Goal: Task Accomplishment & Management: Complete application form

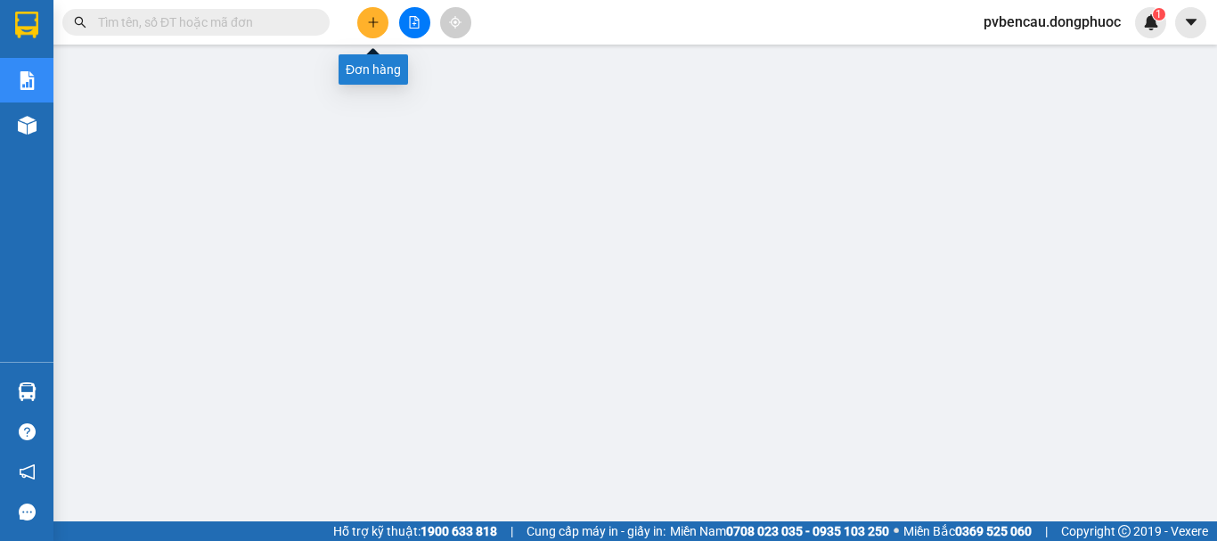
click at [372, 19] on icon "plus" at bounding box center [373, 22] width 12 height 12
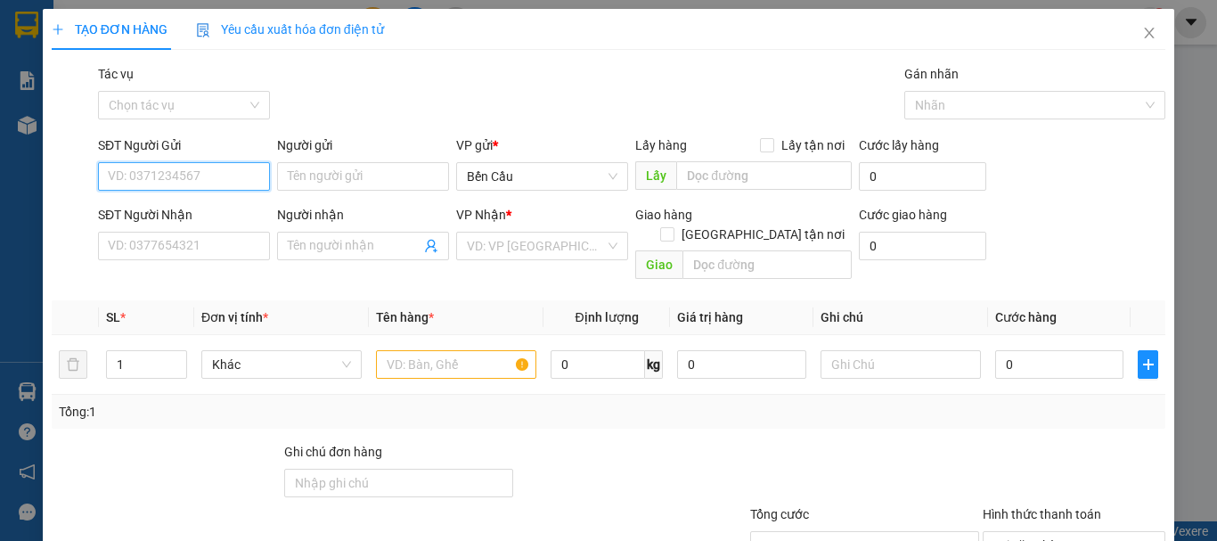
click at [222, 162] on input "SĐT Người Gửi" at bounding box center [184, 176] width 172 height 29
click at [194, 183] on input "SĐT Người Gửi" at bounding box center [184, 176] width 172 height 29
type input "0383738539"
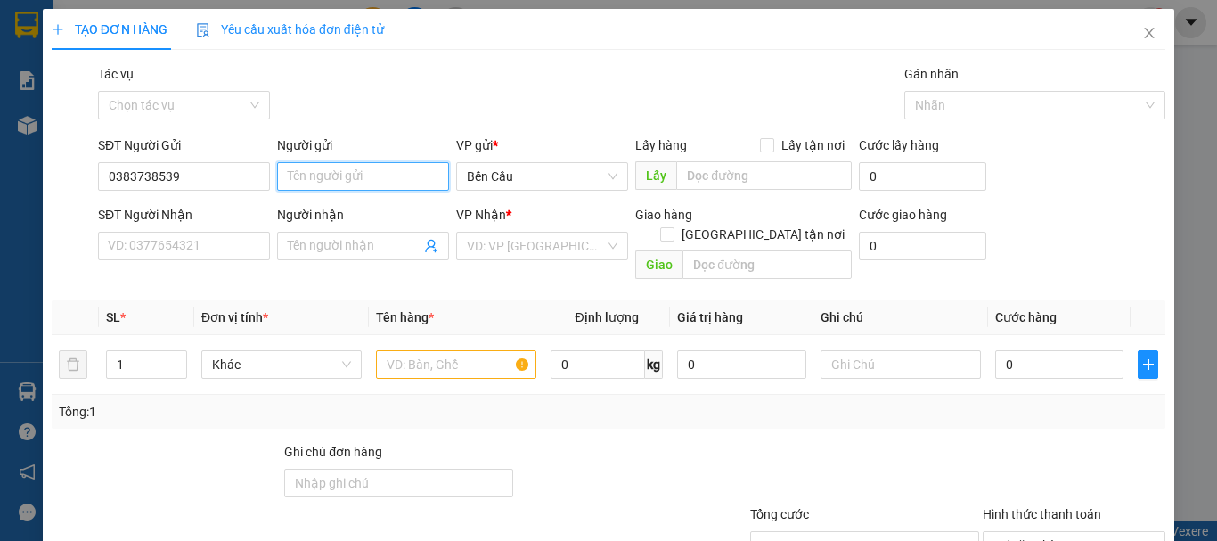
click at [317, 183] on input "Người gửi" at bounding box center [363, 176] width 172 height 29
click at [229, 207] on div "SĐT Người Nhận" at bounding box center [184, 215] width 172 height 20
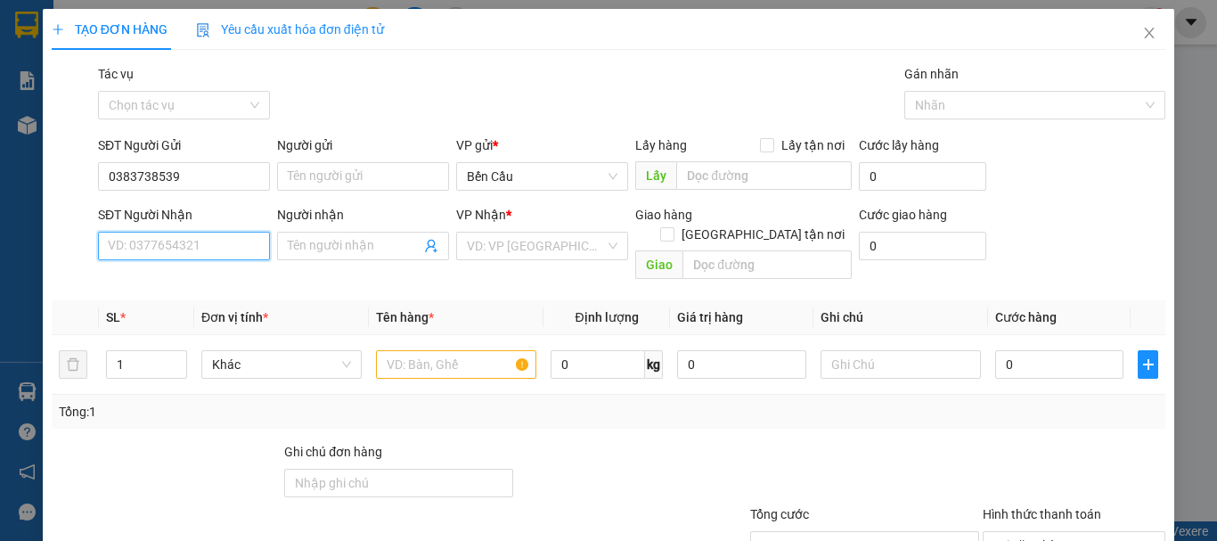
click at [229, 232] on input "SĐT Người Nhận" at bounding box center [184, 246] width 172 height 29
click at [210, 208] on div "SĐT Người Nhận" at bounding box center [184, 215] width 172 height 20
click at [210, 232] on input "SĐT Người Nhận" at bounding box center [184, 246] width 172 height 29
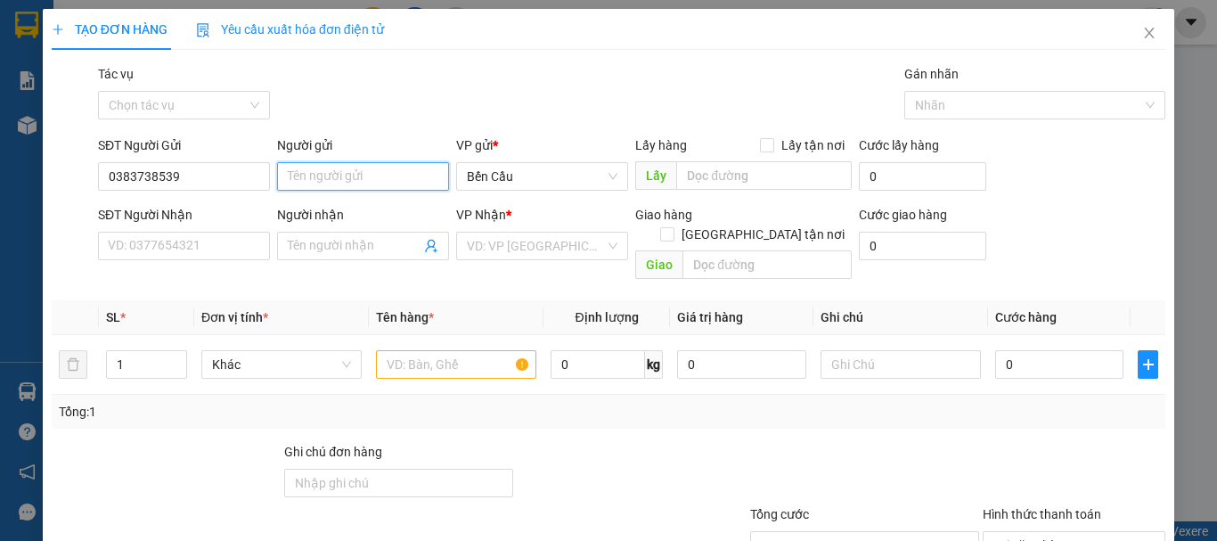
click at [330, 177] on input "Người gửi" at bounding box center [363, 176] width 172 height 29
click at [330, 178] on input "Người gửi" at bounding box center [363, 176] width 172 height 29
click at [230, 206] on div "SĐT Người Nhận" at bounding box center [184, 215] width 172 height 20
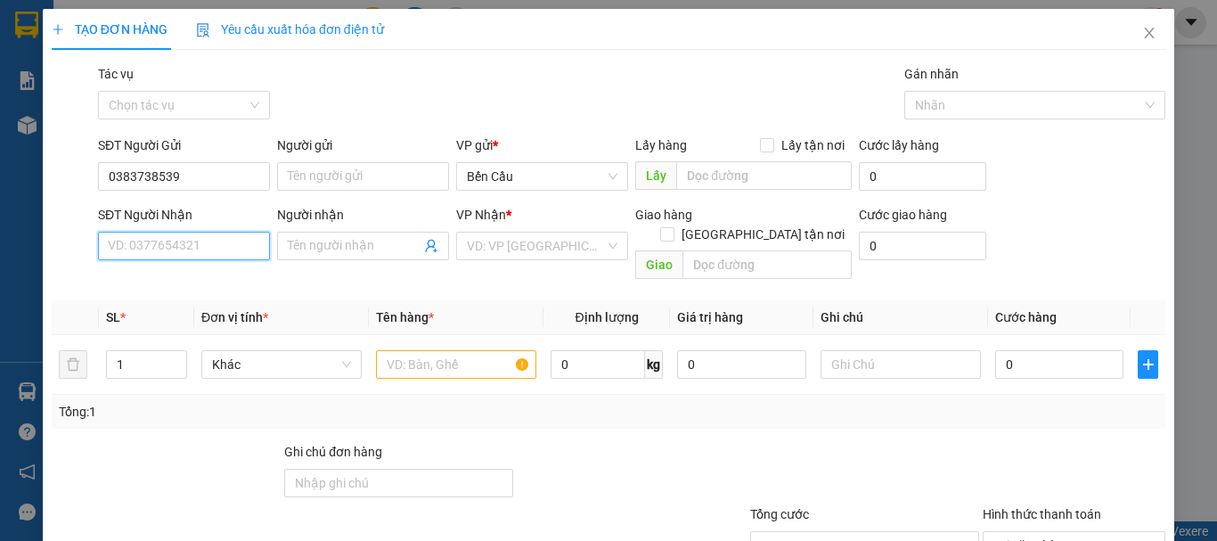
click at [230, 232] on input "SĐT Người Nhận" at bounding box center [184, 246] width 172 height 29
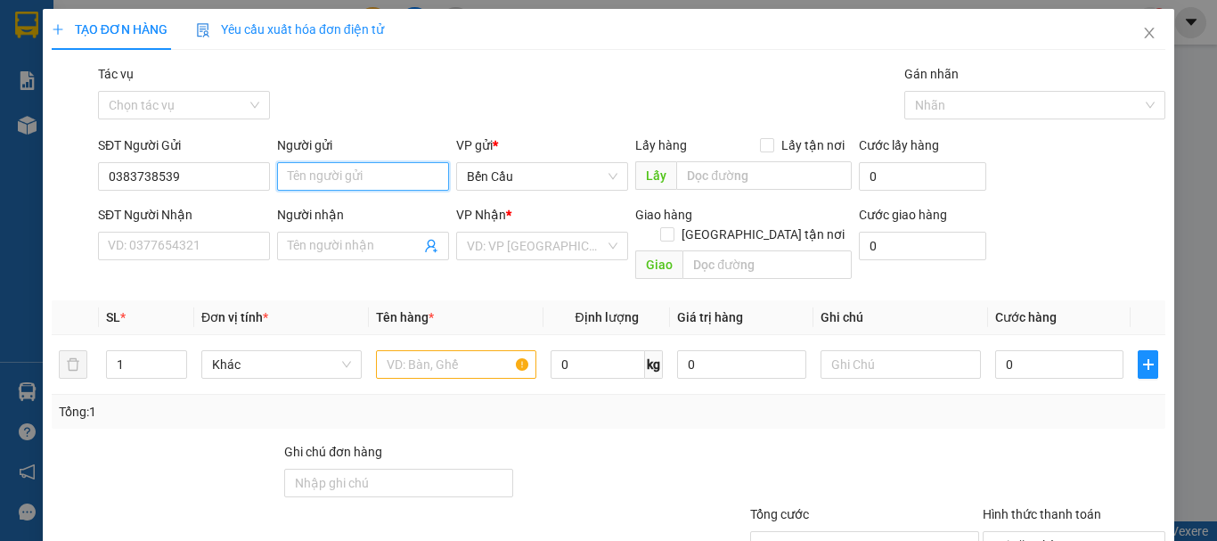
click at [379, 177] on input "Người gửi" at bounding box center [363, 176] width 172 height 29
click at [340, 180] on input "Người gửi" at bounding box center [363, 176] width 172 height 29
type input "t"
type input "c"
type input "CÔ TỐT"
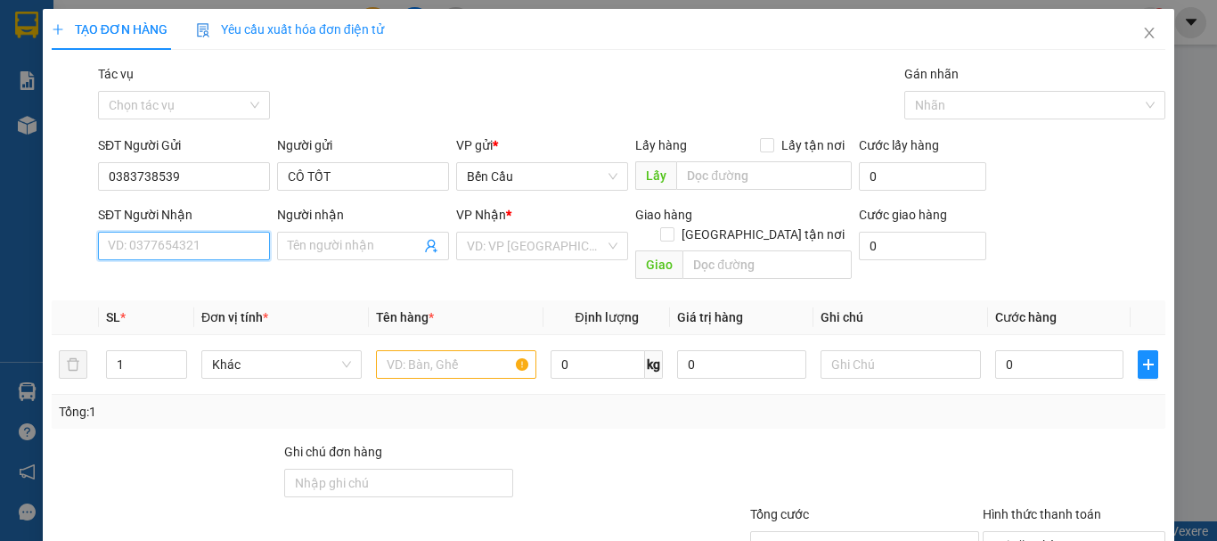
click at [201, 241] on input "SĐT Người Nhận" at bounding box center [184, 246] width 172 height 29
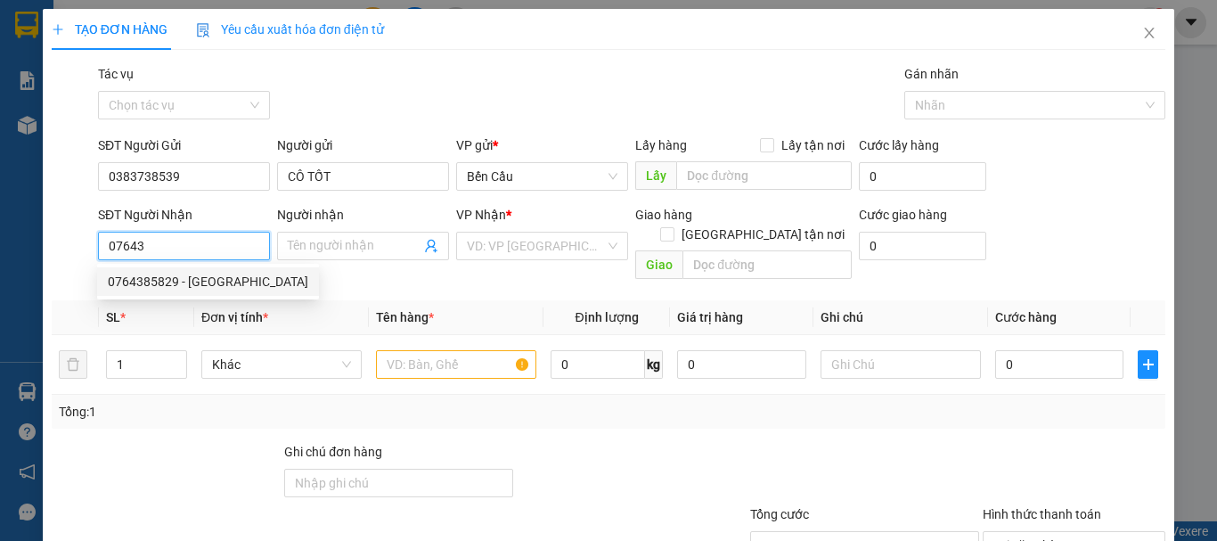
click at [182, 283] on div "0764385829 - [GEOGRAPHIC_DATA]" at bounding box center [208, 282] width 200 height 20
type input "0764385829"
type input "[PERSON_NAME]"
type input "140.000"
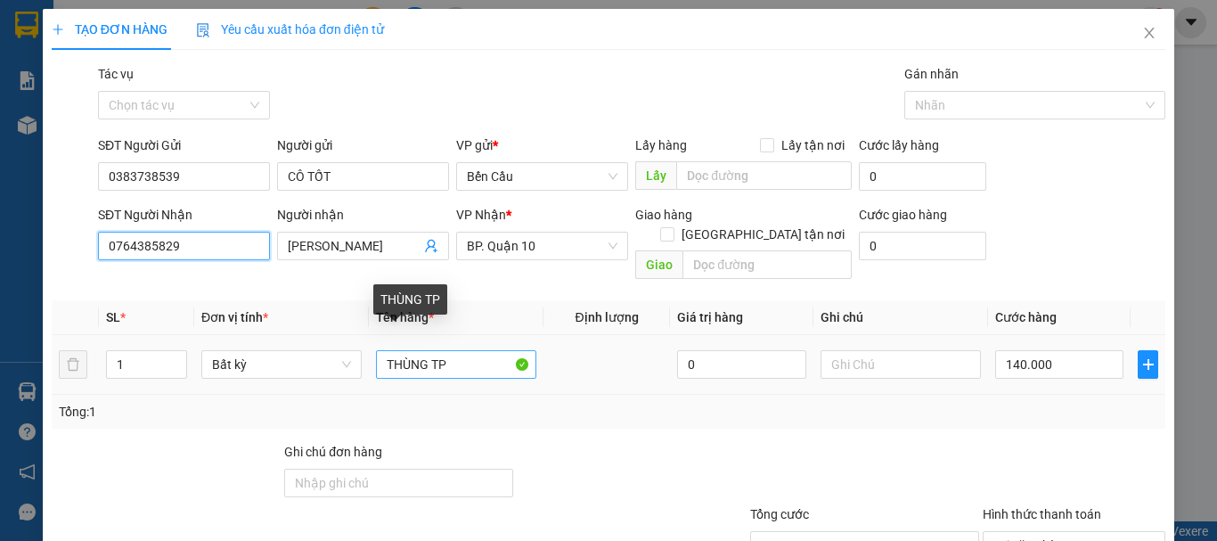
type input "0764385829"
click at [382, 350] on input "THÙNG TP" at bounding box center [456, 364] width 160 height 29
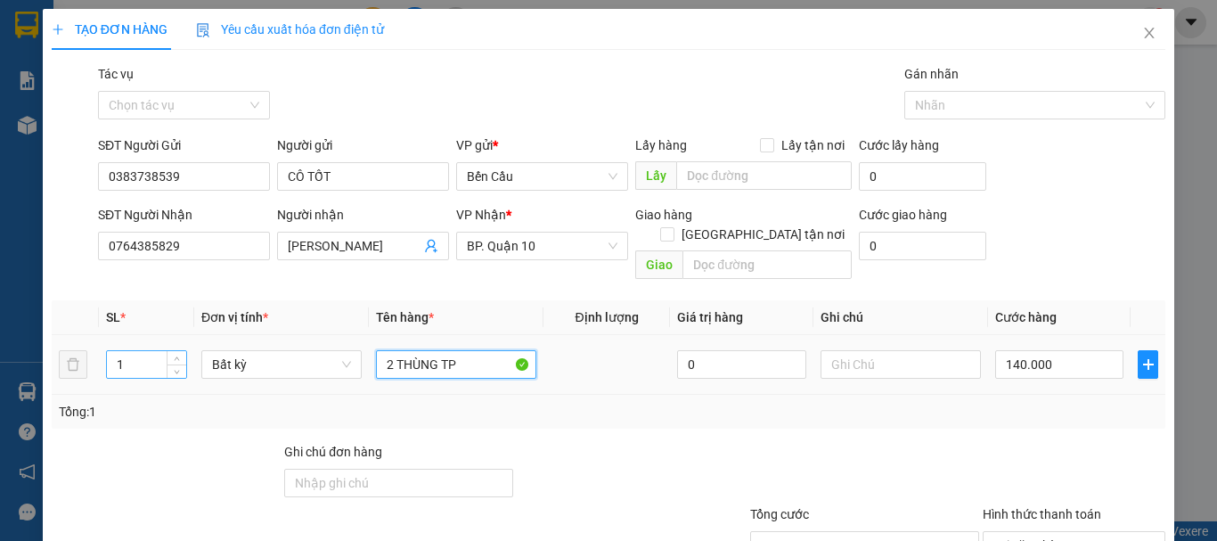
type input "2 THÙNG TP"
drag, startPoint x: 148, startPoint y: 347, endPoint x: 54, endPoint y: 359, distance: 94.2
click at [54, 359] on tr "1 Bất kỳ 2 THÙNG TP 0 140.000" at bounding box center [608, 365] width 1113 height 60
type input "2"
type input "0"
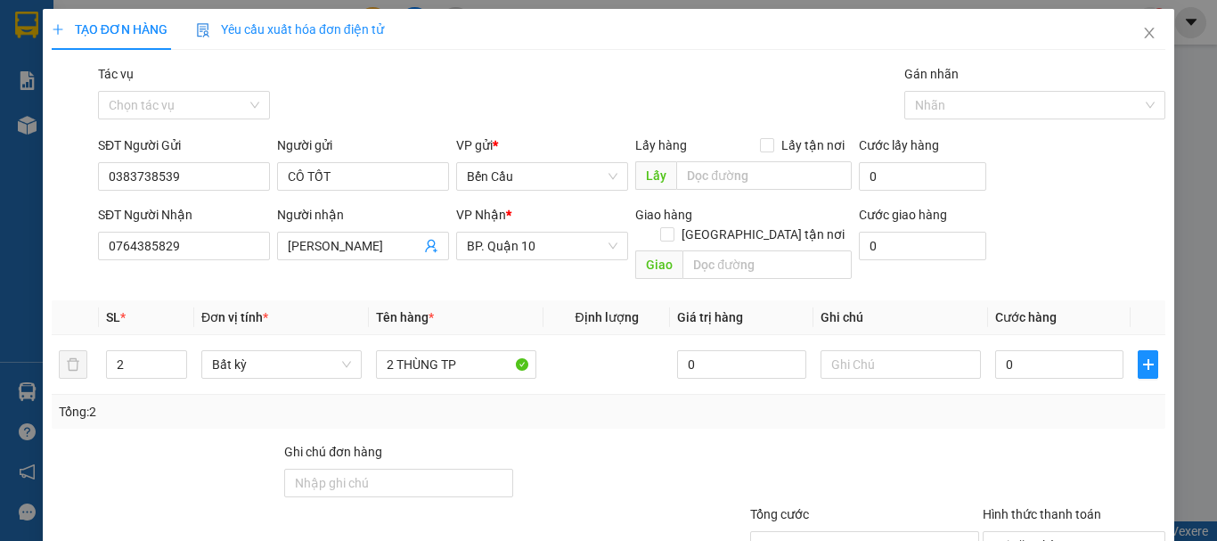
click at [468, 277] on div "Transit Pickup Surcharge Ids Transit Deliver Surcharge Ids Transit Deliver Surc…" at bounding box center [608, 354] width 1113 height 580
type input "2"
type input "26"
type input "260"
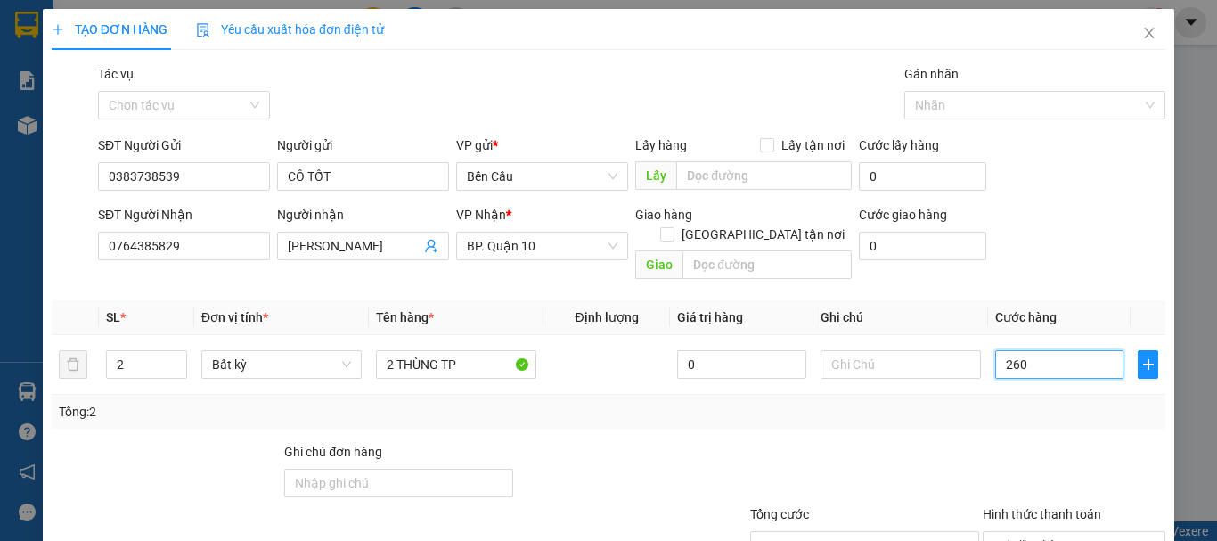
type input "260"
click at [780, 412] on div "Transit Pickup Surcharge Ids Transit Deliver Surcharge Ids Transit Deliver Surc…" at bounding box center [608, 354] width 1113 height 580
type input "260.000"
click at [1079, 351] on input "260.000" at bounding box center [1059, 364] width 128 height 29
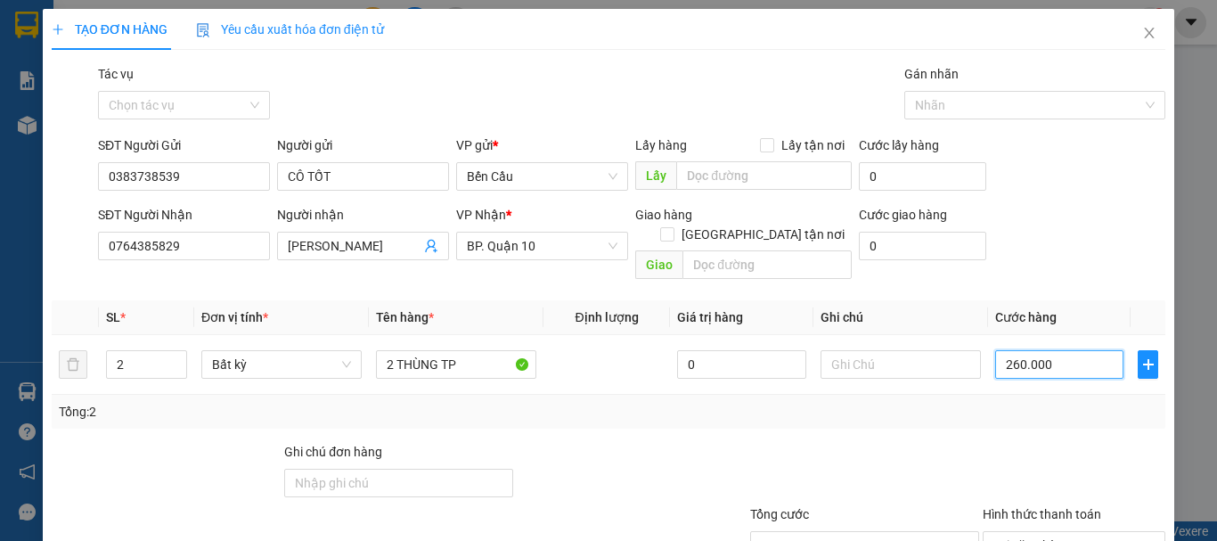
type input "2"
type input "20"
type input "200"
type input "2.000"
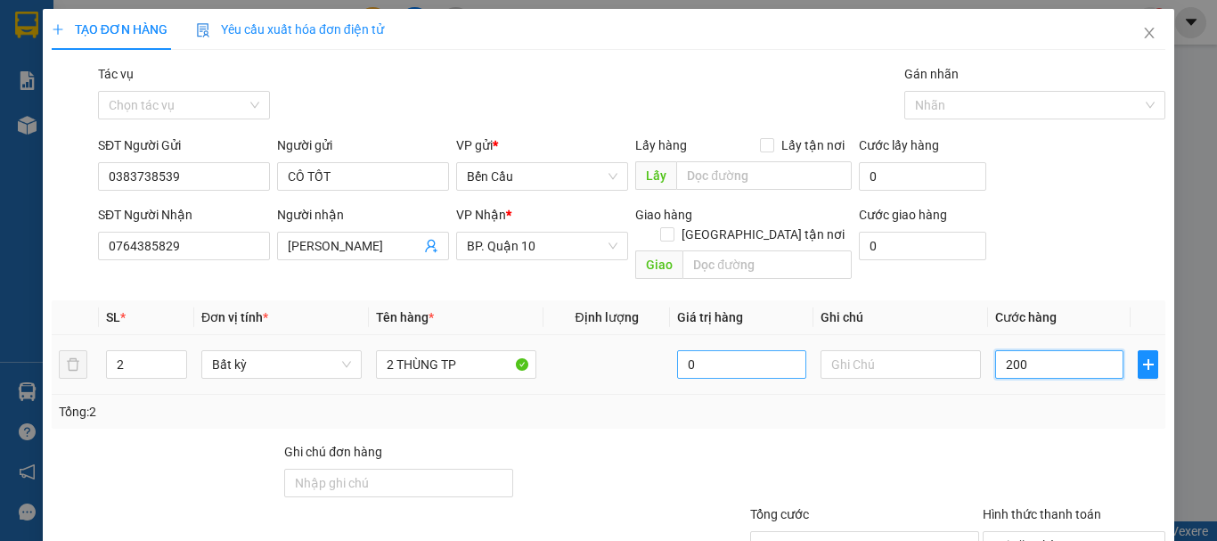
type input "2.000"
type input "20.000"
type input "200.000"
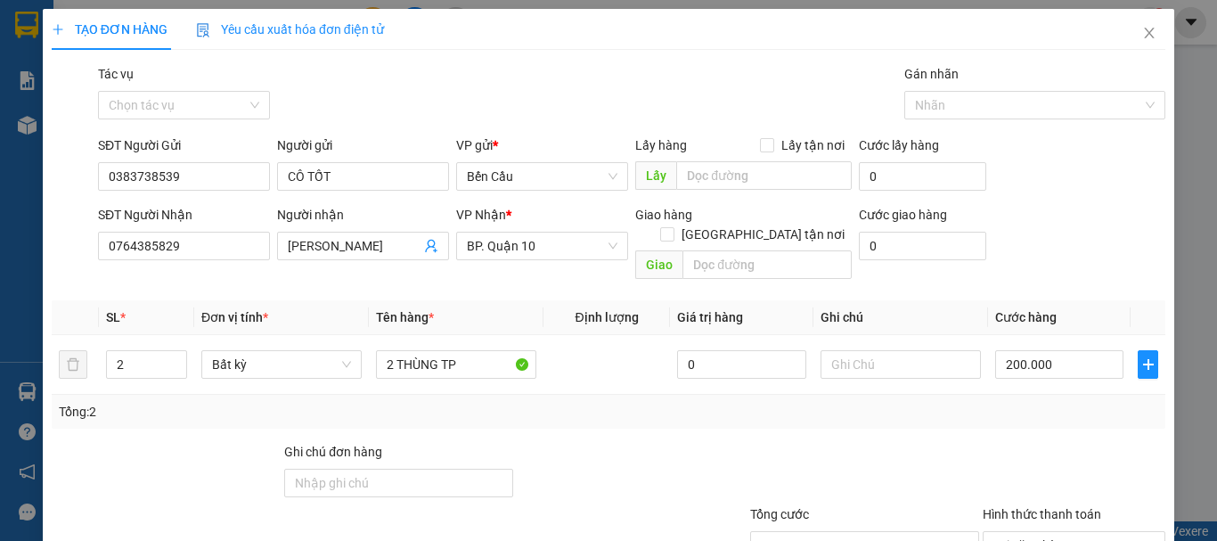
drag, startPoint x: 755, startPoint y: 422, endPoint x: 765, endPoint y: 427, distance: 10.8
click at [758, 442] on div at bounding box center [864, 473] width 232 height 62
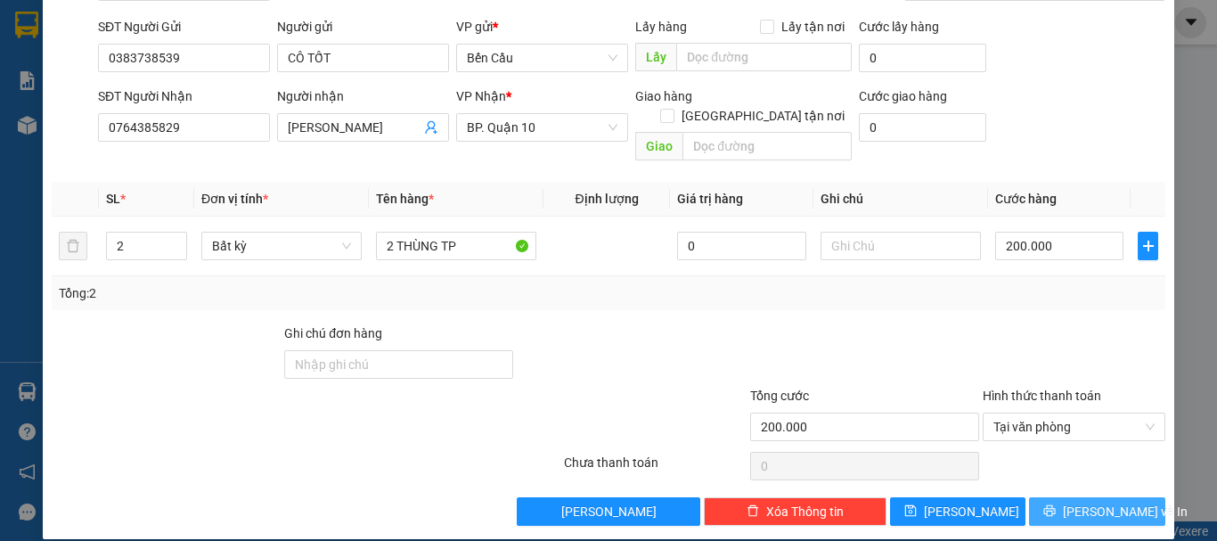
click at [1067, 497] on button "[PERSON_NAME] và In" at bounding box center [1097, 511] width 136 height 29
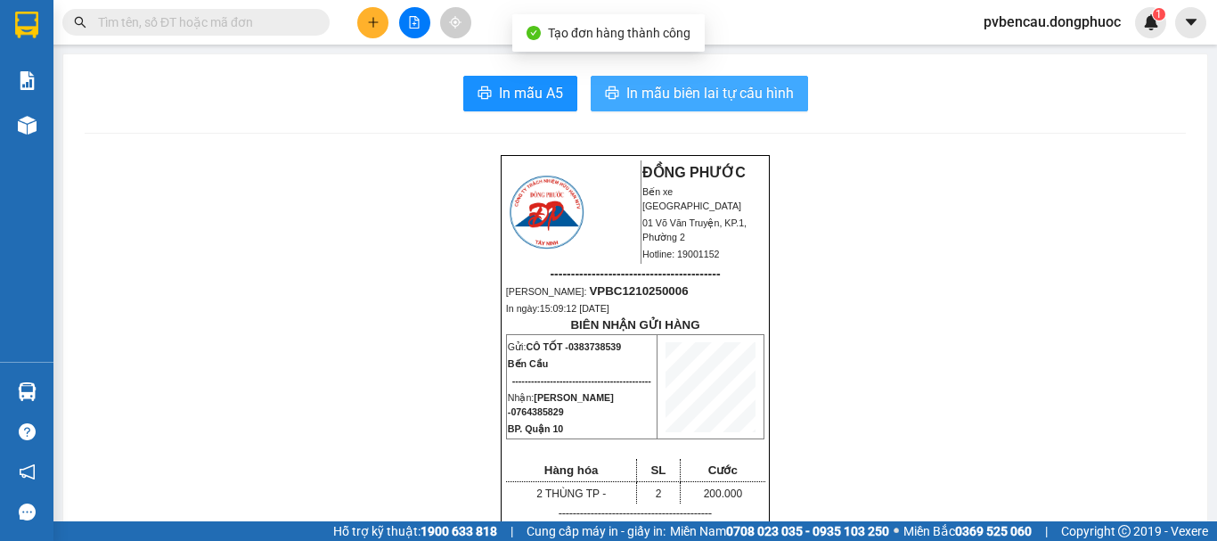
click at [698, 94] on span "In mẫu biên lai tự cấu hình" at bounding box center [709, 93] width 167 height 22
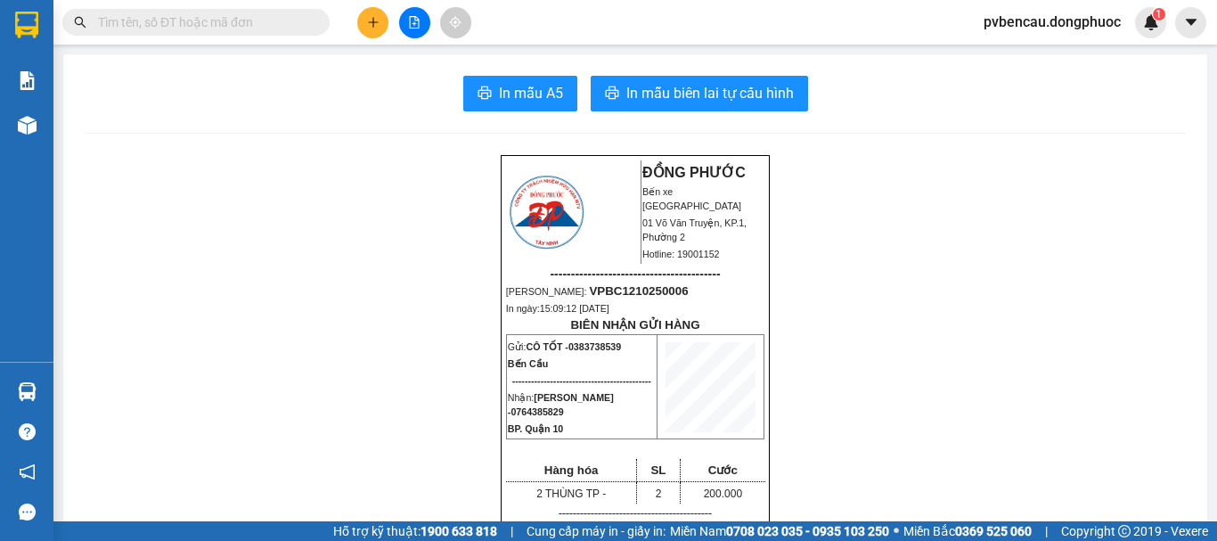
click at [374, 9] on button at bounding box center [372, 22] width 31 height 31
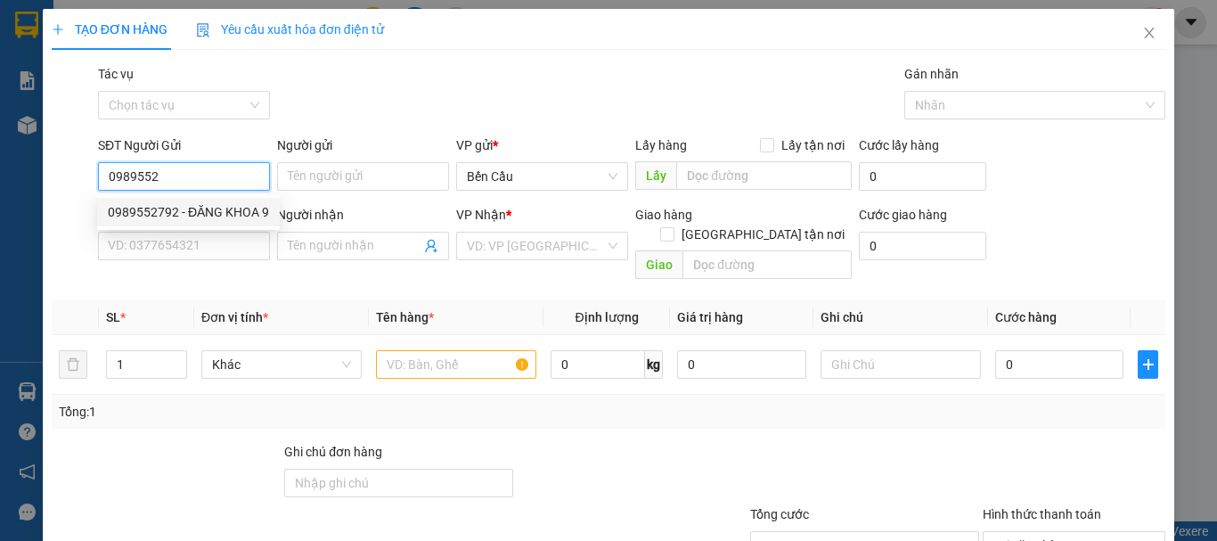
click at [209, 206] on div "0989552792 - ĐĂNG KHOA 9" at bounding box center [188, 212] width 161 height 20
type input "0989552792"
type input "ĐĂNG KHOA 9"
type input "0707197001"
type input "labo ANZ"
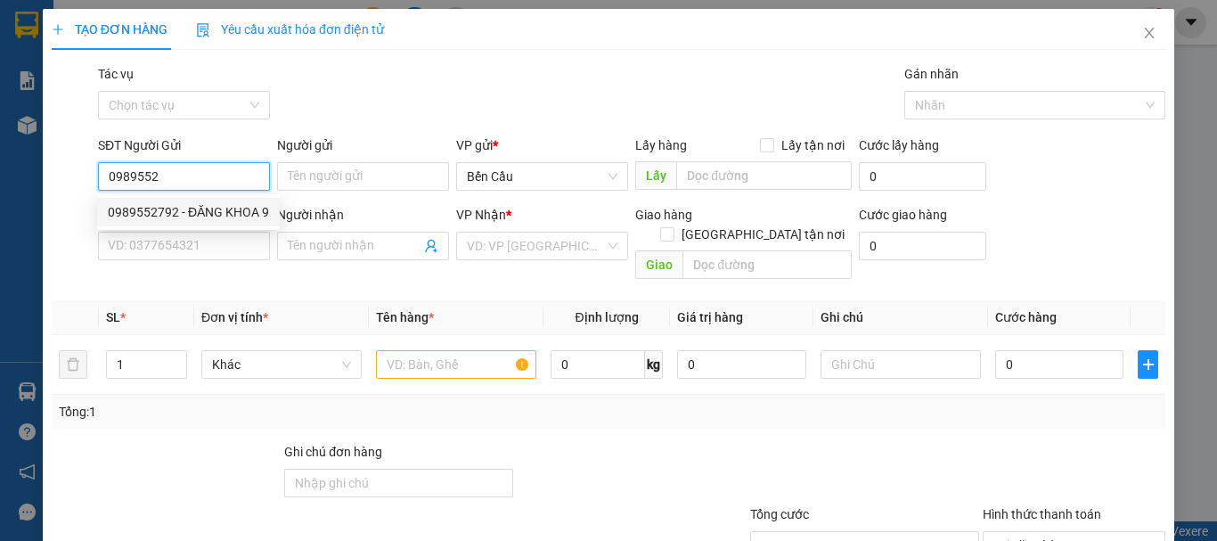
type input "Kdb"
type input "30.000"
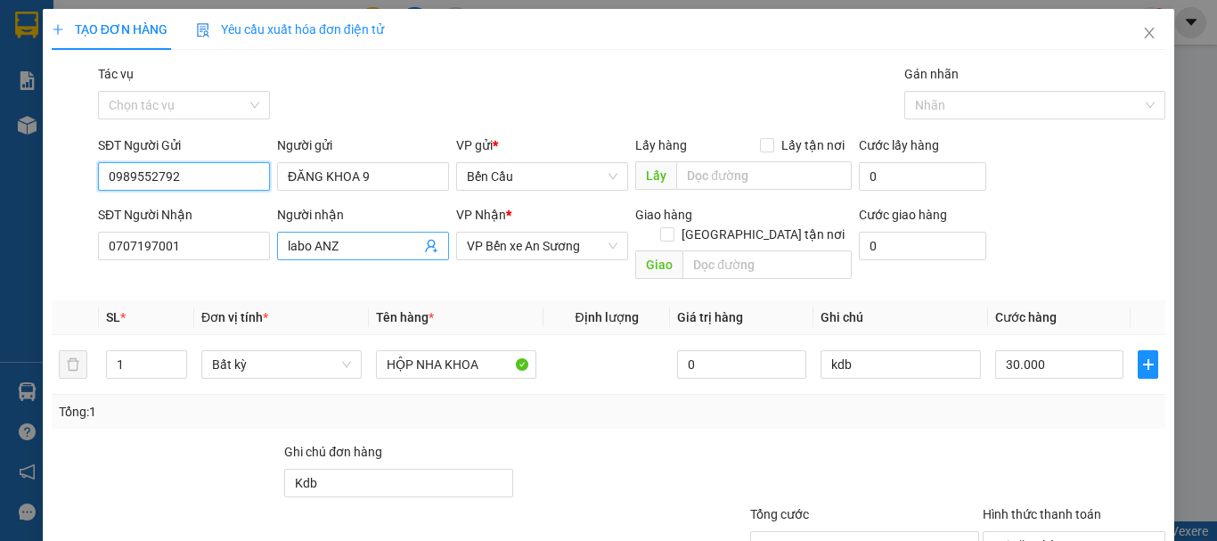
type input "0989552792"
click at [434, 236] on span "labo ANZ" at bounding box center [363, 246] width 172 height 29
click at [427, 242] on icon "user-add" at bounding box center [431, 246] width 14 height 14
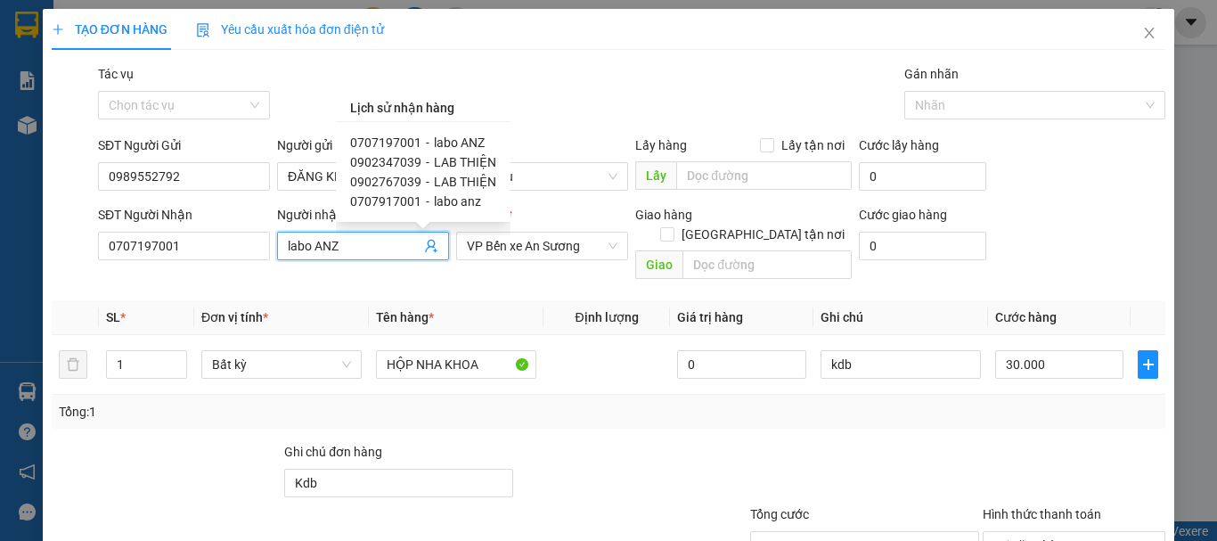
click at [469, 158] on span "LAB THIỆN" at bounding box center [465, 162] width 62 height 14
type input "0902347039"
type input "LAB THIỆN"
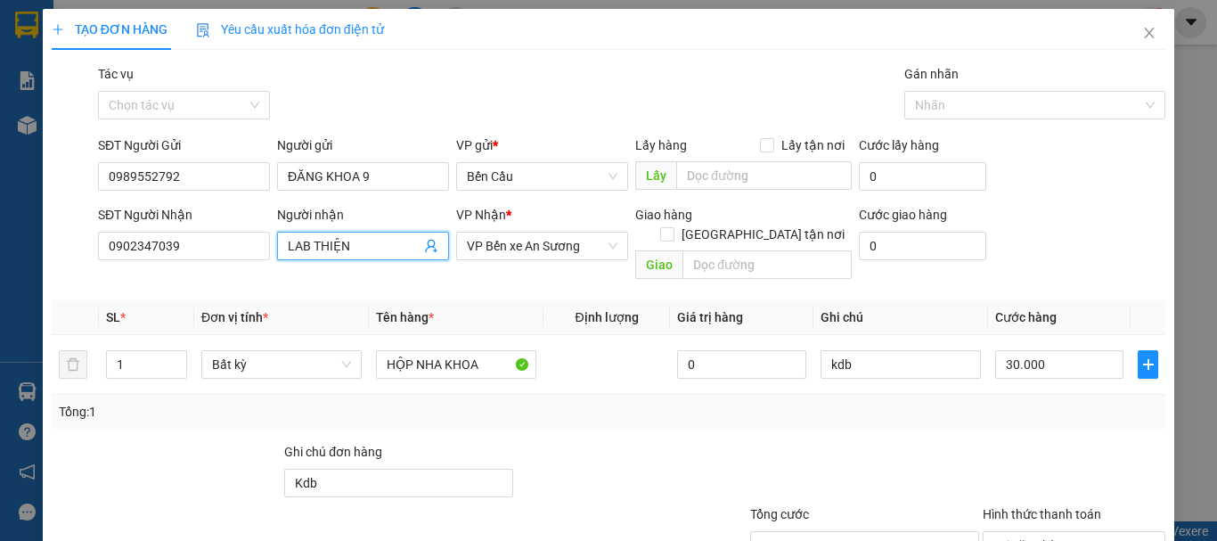
scroll to position [118, 0]
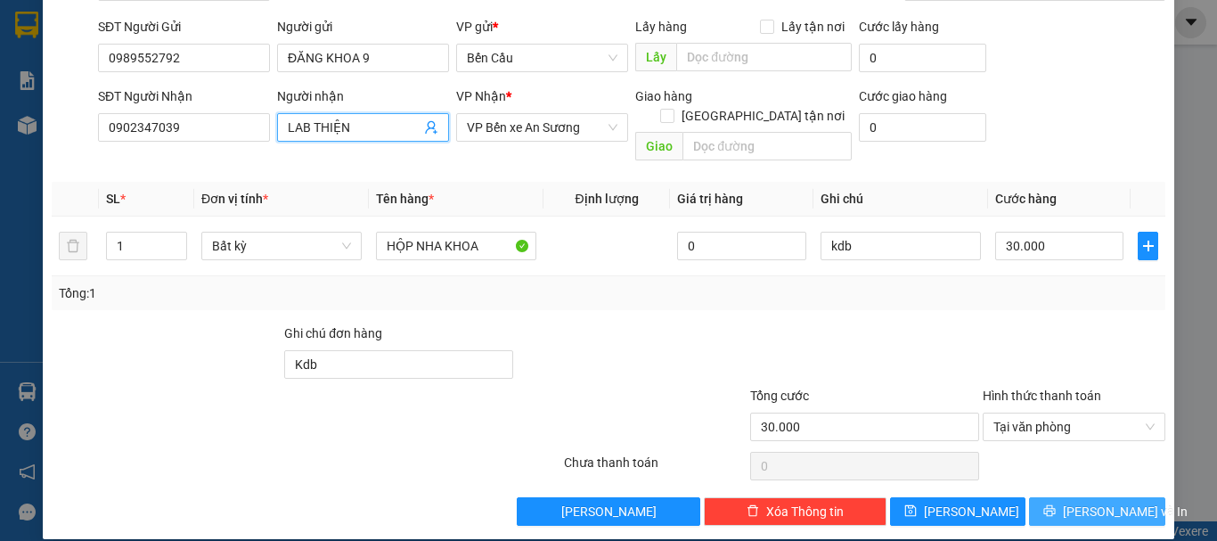
click at [1088, 497] on button "[PERSON_NAME] và In" at bounding box center [1097, 511] width 136 height 29
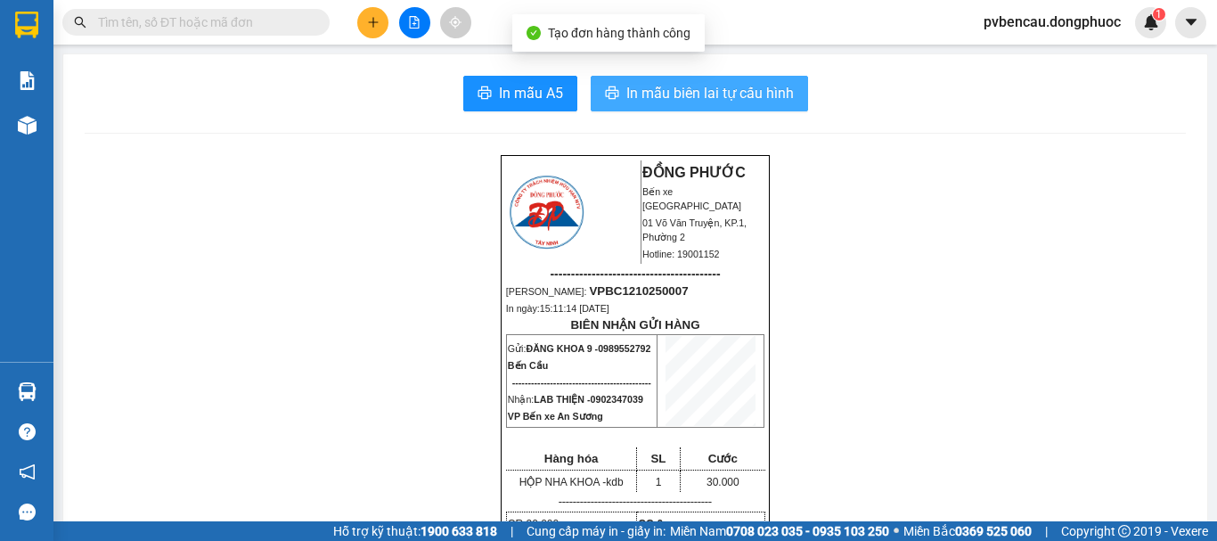
click at [742, 98] on span "In mẫu biên lai tự cấu hình" at bounding box center [709, 93] width 167 height 22
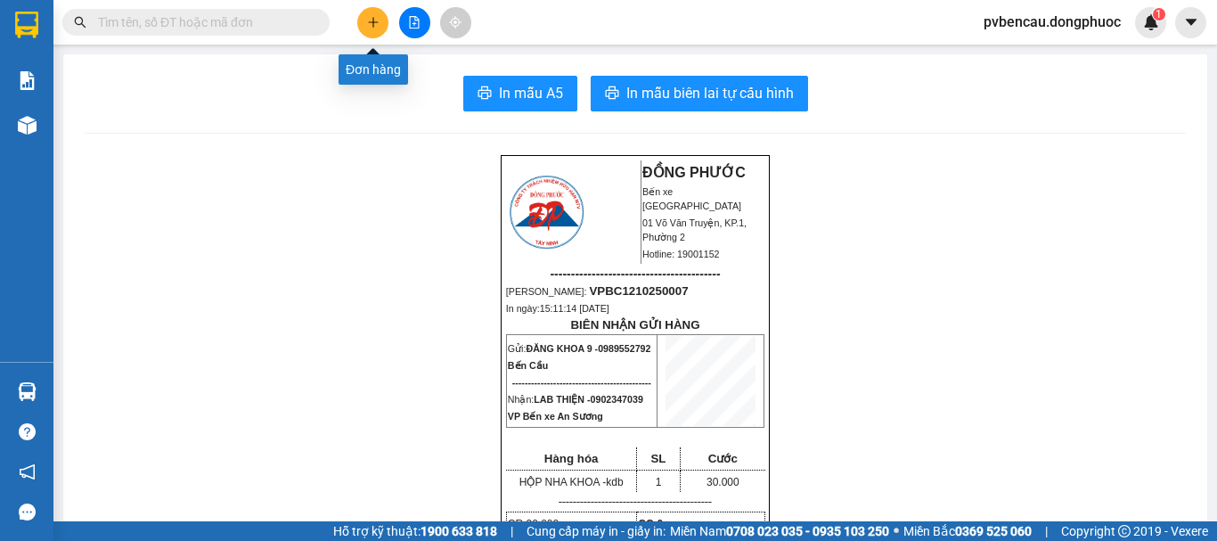
click at [372, 21] on icon "plus" at bounding box center [373, 22] width 12 height 12
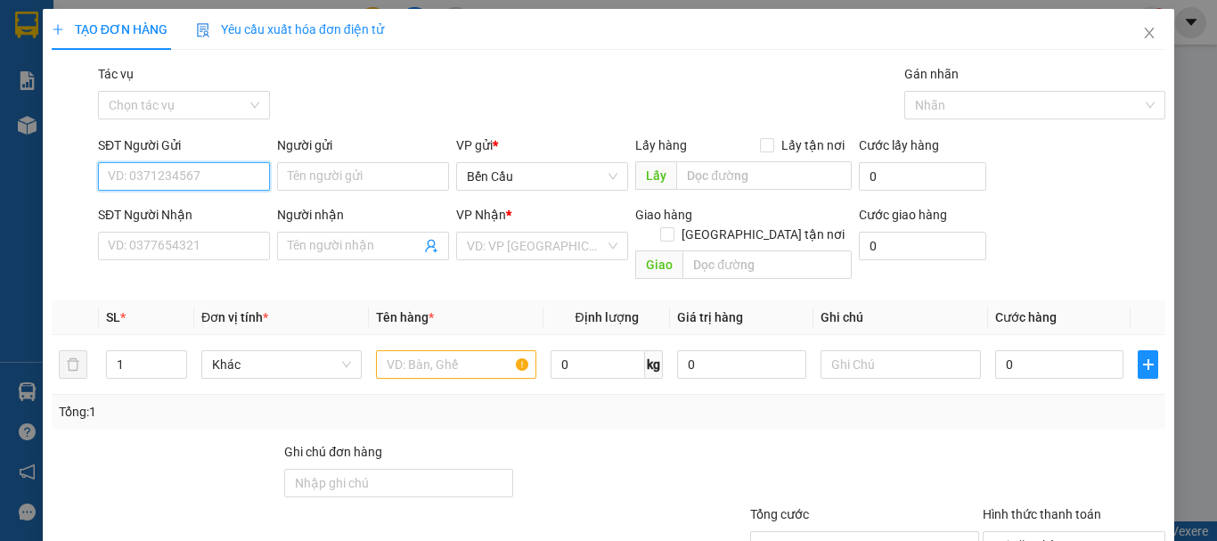
type input "9"
click at [236, 215] on div "0989552792 - ĐĂNG KHOA 9" at bounding box center [188, 212] width 161 height 20
type input "0989552792"
type input "ĐĂNG KHOA 9"
type input "0902347039"
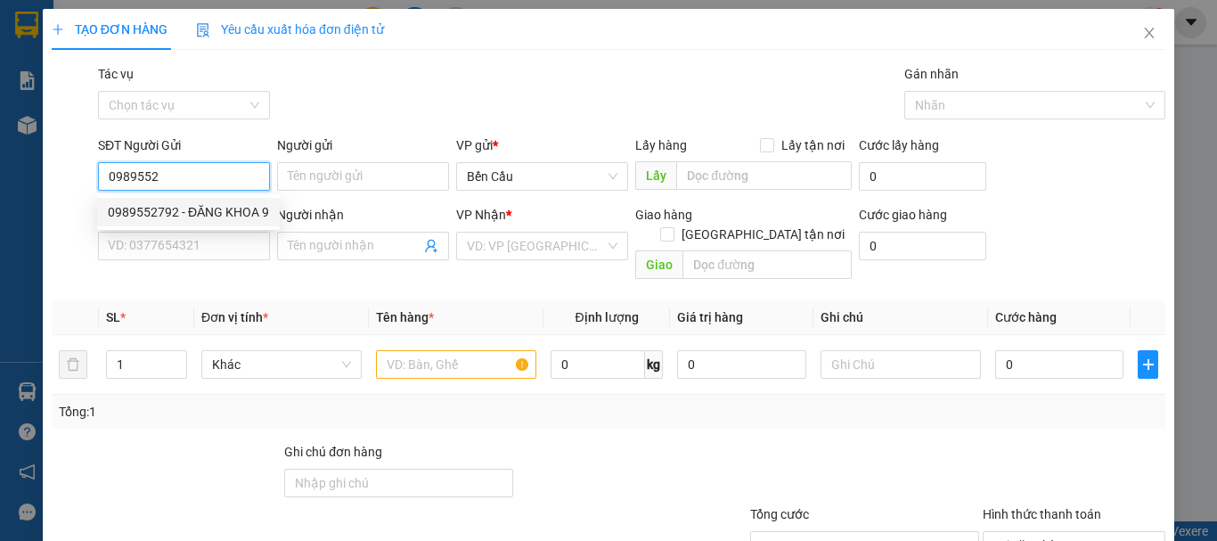
type input "LAB THIỆN"
type input "Kdb"
type input "30.000"
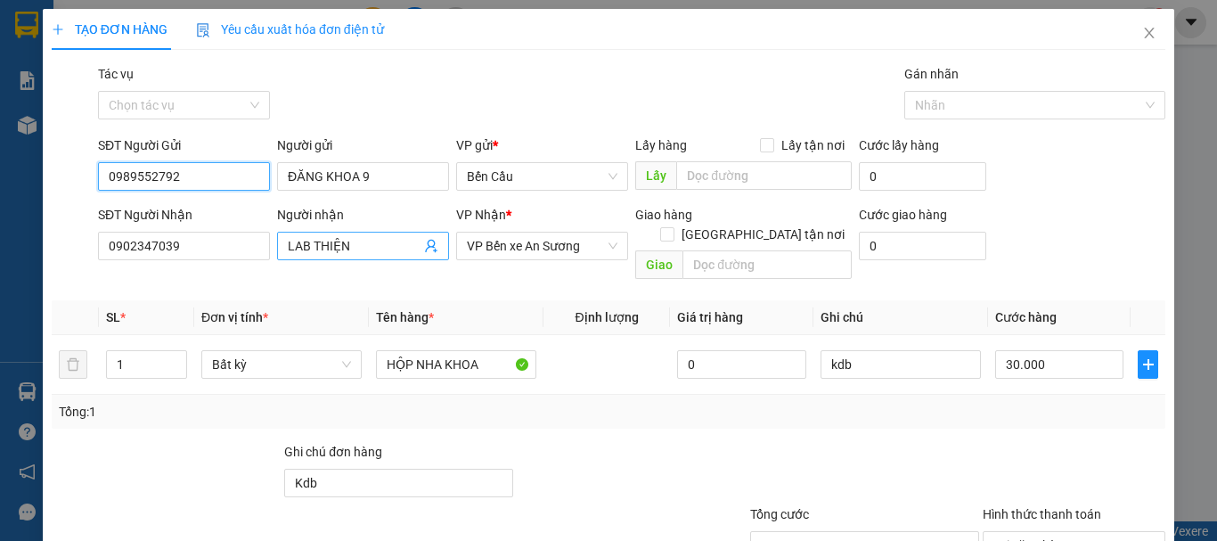
type input "0989552792"
click at [432, 243] on icon "user-add" at bounding box center [431, 246] width 14 height 14
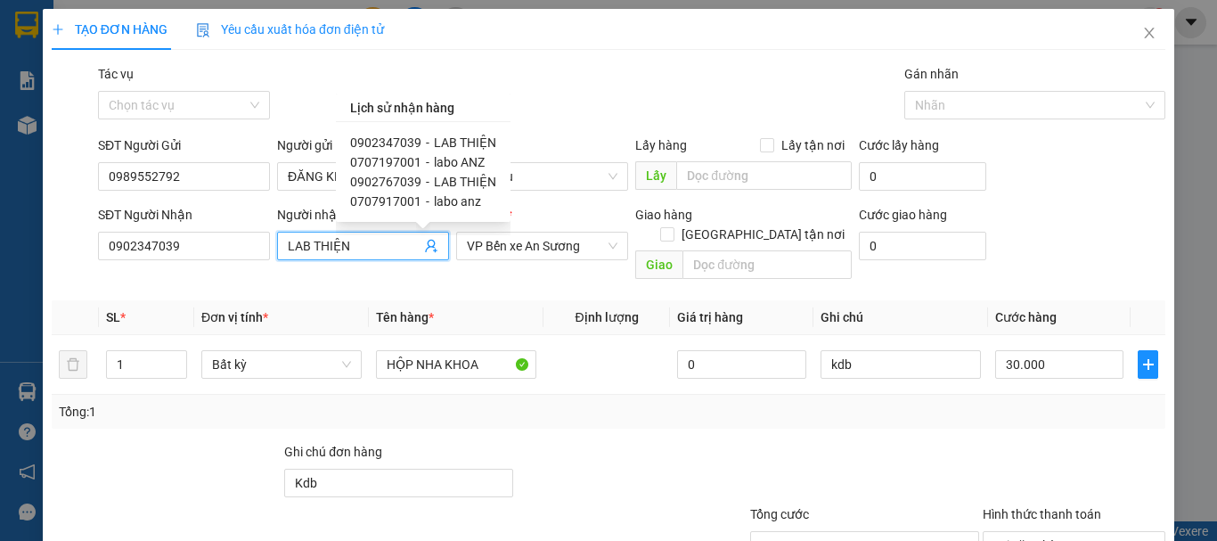
click at [461, 201] on span "labo anz" at bounding box center [457, 201] width 47 height 14
type input "0707917001"
type input "labo anz"
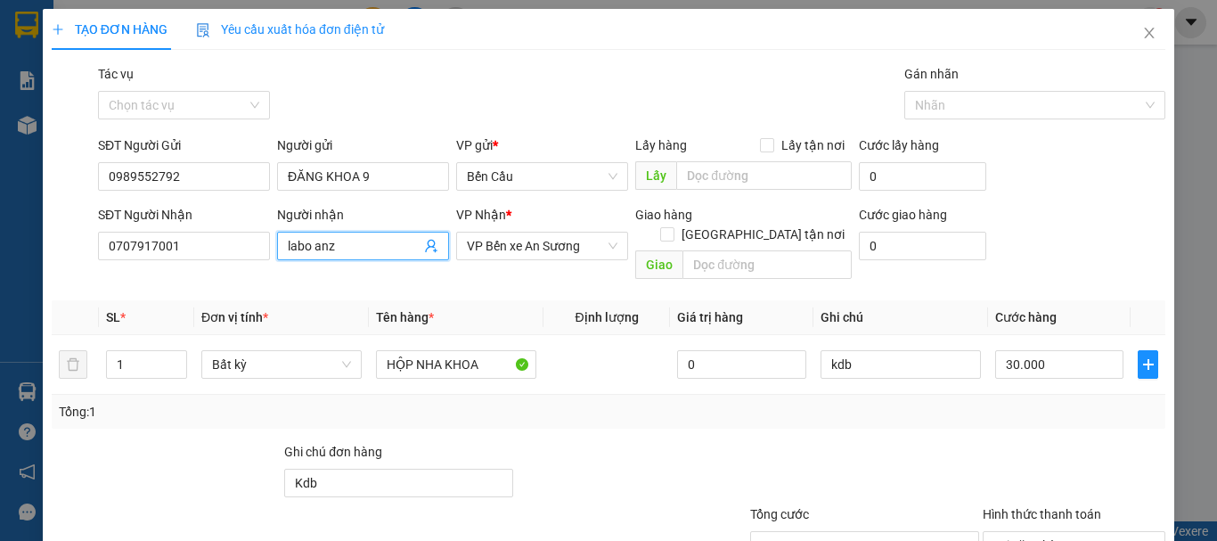
click at [427, 247] on icon "user-add" at bounding box center [431, 246] width 12 height 13
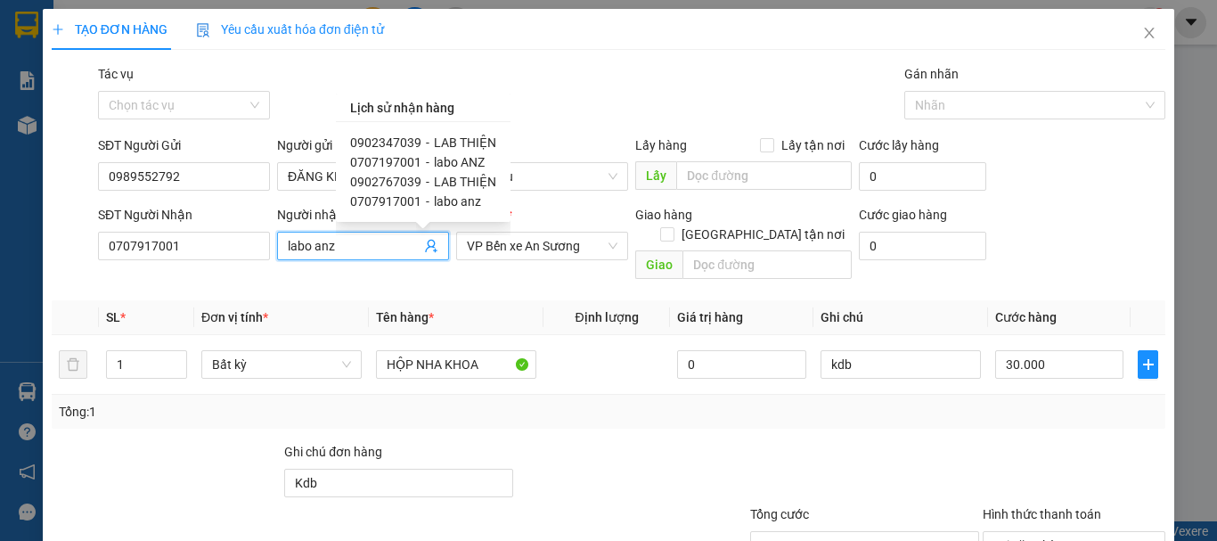
click at [459, 162] on span "labo ANZ" at bounding box center [459, 162] width 51 height 14
type input "0707197001"
type input "labo ANZ"
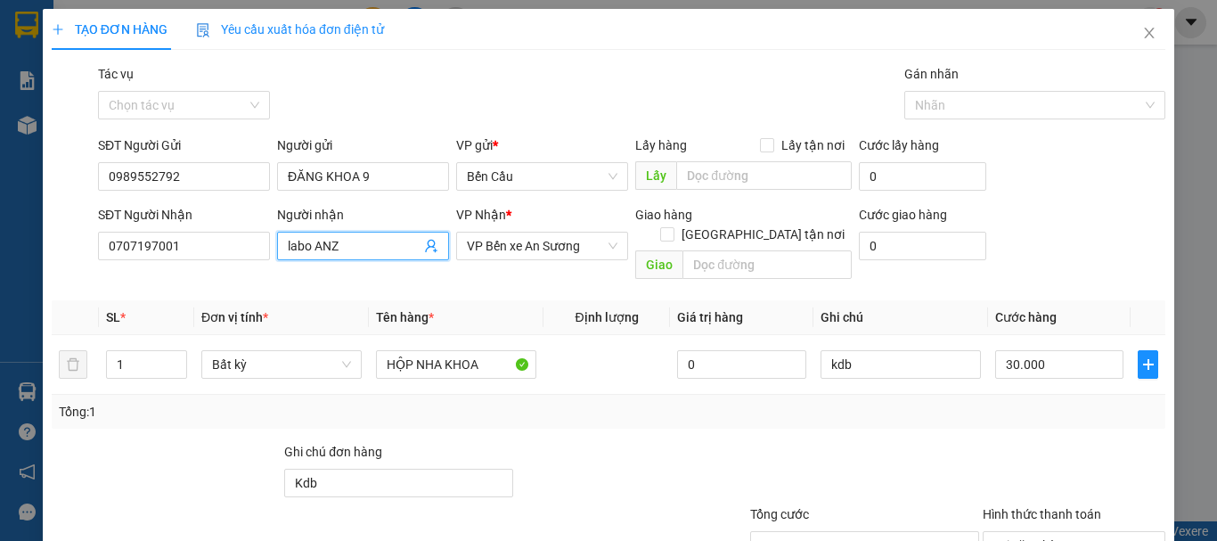
scroll to position [118, 0]
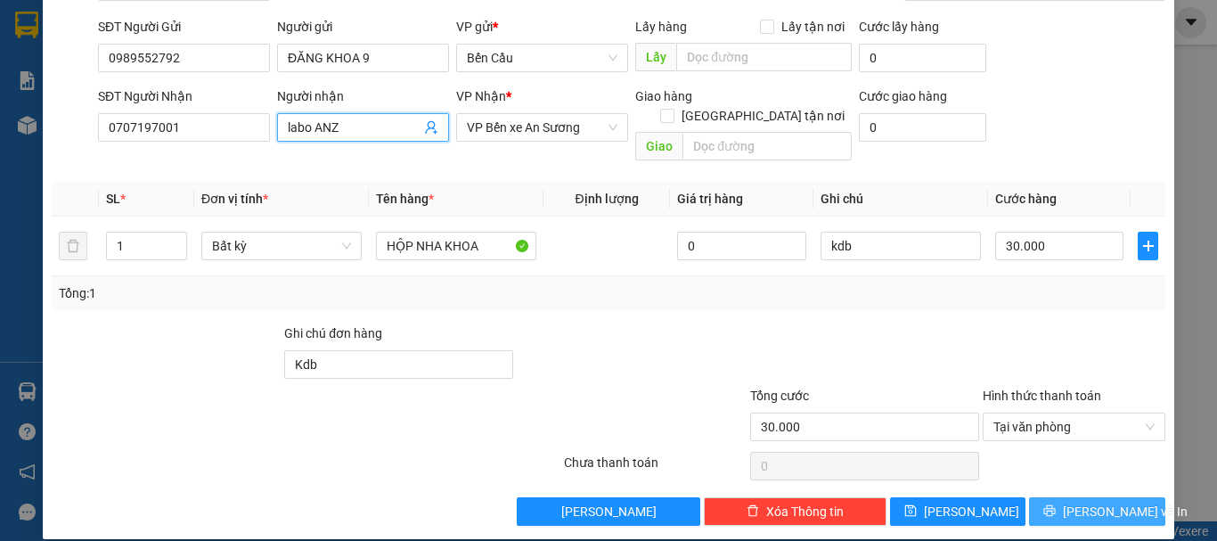
click at [1097, 501] on span "[PERSON_NAME] và In" at bounding box center [1125, 511] width 125 height 20
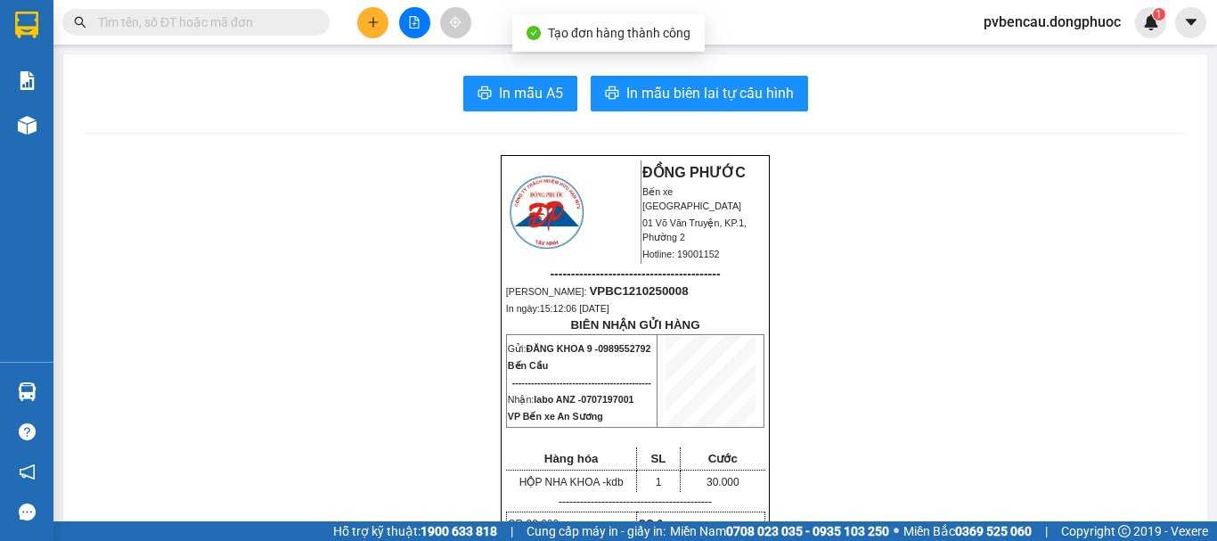
drag, startPoint x: 727, startPoint y: 80, endPoint x: 721, endPoint y: 88, distance: 10.2
click at [721, 86] on button "In mẫu biên lai tự cấu hình" at bounding box center [698, 94] width 217 height 36
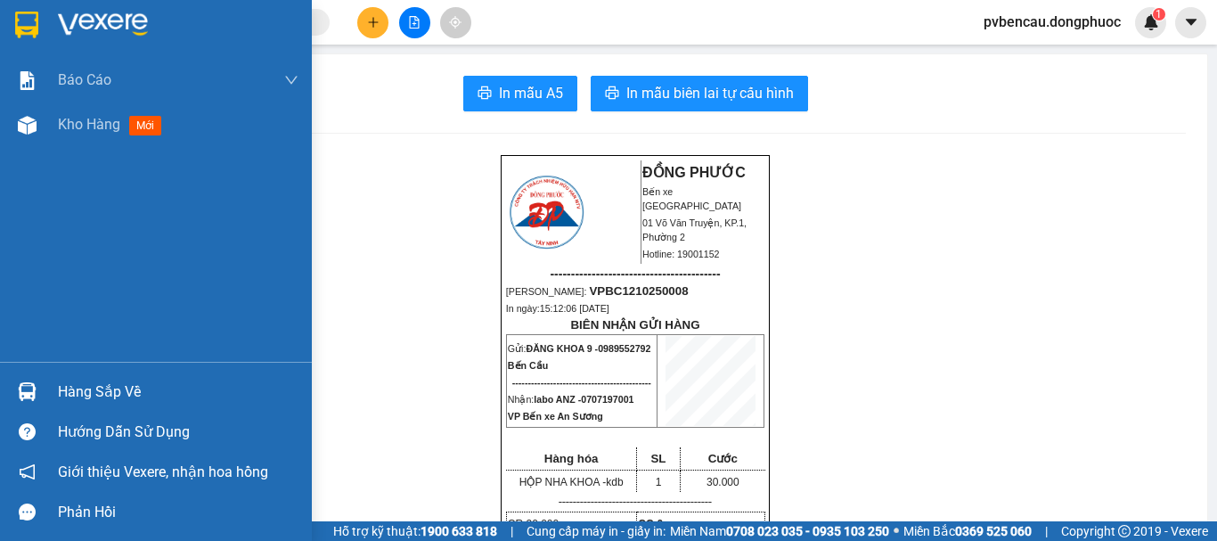
drag, startPoint x: 78, startPoint y: 124, endPoint x: 165, endPoint y: 162, distance: 94.5
click at [80, 124] on span "Kho hàng" at bounding box center [89, 124] width 62 height 17
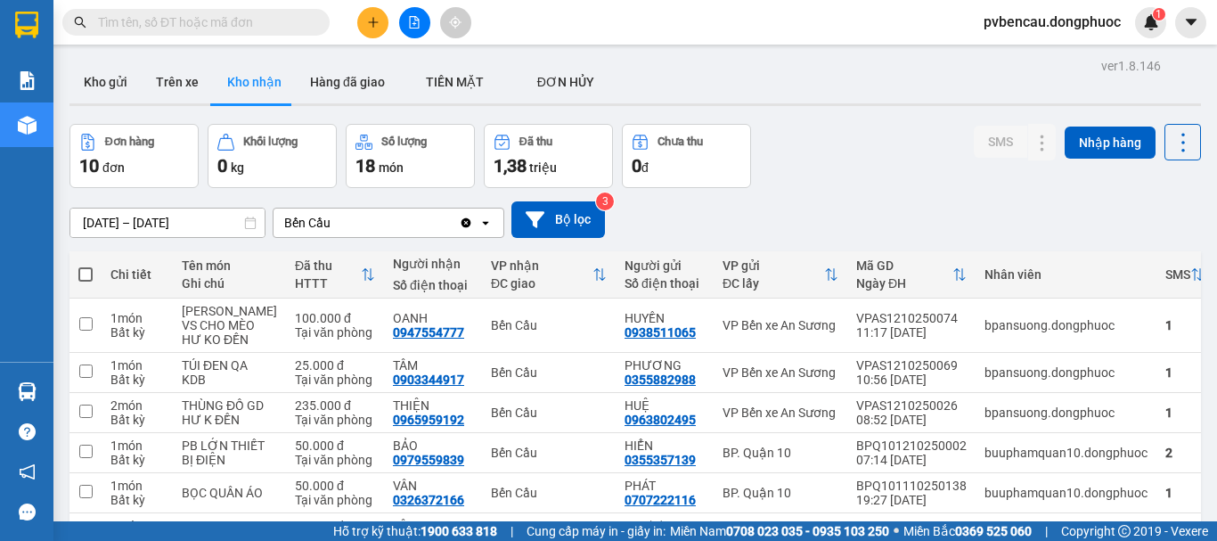
drag, startPoint x: 108, startPoint y: 82, endPoint x: 255, endPoint y: 124, distance: 152.8
click at [108, 81] on button "Kho gửi" at bounding box center [105, 82] width 72 height 43
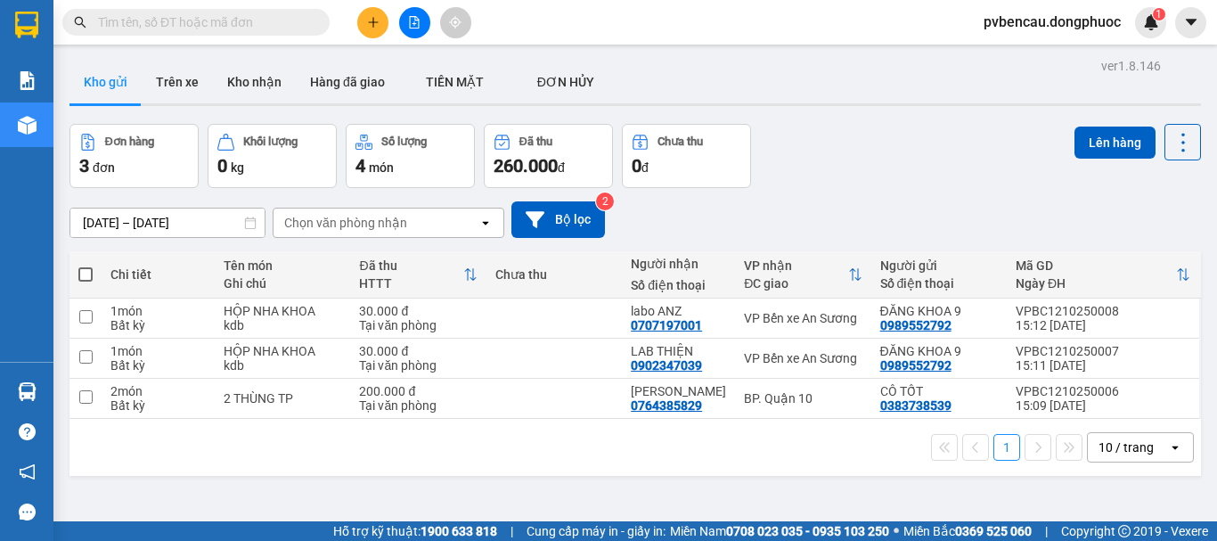
scroll to position [82, 0]
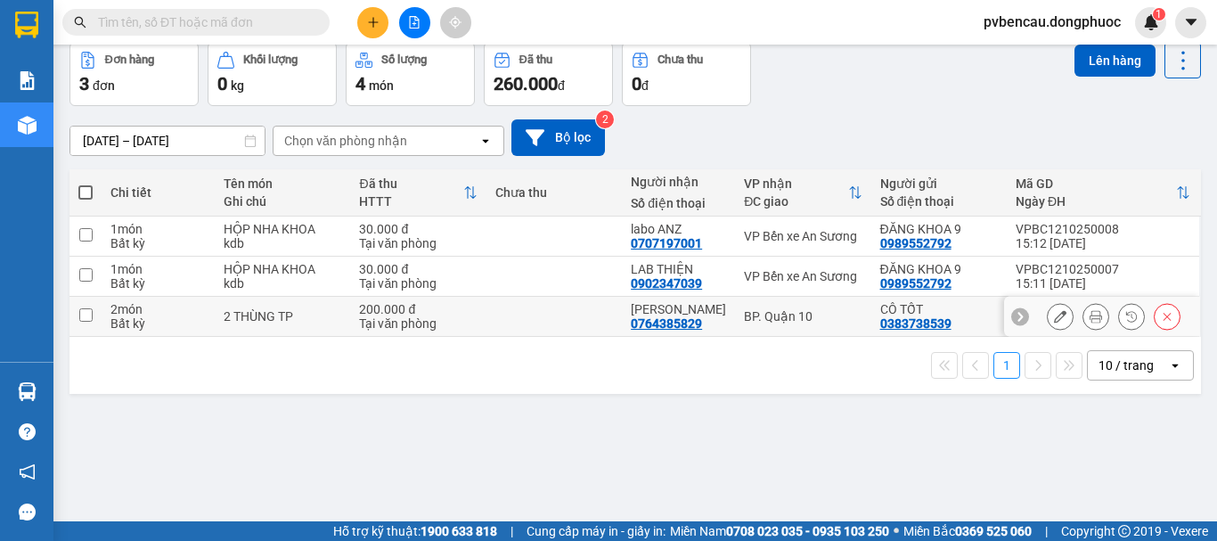
click at [269, 322] on div "2 THÙNG TP" at bounding box center [283, 316] width 118 height 14
checkbox input "true"
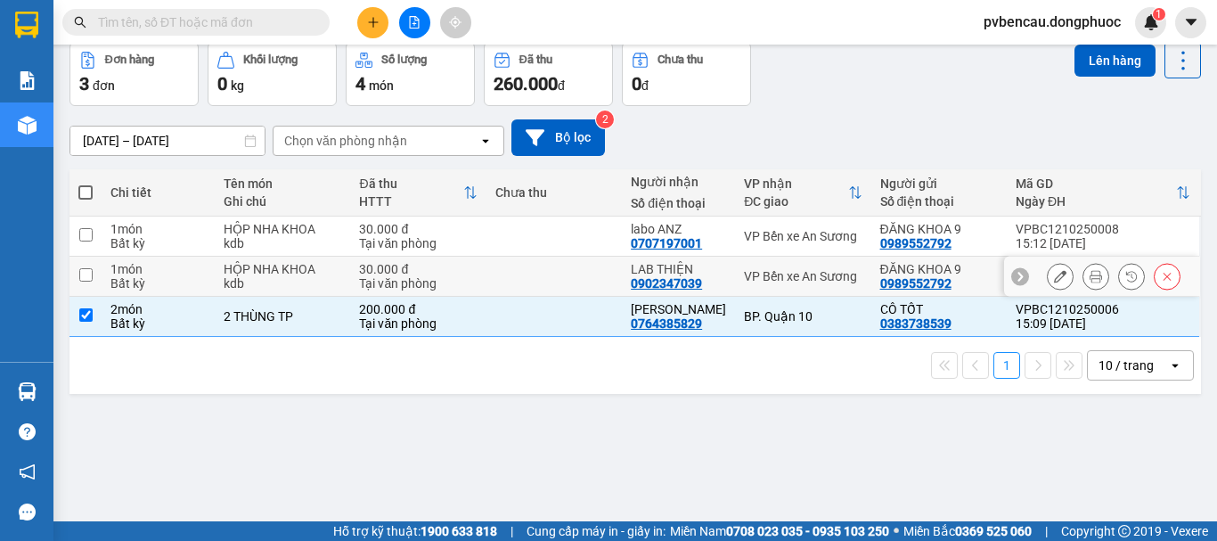
click at [278, 272] on div "HỘP NHA KHOA" at bounding box center [283, 269] width 118 height 14
checkbox input "true"
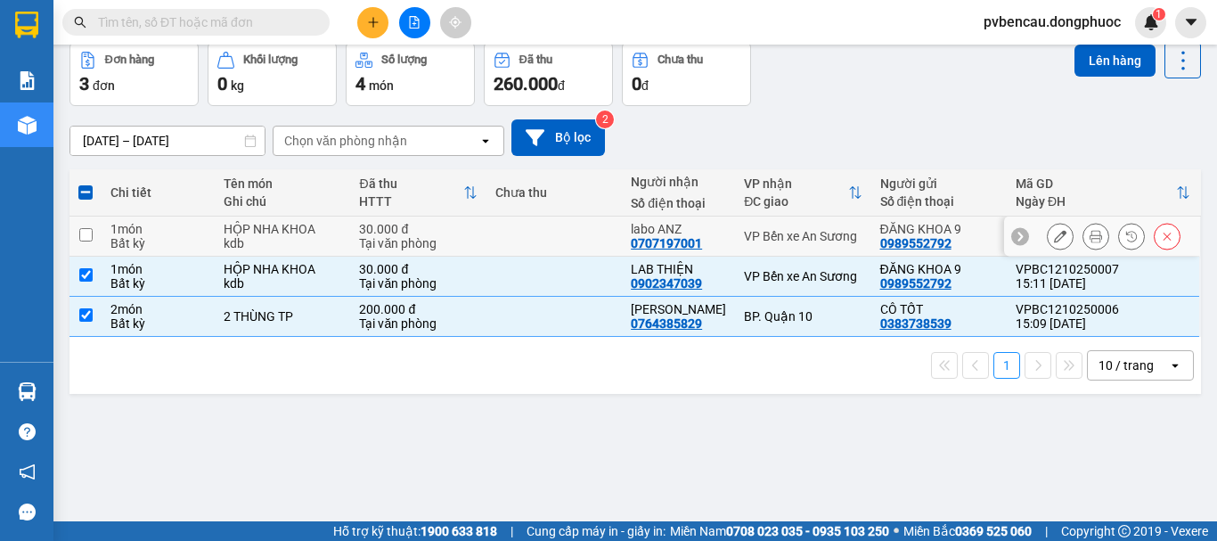
click at [305, 225] on div "HỘP NHA KHOA" at bounding box center [283, 229] width 118 height 14
checkbox input "true"
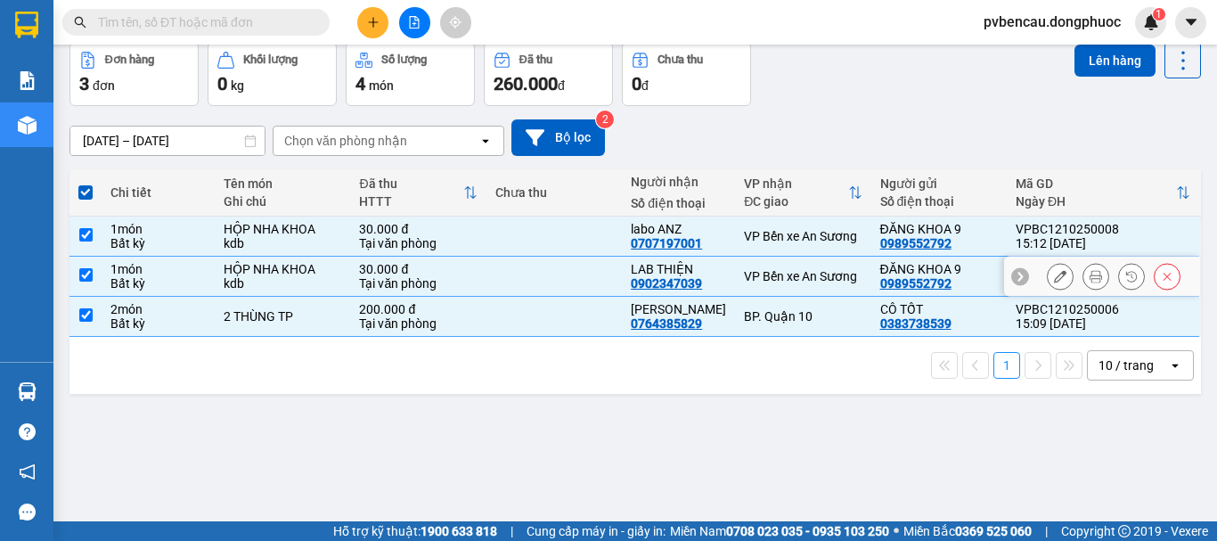
click at [302, 277] on div "kdb" at bounding box center [283, 283] width 118 height 14
checkbox input "false"
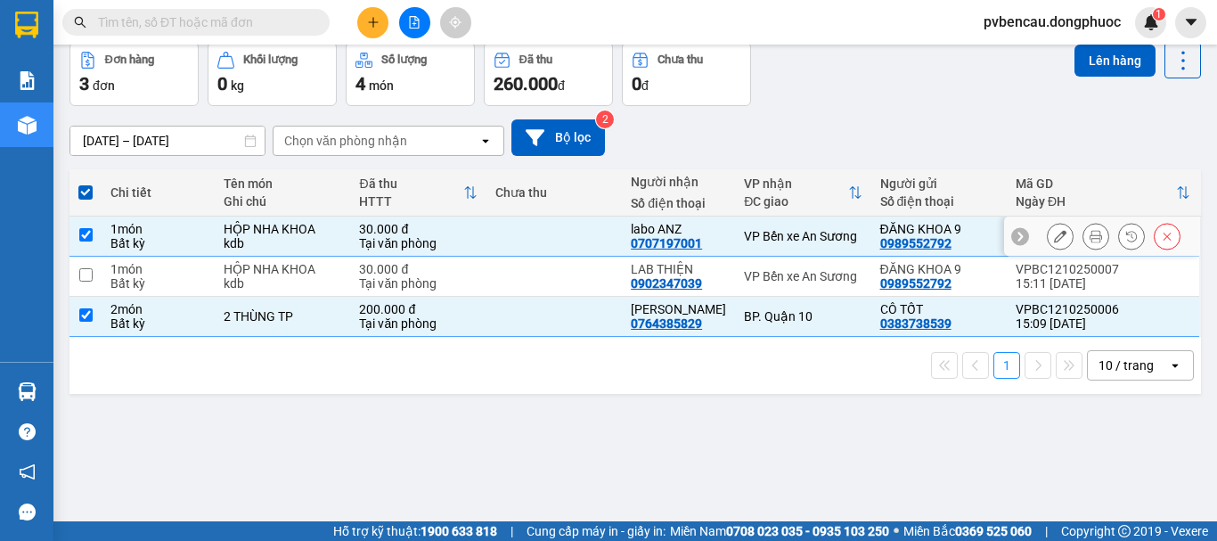
click at [325, 219] on td "HỘP NHA KHOA kdb" at bounding box center [282, 236] width 135 height 40
checkbox input "false"
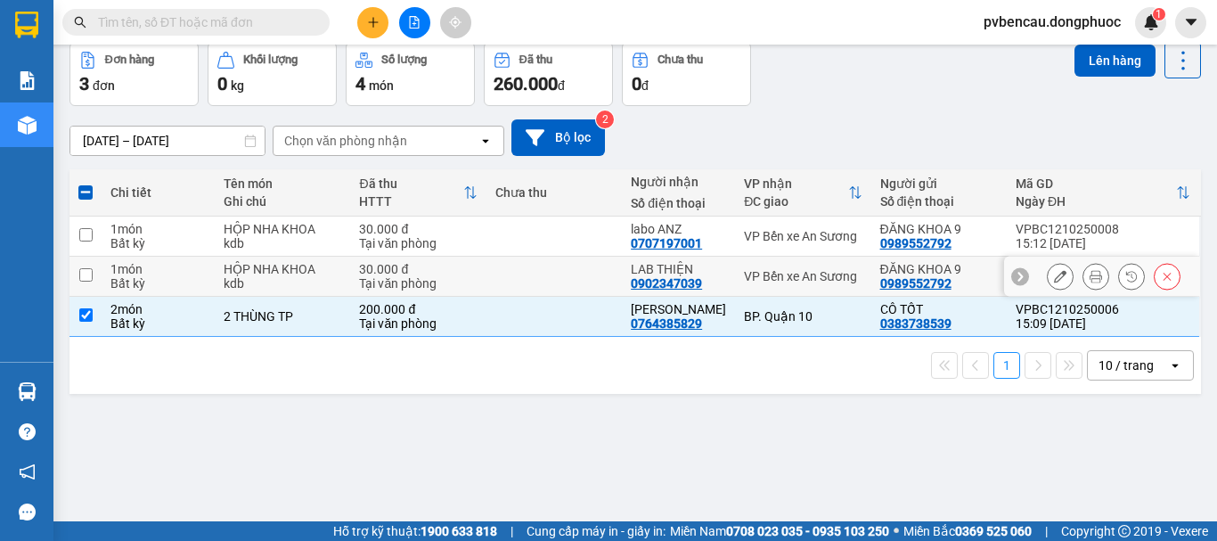
click at [321, 267] on div "HỘP NHA KHOA" at bounding box center [283, 269] width 118 height 14
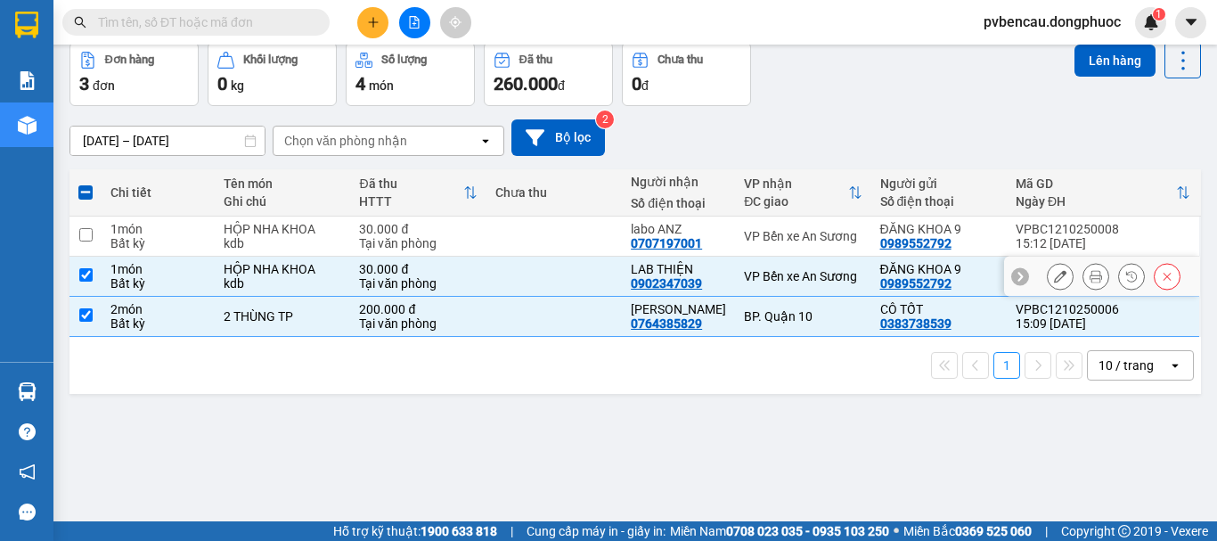
click at [318, 265] on div "HỘP NHA KHOA" at bounding box center [283, 269] width 118 height 14
checkbox input "false"
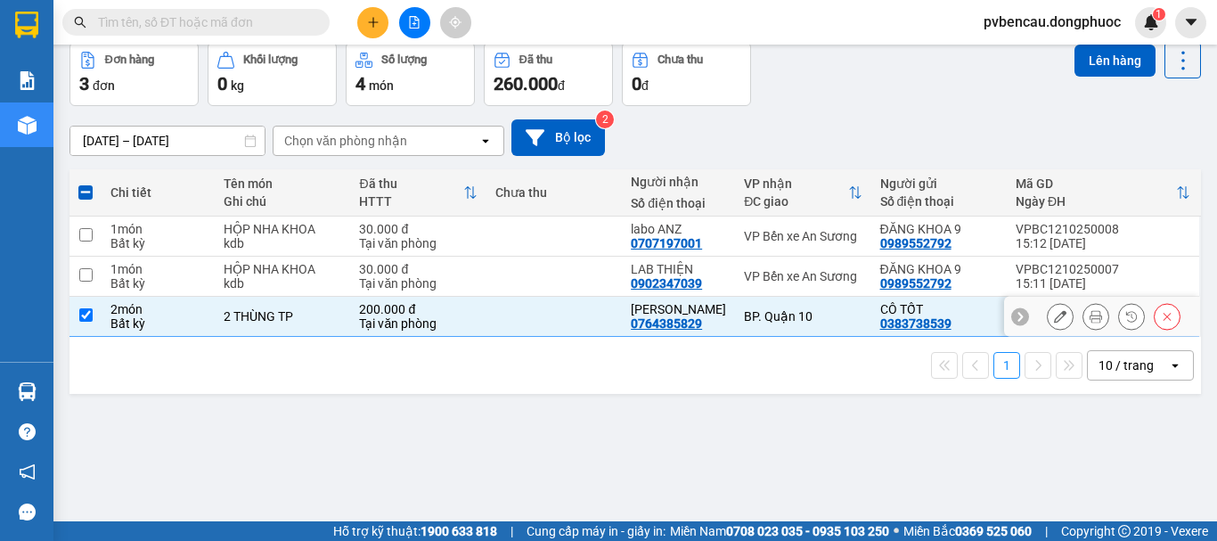
click at [297, 327] on td "2 THÙNG TP" at bounding box center [282, 317] width 135 height 40
checkbox input "false"
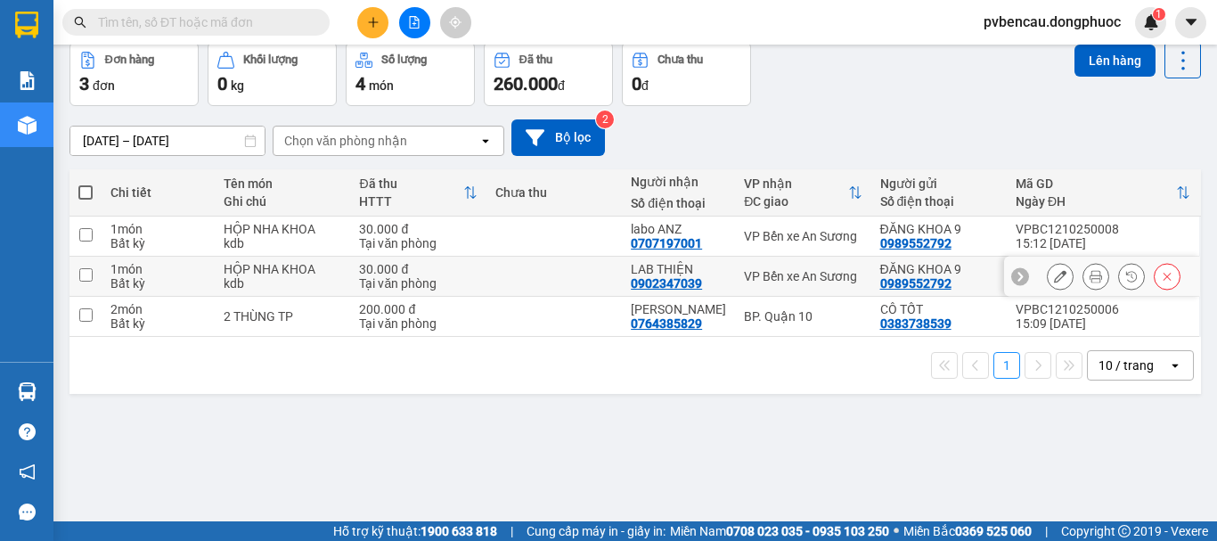
drag, startPoint x: 278, startPoint y: 272, endPoint x: 275, endPoint y: 216, distance: 55.3
click at [278, 271] on div "HỘP NHA KHOA" at bounding box center [283, 269] width 118 height 14
checkbox input "true"
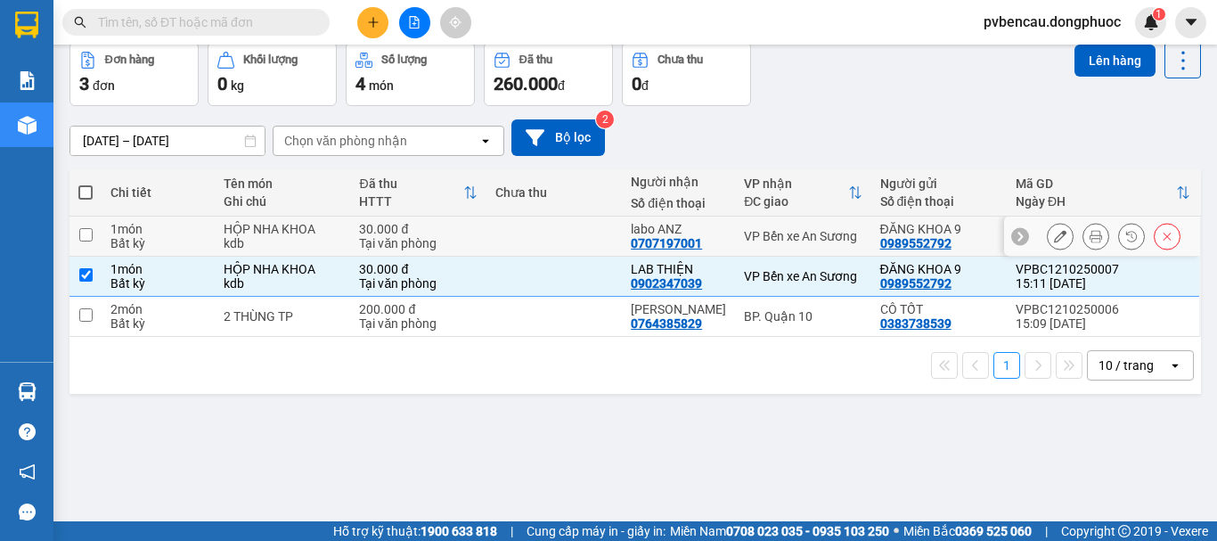
click at [275, 216] on td "HỘP NHA KHOA kdb" at bounding box center [282, 236] width 135 height 40
checkbox input "true"
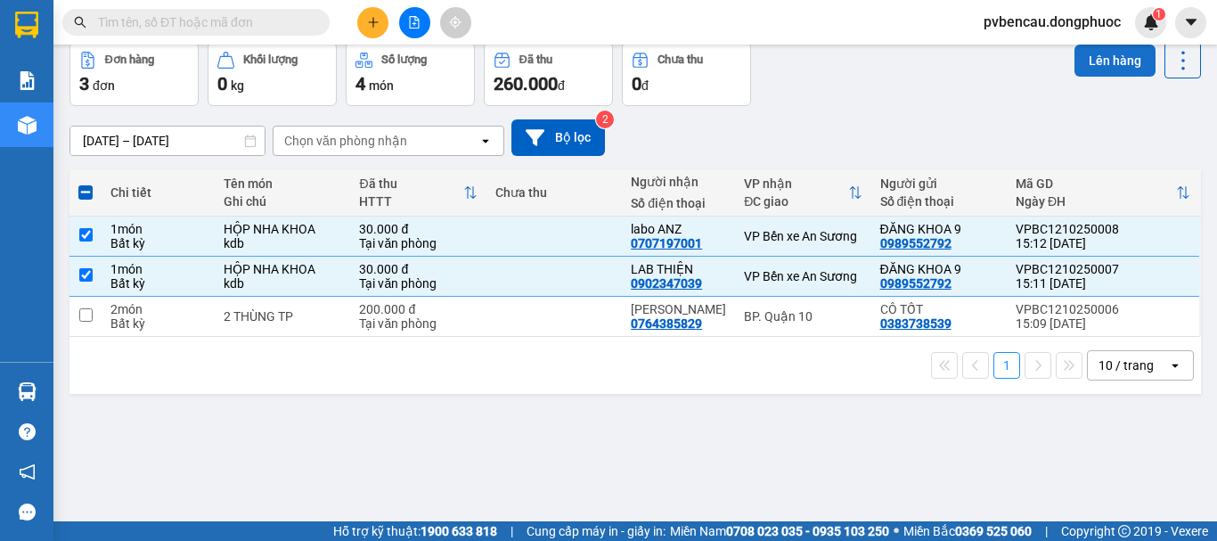
click at [1088, 69] on button "Lên hàng" at bounding box center [1114, 61] width 81 height 32
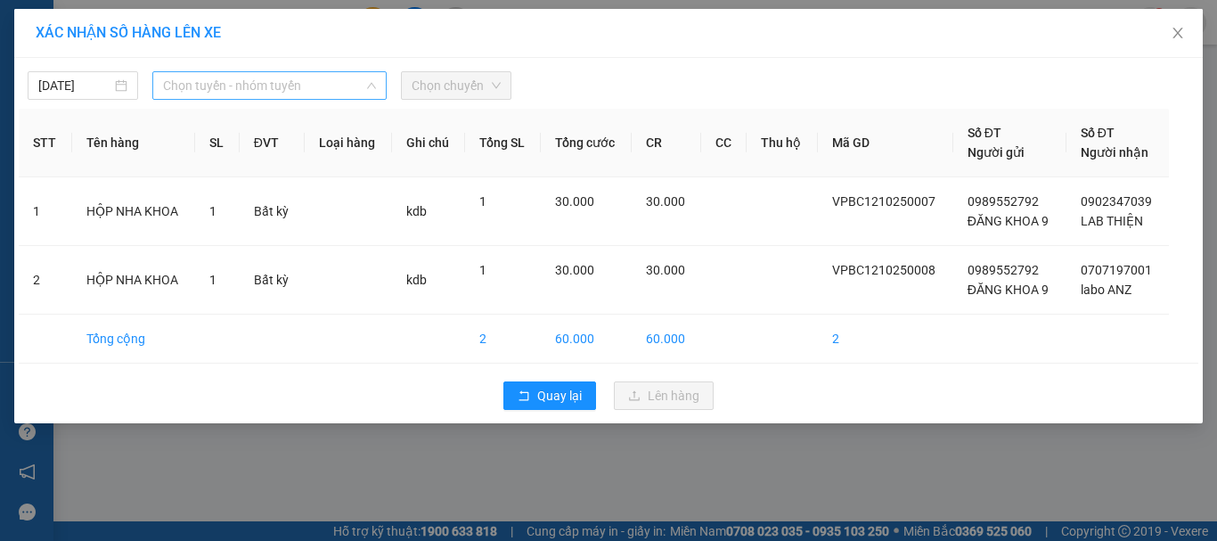
drag, startPoint x: 363, startPoint y: 84, endPoint x: 369, endPoint y: 115, distance: 31.6
click at [362, 84] on span "Chọn tuyến - nhóm tuyến" at bounding box center [269, 85] width 213 height 27
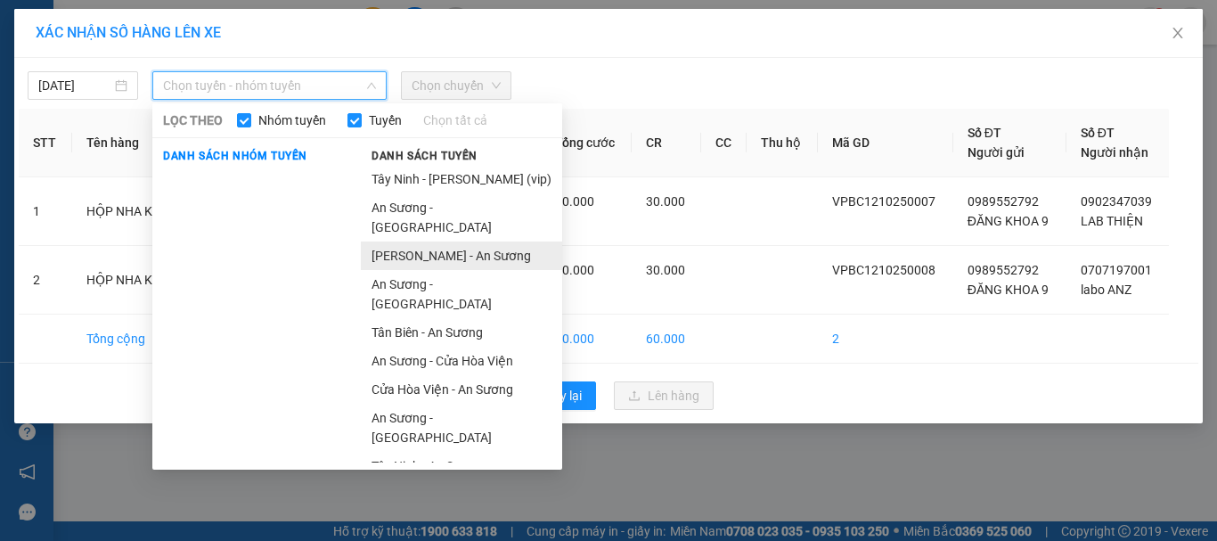
click at [411, 241] on li "[PERSON_NAME] - An Sương" at bounding box center [461, 255] width 201 height 29
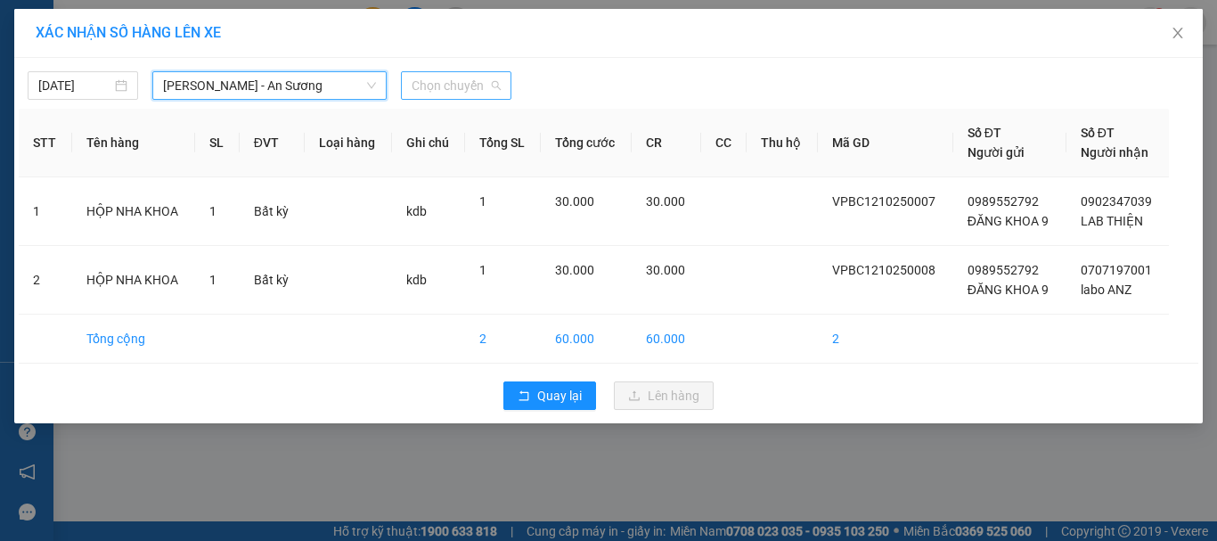
click at [431, 84] on span "Chọn chuyến" at bounding box center [455, 85] width 89 height 27
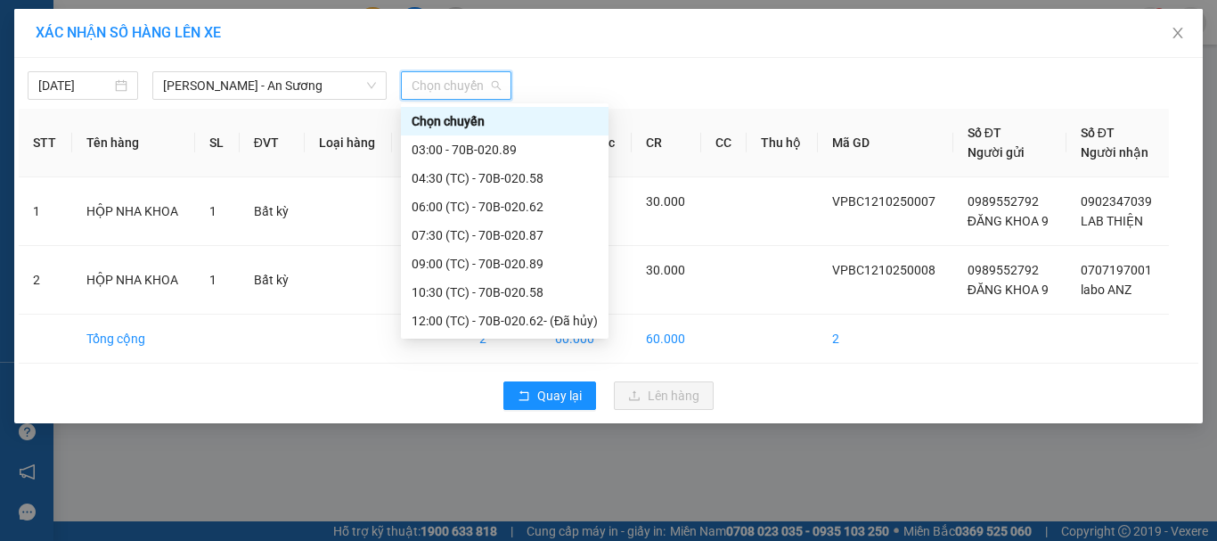
scroll to position [86, 0]
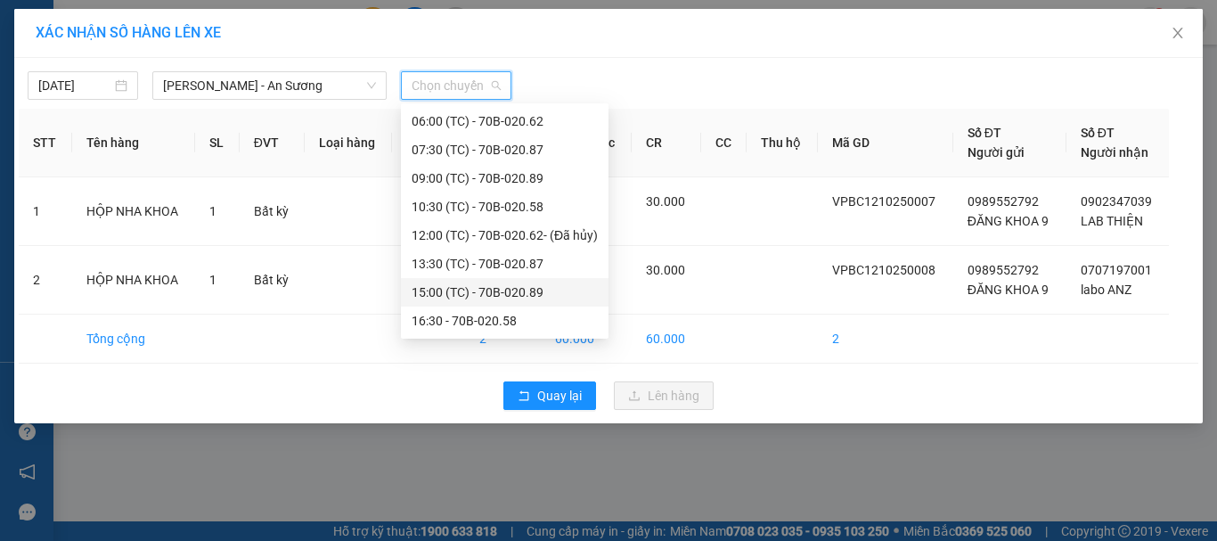
click at [485, 289] on div "15:00 (TC) - 70B-020.89" at bounding box center [504, 292] width 186 height 20
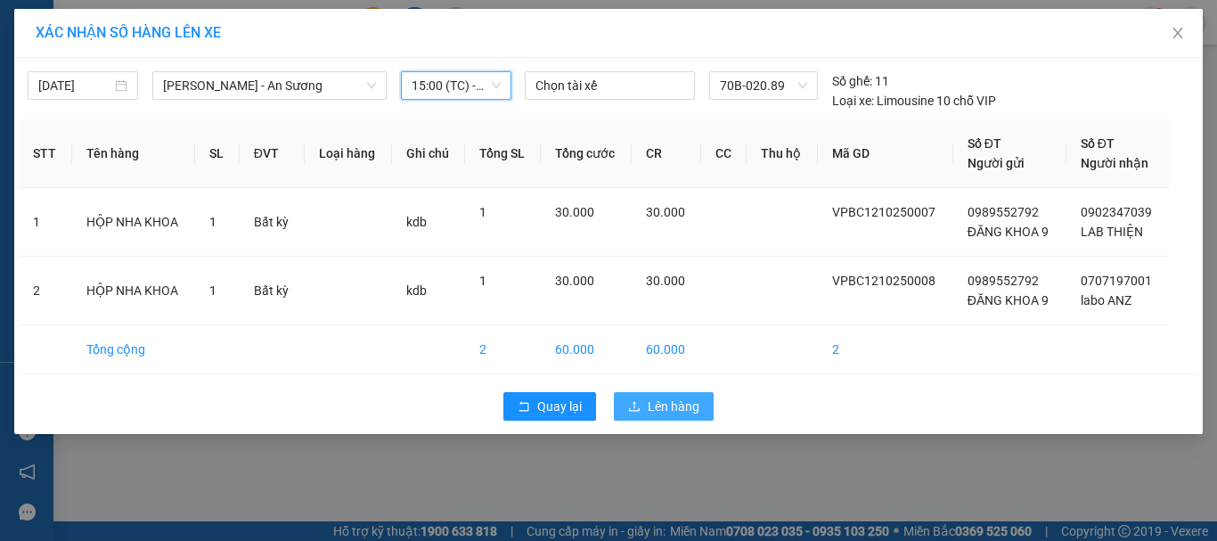
click at [642, 406] on button "Lên hàng" at bounding box center [664, 406] width 100 height 29
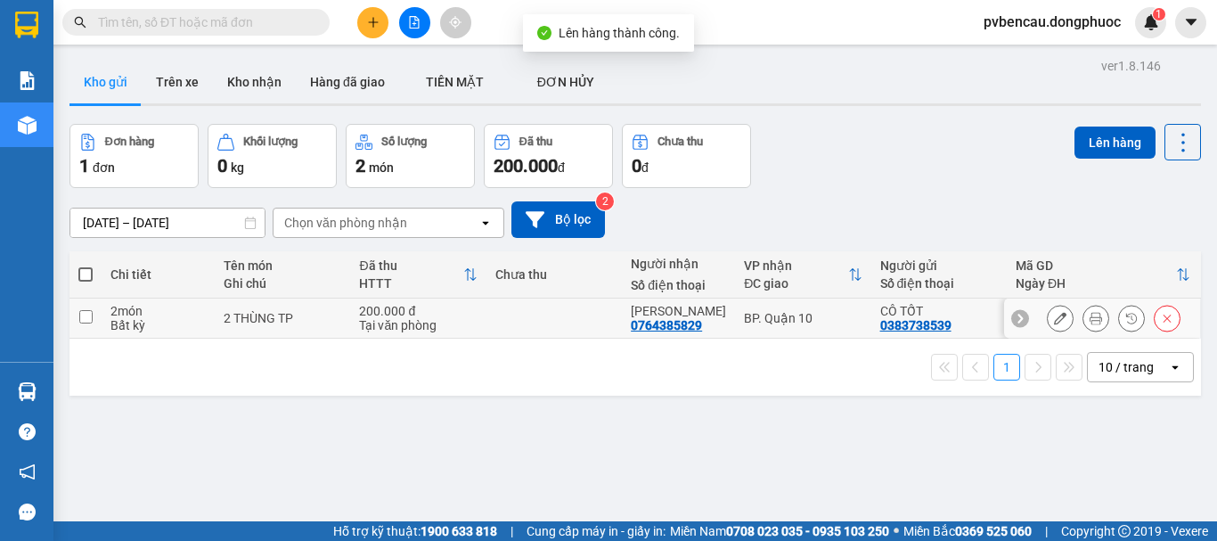
click at [362, 324] on div "Tại văn phòng" at bounding box center [418, 325] width 118 height 14
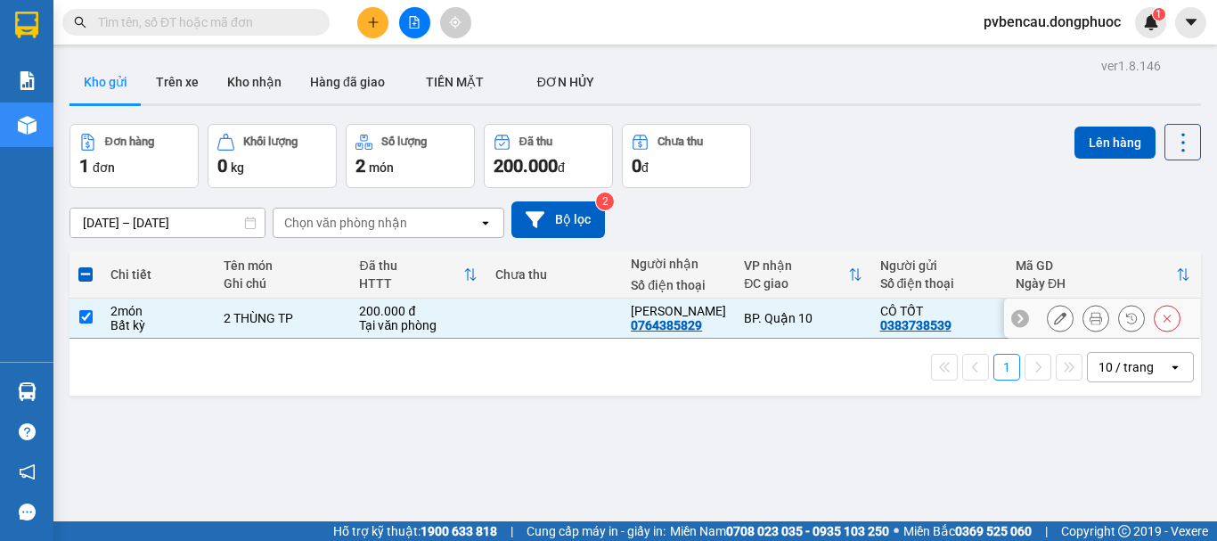
click at [266, 323] on div "2 THÙNG TP" at bounding box center [283, 318] width 118 height 14
checkbox input "false"
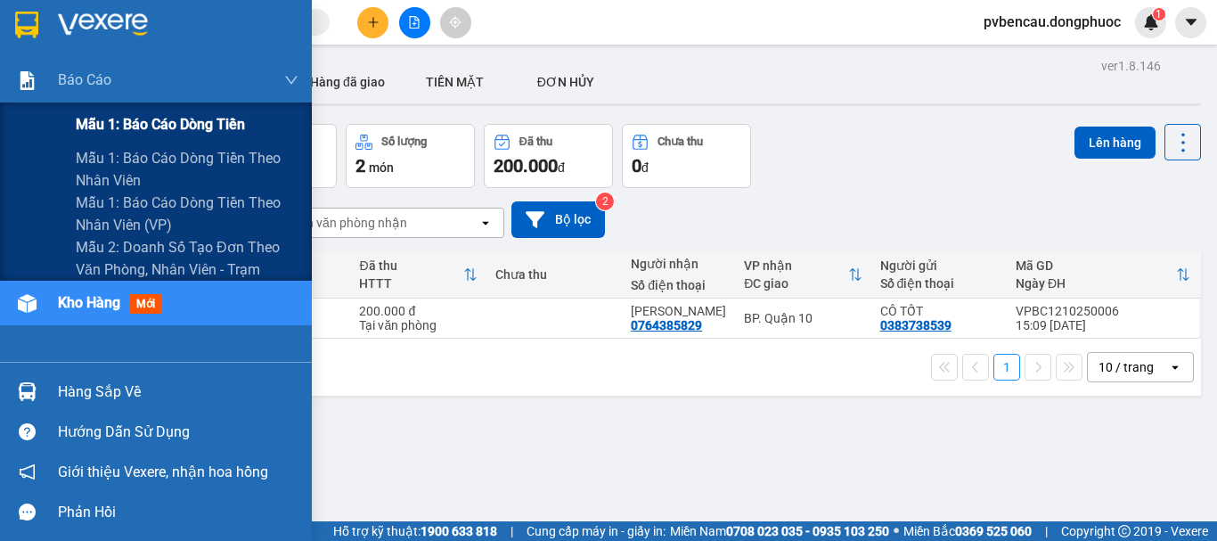
click at [136, 125] on span "Mẫu 1: Báo cáo dòng tiền" at bounding box center [160, 124] width 169 height 22
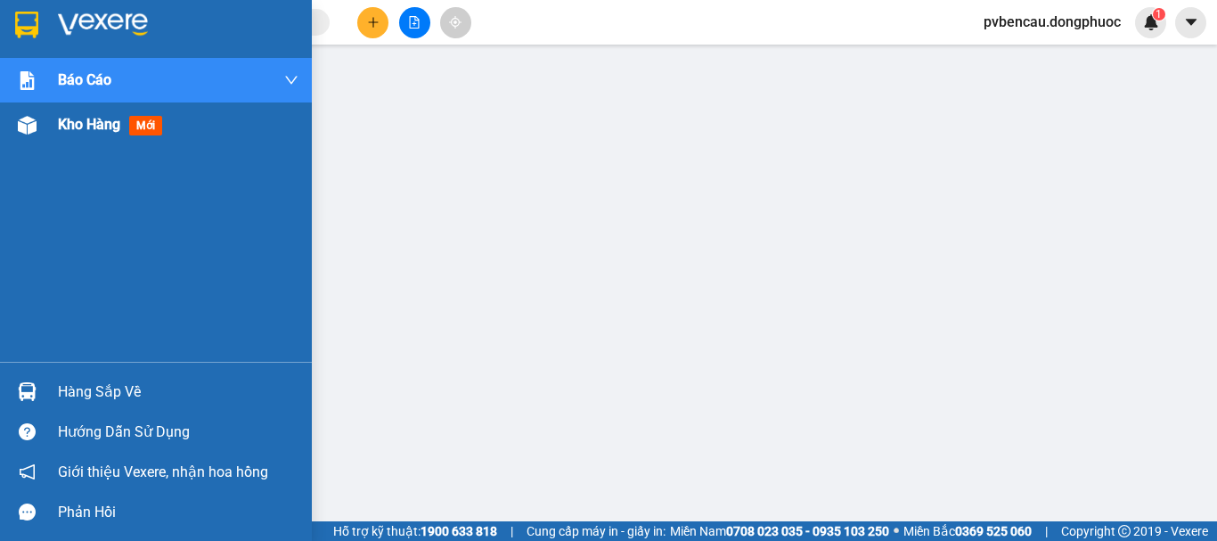
click at [58, 121] on span "Kho hàng" at bounding box center [89, 124] width 62 height 17
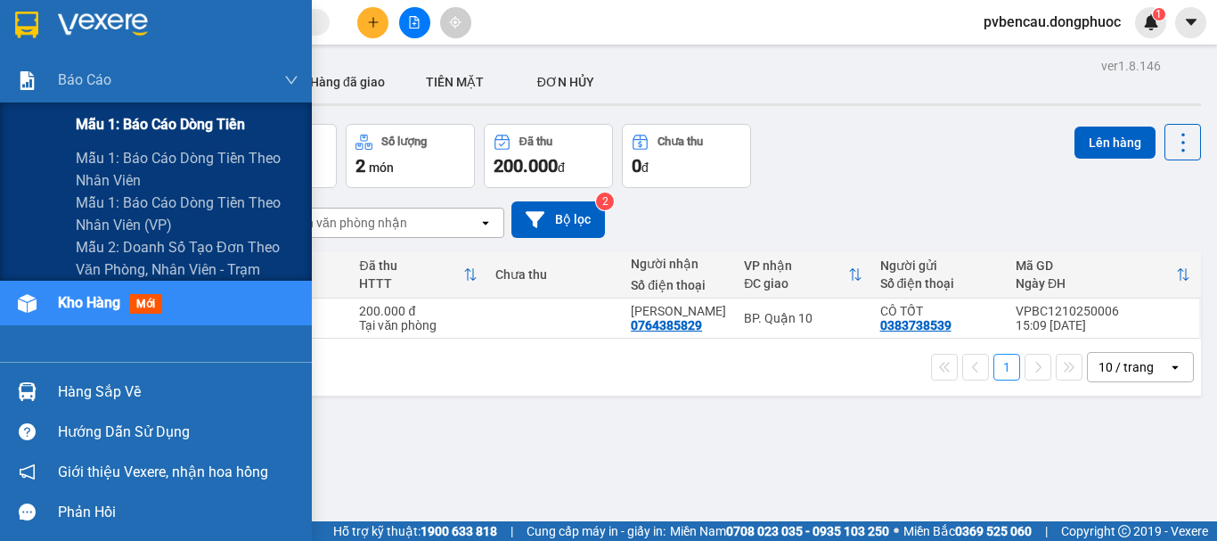
click at [157, 110] on div "Mẫu 1: Báo cáo dòng tiền" at bounding box center [187, 124] width 223 height 45
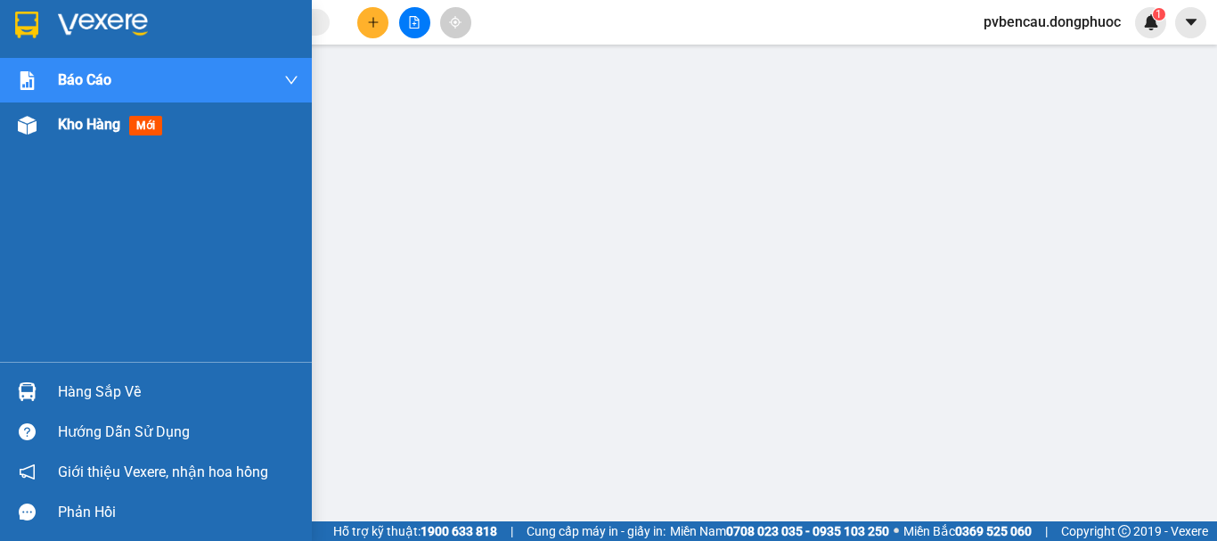
click at [22, 124] on img at bounding box center [27, 125] width 19 height 19
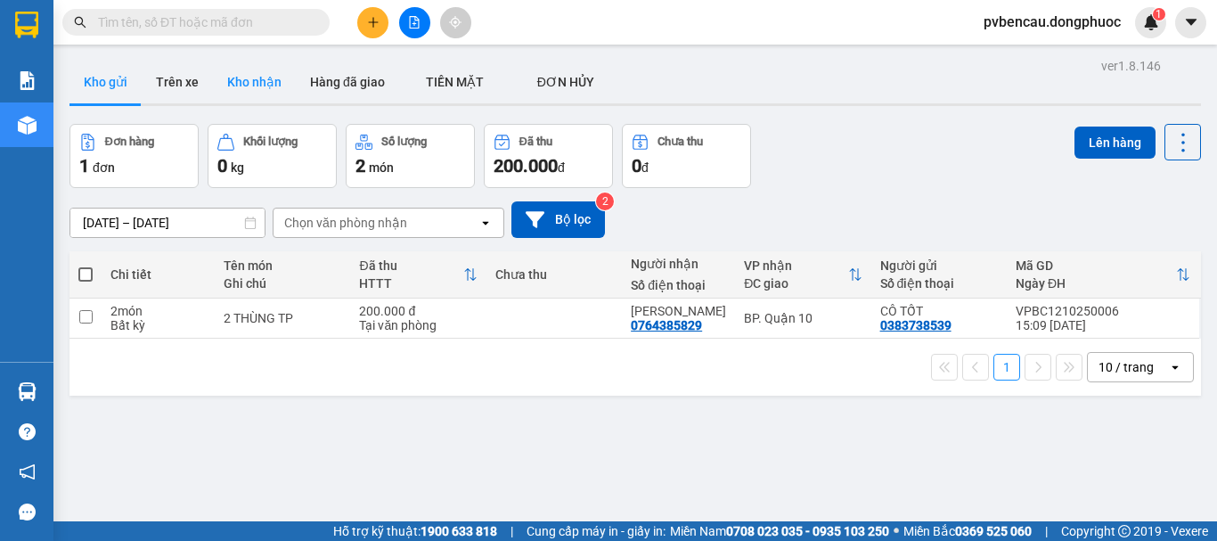
click at [258, 88] on button "Kho nhận" at bounding box center [254, 82] width 83 height 43
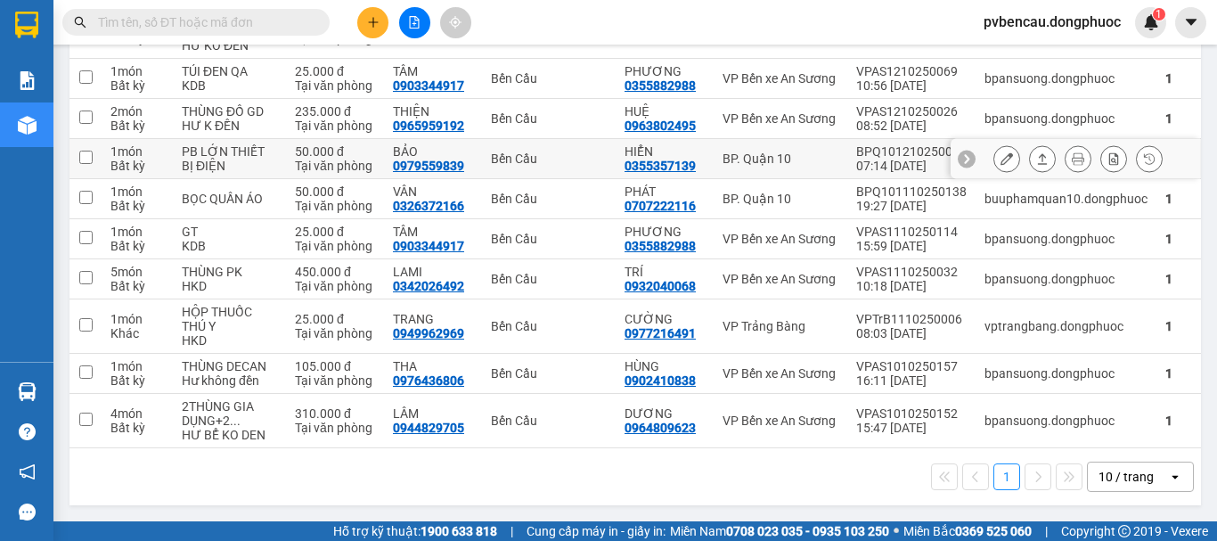
scroll to position [66, 0]
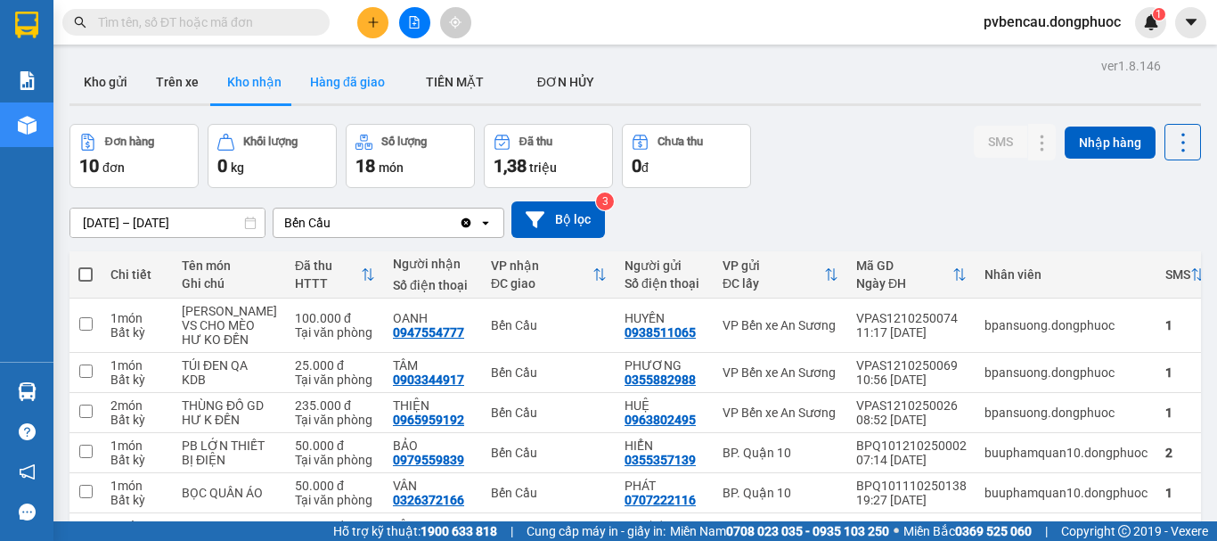
click at [355, 87] on button "Hàng đã giao" at bounding box center [347, 82] width 103 height 43
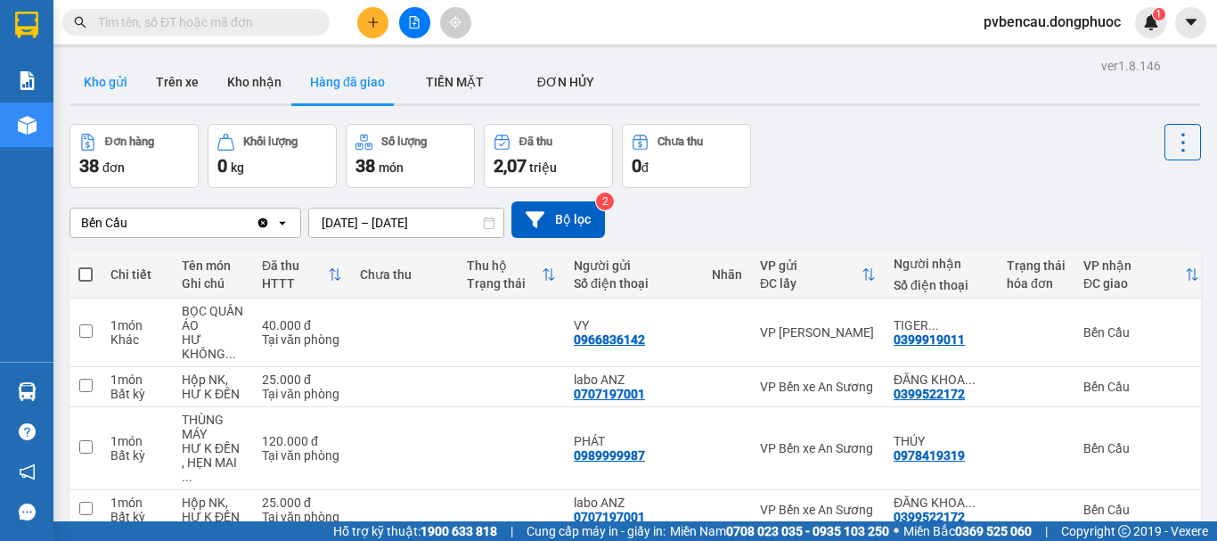
click at [109, 82] on button "Kho gửi" at bounding box center [105, 82] width 72 height 43
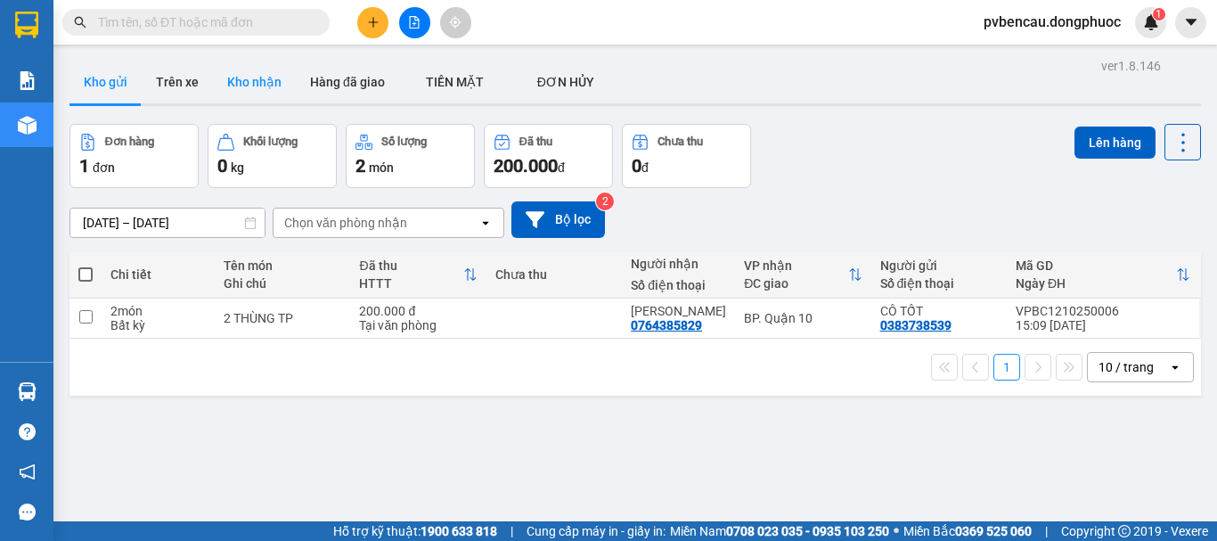
click at [258, 81] on button "Kho nhận" at bounding box center [254, 82] width 83 height 43
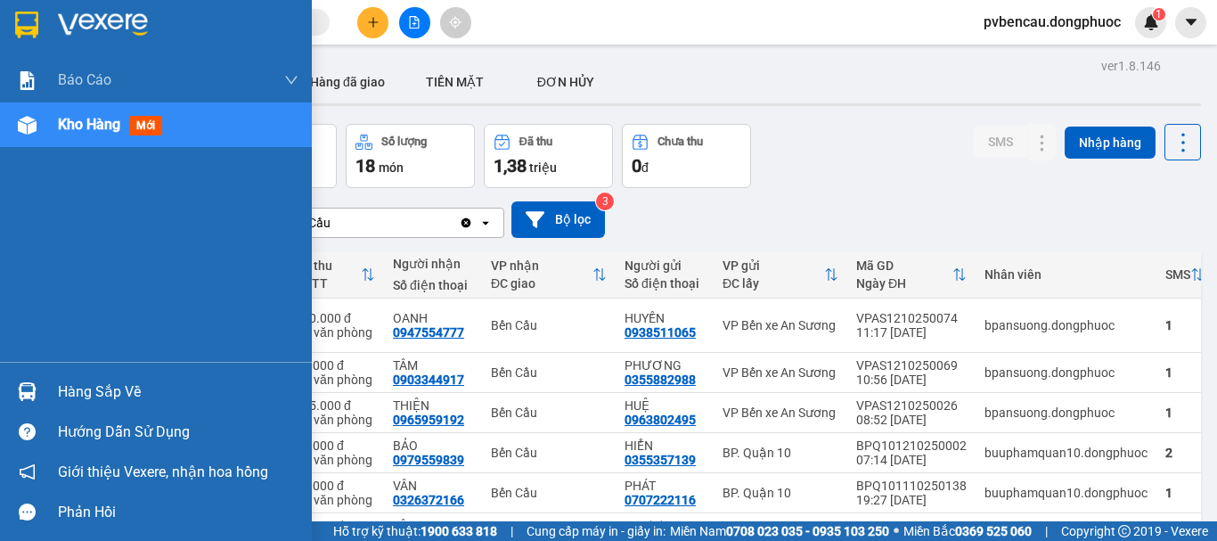
click at [84, 25] on img at bounding box center [103, 25] width 90 height 27
click at [54, 114] on div "Kho hàng mới" at bounding box center [156, 124] width 312 height 45
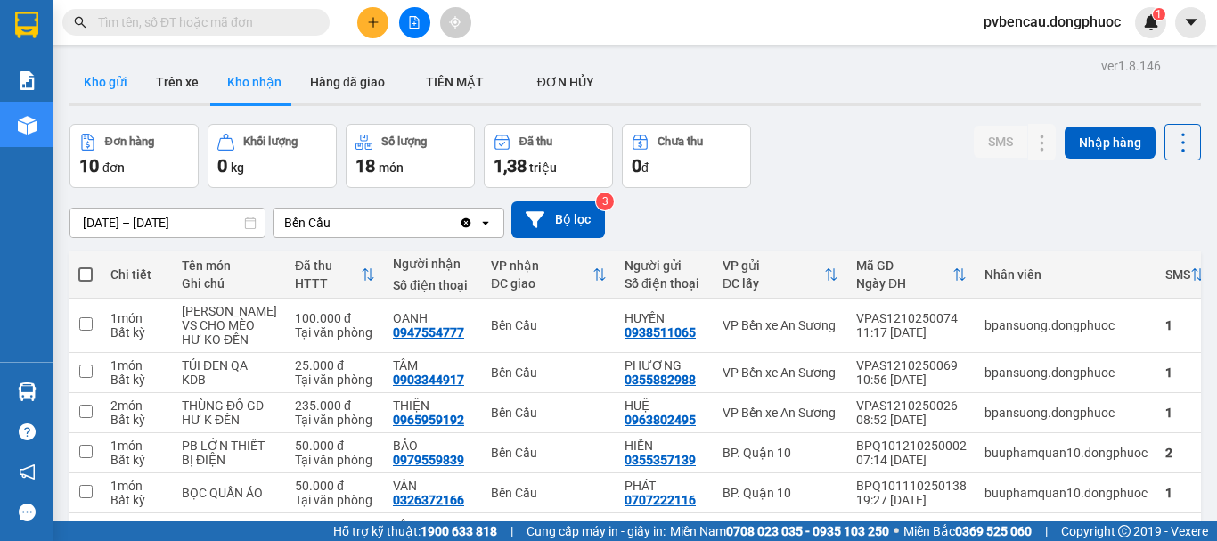
click at [101, 86] on button "Kho gửi" at bounding box center [105, 82] width 72 height 43
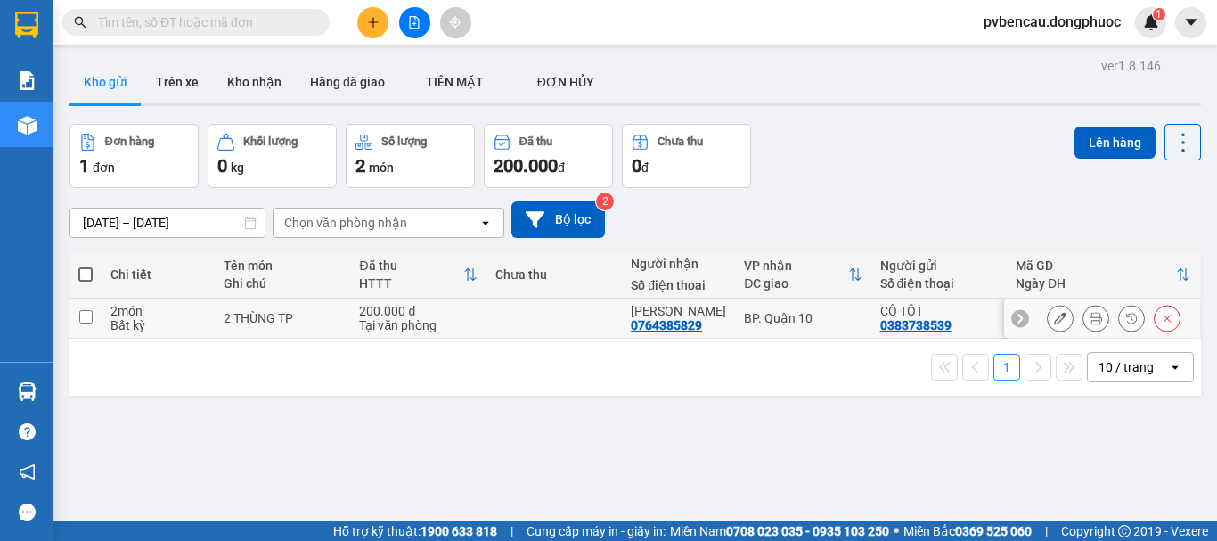
drag, startPoint x: 295, startPoint y: 312, endPoint x: 336, endPoint y: 313, distance: 41.0
click at [295, 313] on div "2 THÙNG TP" at bounding box center [283, 318] width 118 height 14
checkbox input "true"
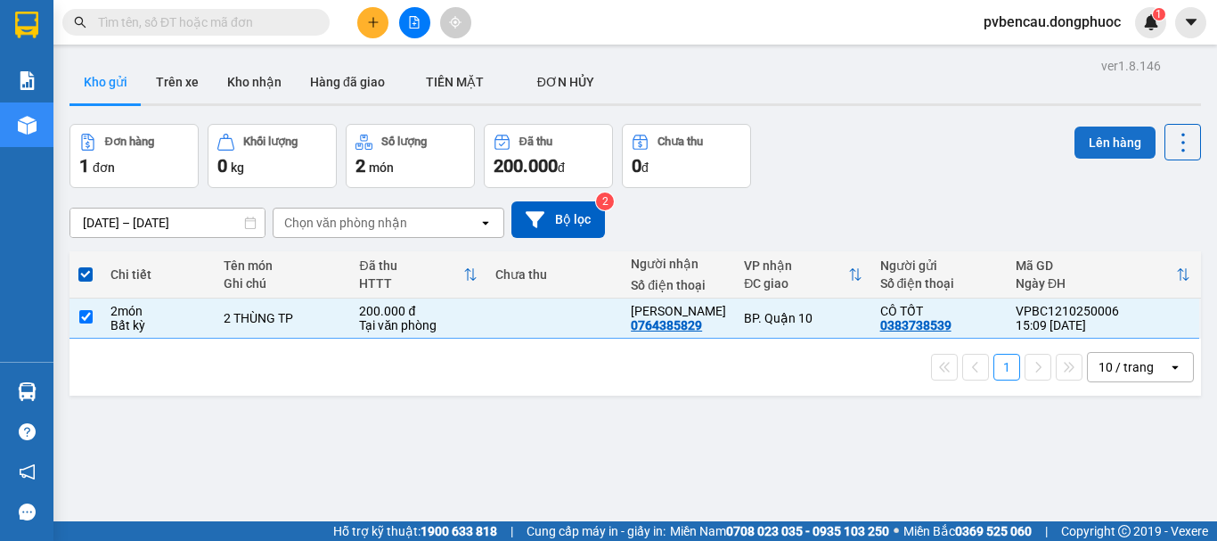
click at [1126, 139] on button "Lên hàng" at bounding box center [1114, 142] width 81 height 32
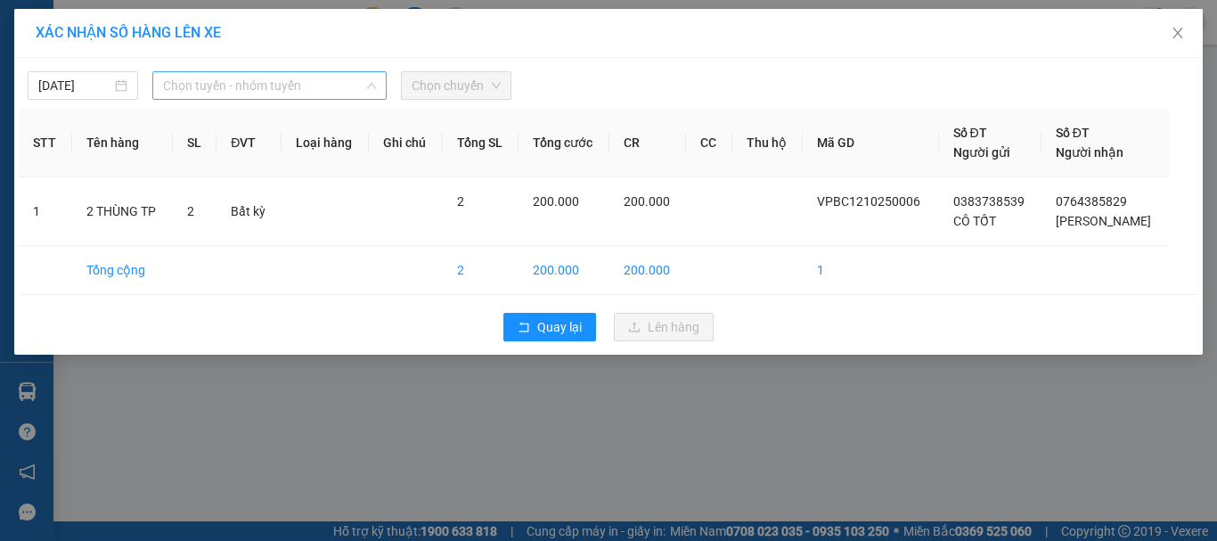
click at [327, 85] on span "Chọn tuyến - nhóm tuyến" at bounding box center [269, 85] width 213 height 27
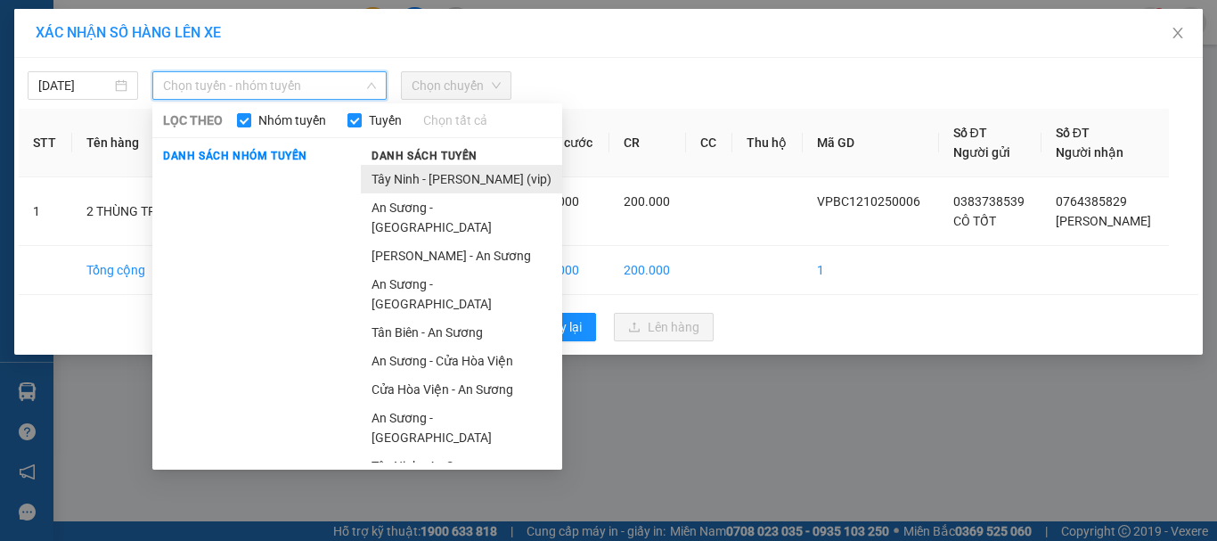
click at [436, 180] on li "Tây Ninh - [PERSON_NAME] (vip)" at bounding box center [461, 179] width 201 height 29
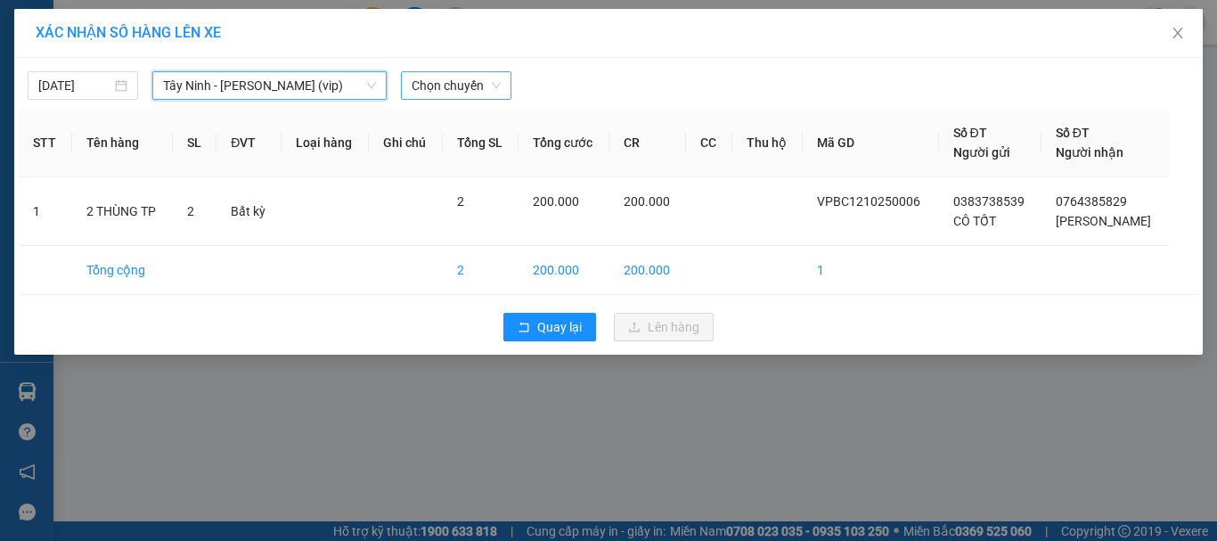
click at [445, 94] on span "Chọn chuyến" at bounding box center [455, 85] width 89 height 27
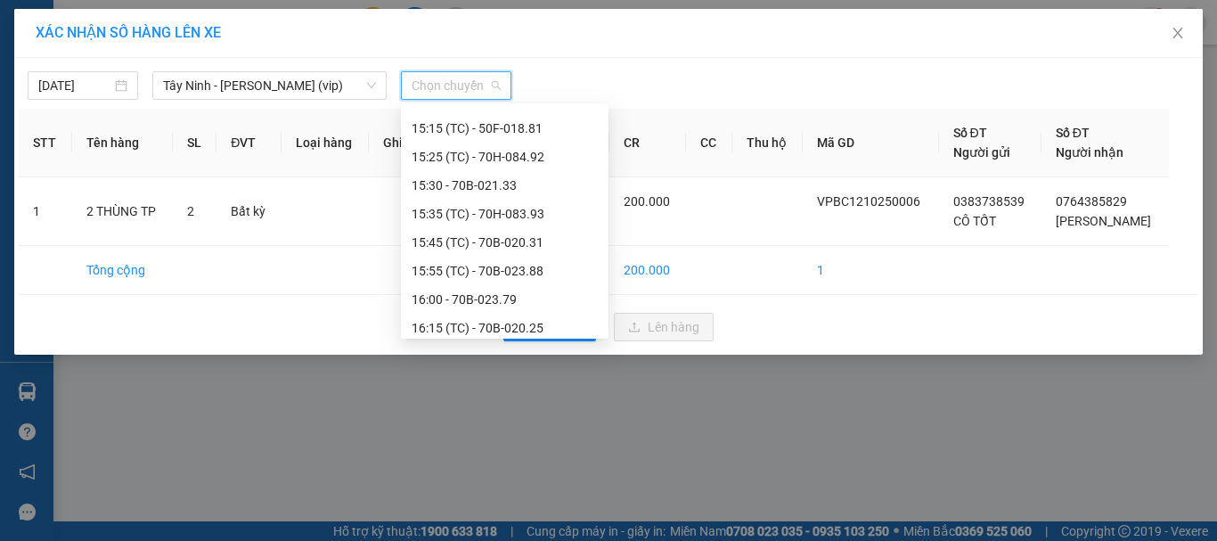
scroll to position [1033, 0]
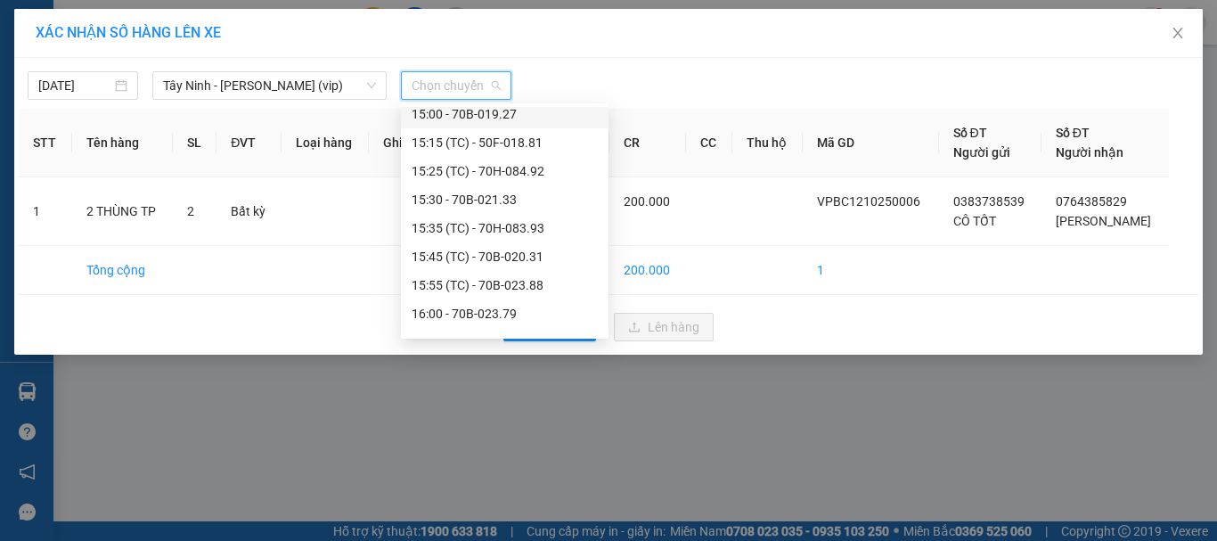
click at [487, 111] on div "15:00 - 70B-019.27" at bounding box center [504, 114] width 186 height 20
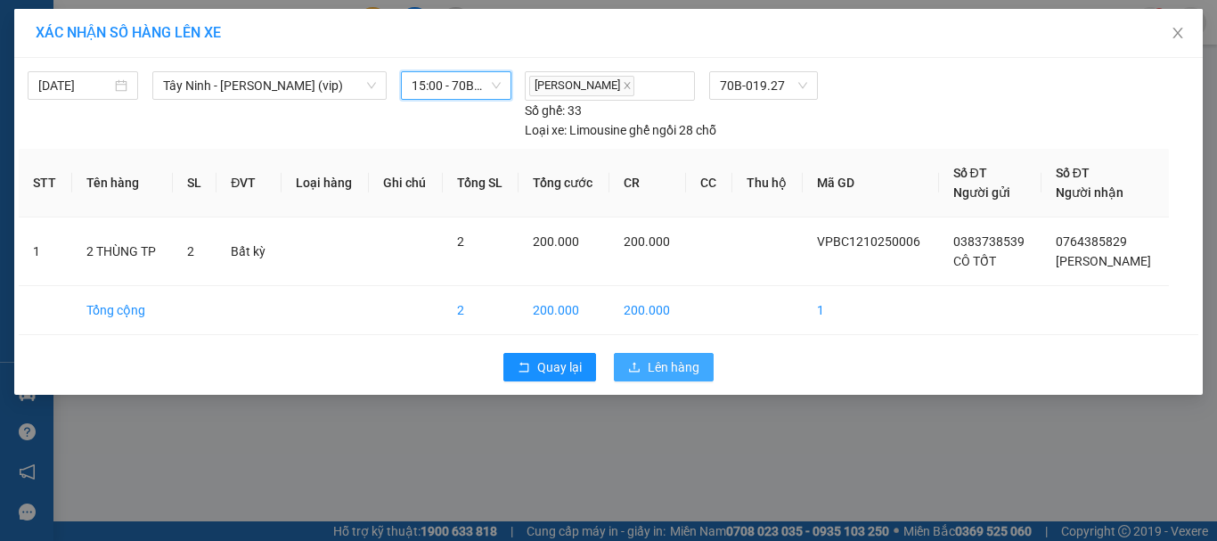
click at [641, 368] on button "Lên hàng" at bounding box center [664, 367] width 100 height 29
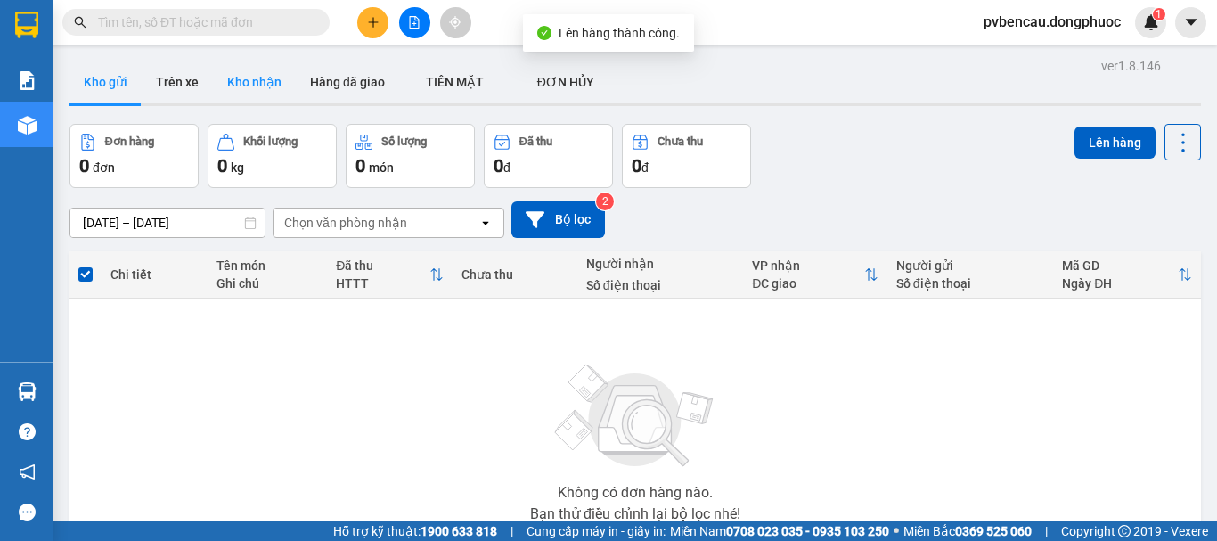
click at [252, 77] on button "Kho nhận" at bounding box center [254, 82] width 83 height 43
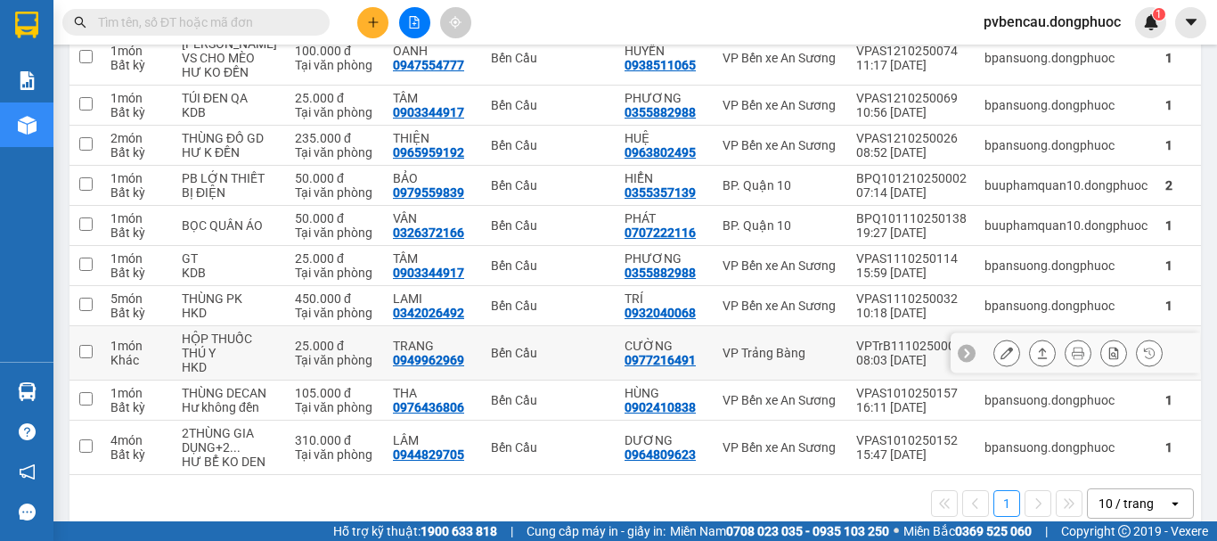
scroll to position [422, 0]
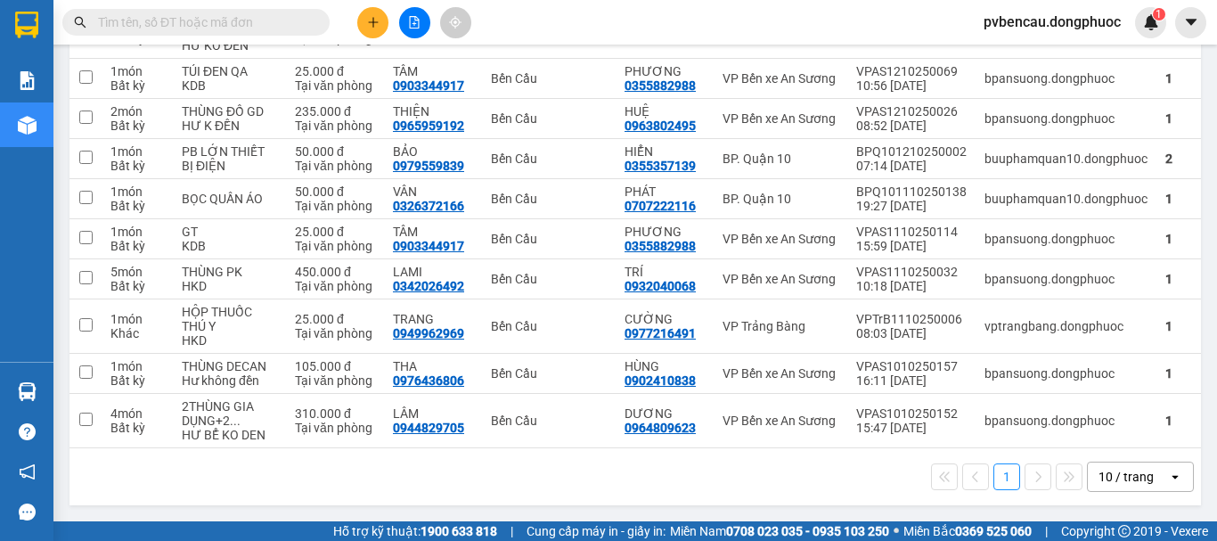
drag, startPoint x: 281, startPoint y: 484, endPoint x: 292, endPoint y: 484, distance: 11.6
click at [281, 484] on div "1 10 / trang open" at bounding box center [635, 476] width 1117 height 30
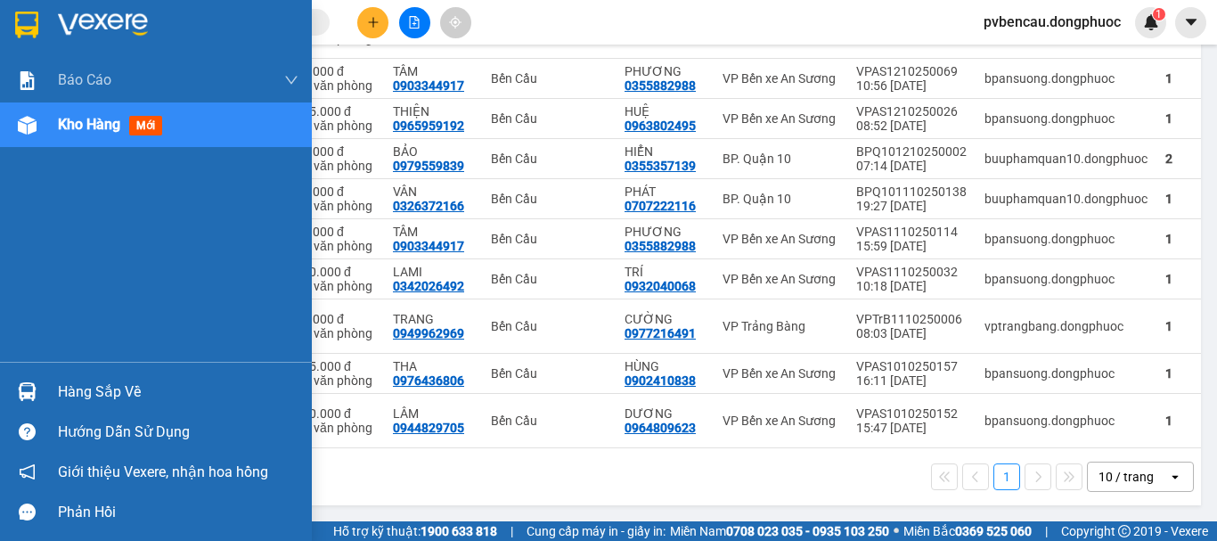
click at [33, 387] on img at bounding box center [27, 391] width 19 height 19
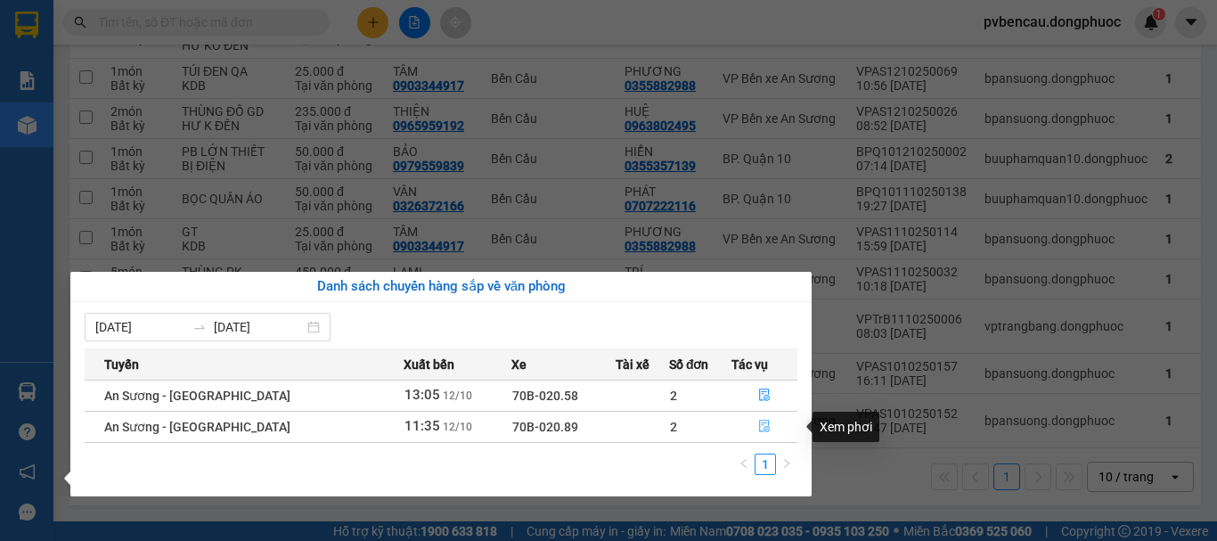
click at [758, 426] on icon "file-done" at bounding box center [764, 425] width 12 height 12
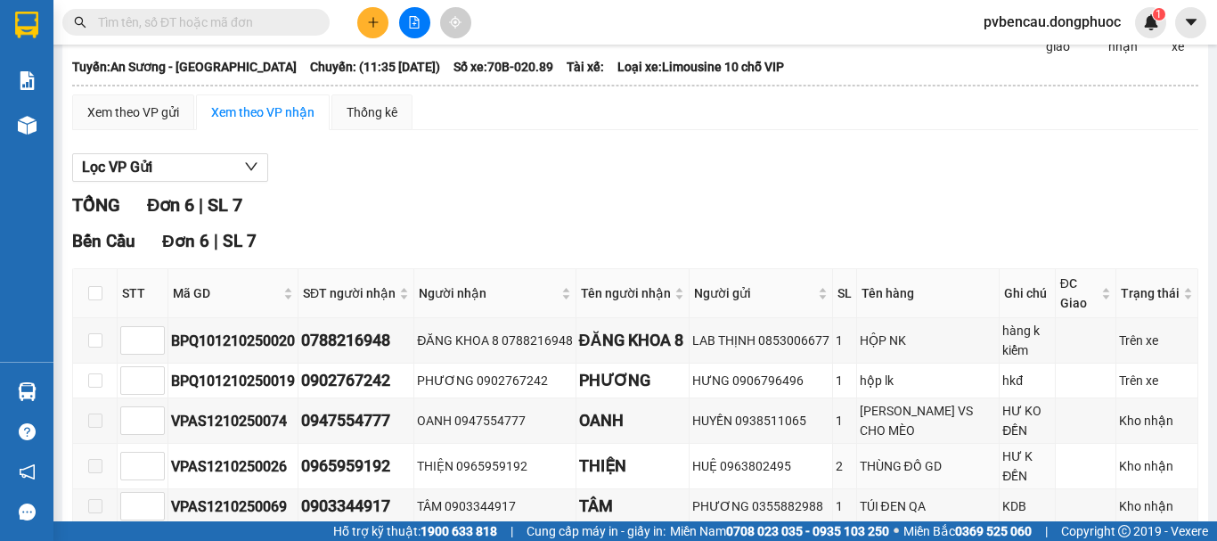
scroll to position [223, 0]
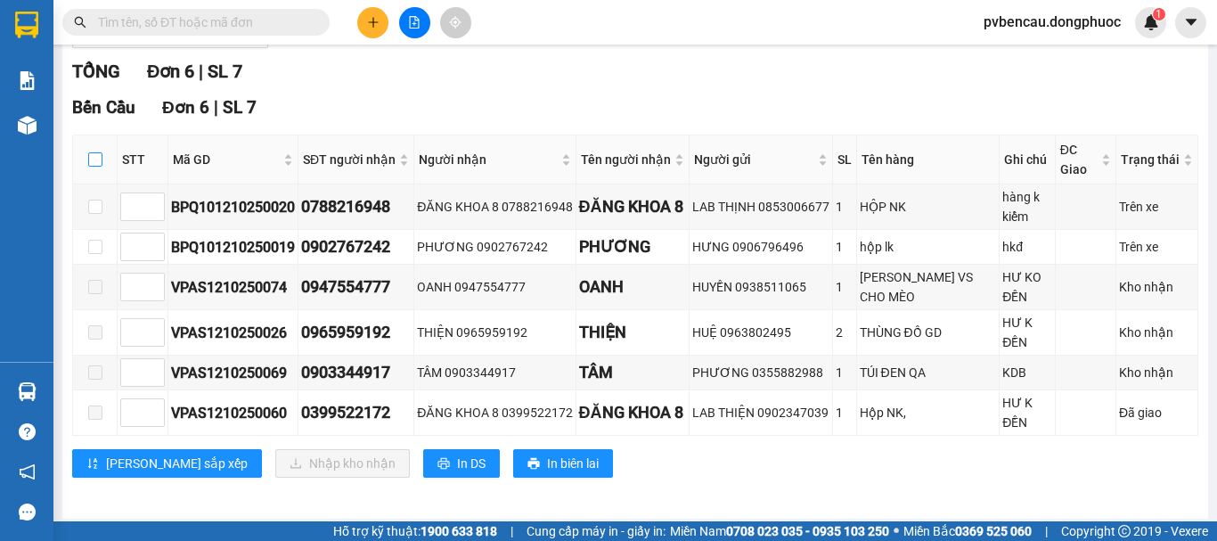
click at [94, 167] on input "checkbox" at bounding box center [95, 159] width 14 height 14
checkbox input "true"
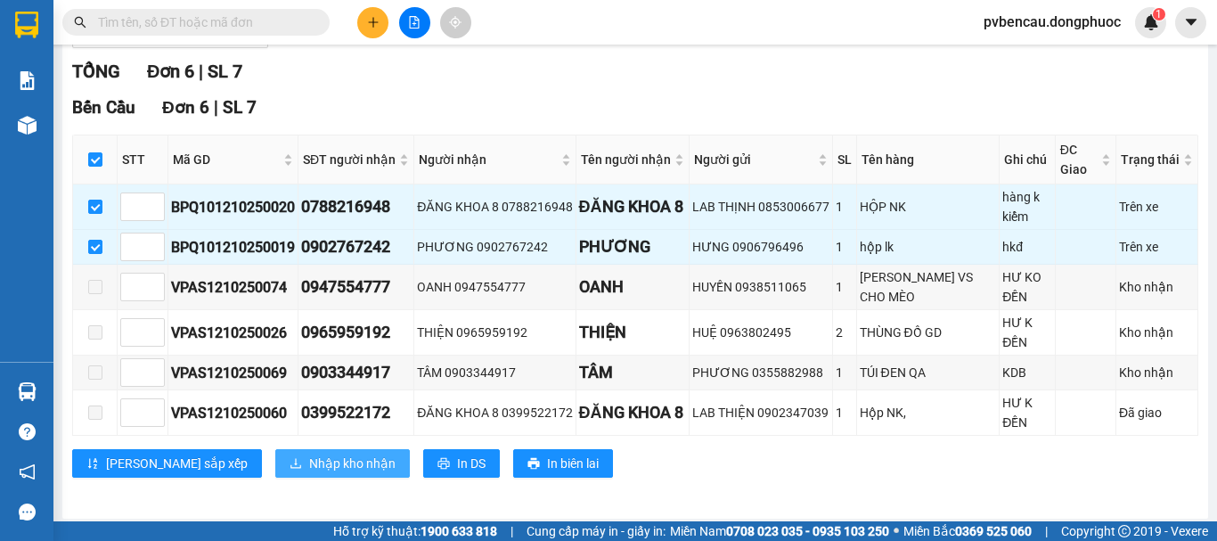
click at [309, 453] on span "Nhập kho nhận" at bounding box center [352, 463] width 86 height 20
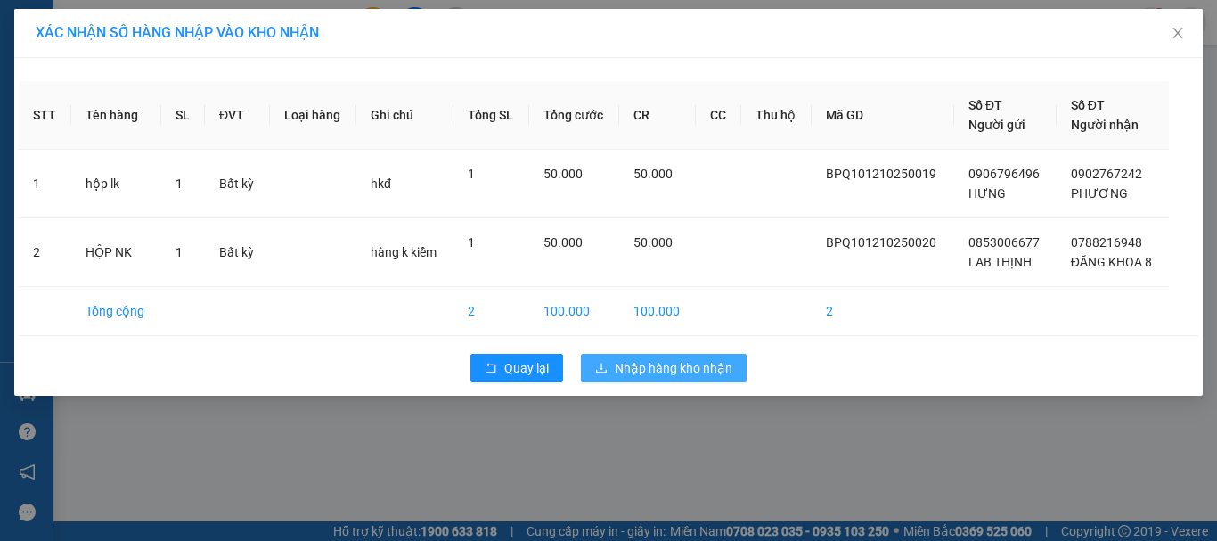
click at [675, 371] on span "Nhập hàng kho nhận" at bounding box center [674, 368] width 118 height 20
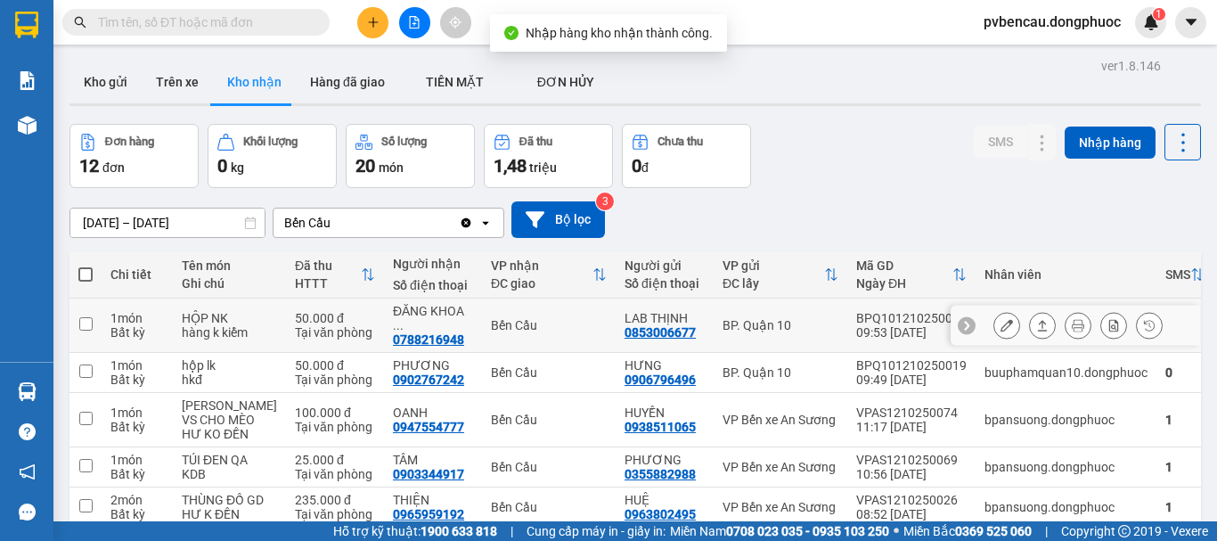
click at [295, 326] on div "Tại văn phòng" at bounding box center [335, 332] width 80 height 14
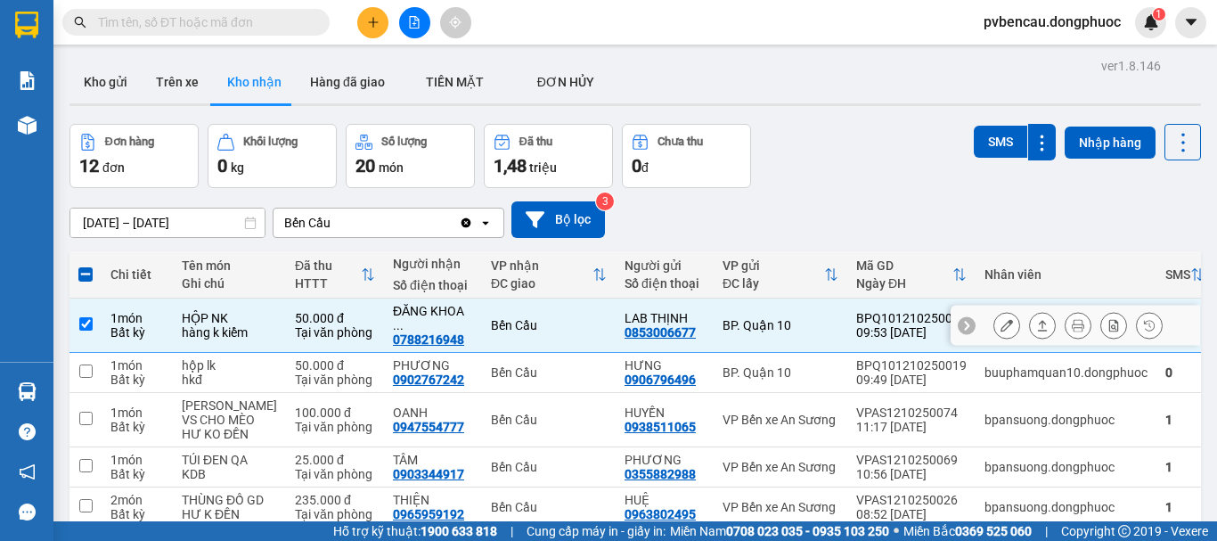
click at [1036, 322] on icon at bounding box center [1042, 325] width 12 height 12
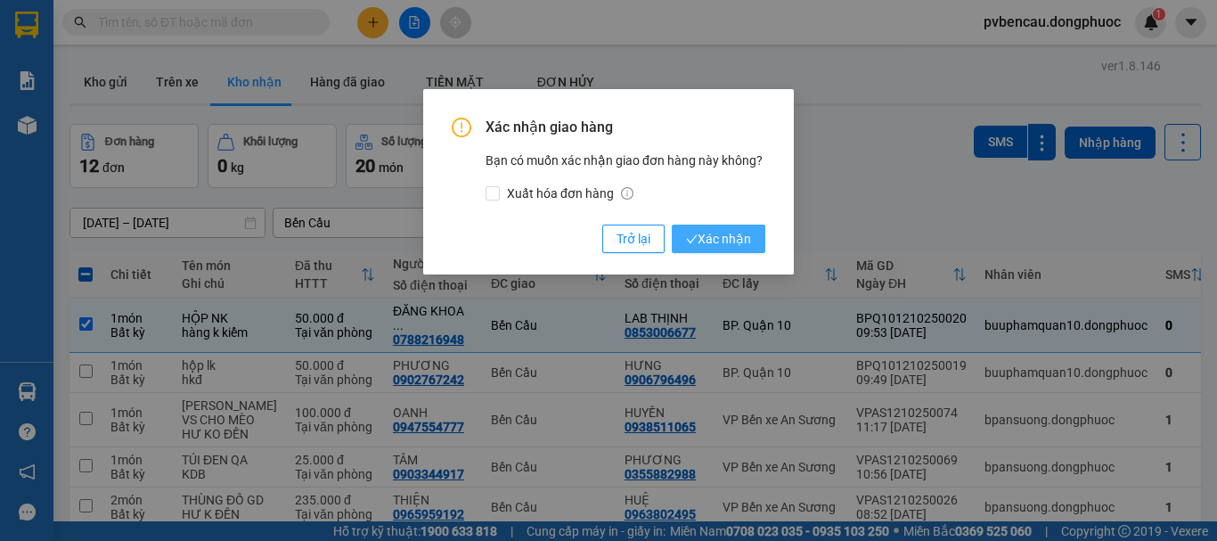
click at [699, 227] on button "Xác nhận" at bounding box center [719, 238] width 94 height 29
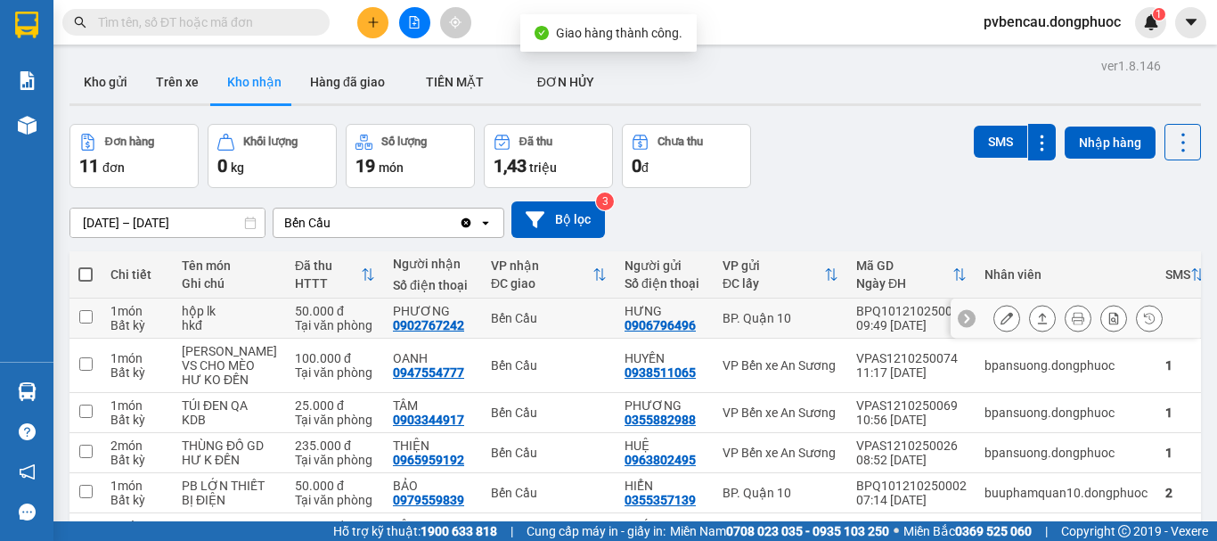
click at [286, 316] on td "50.000 đ Tại văn phòng" at bounding box center [335, 318] width 98 height 40
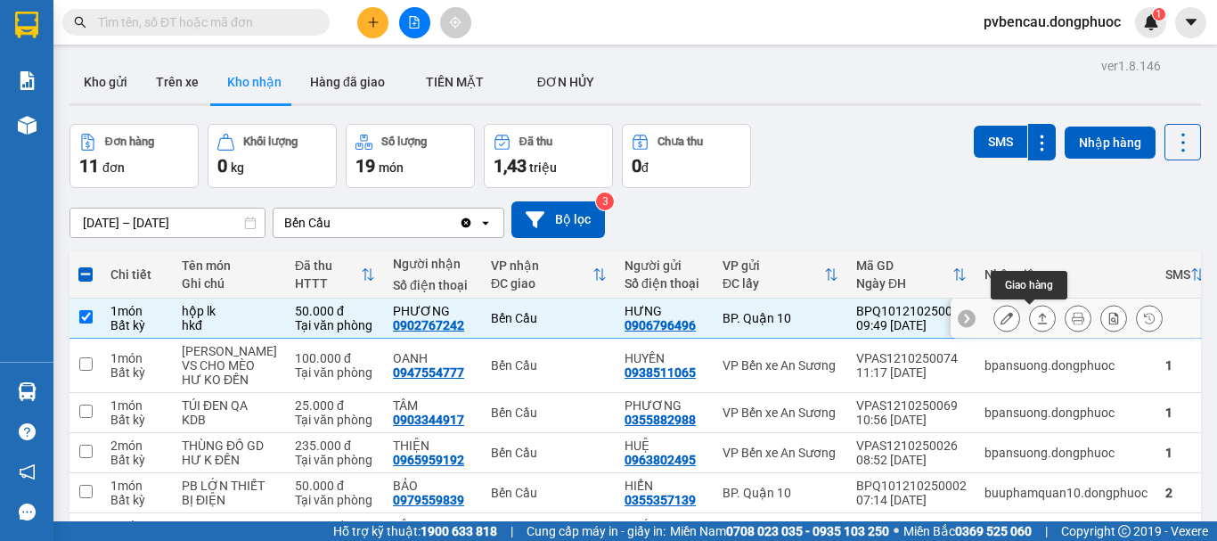
click at [1036, 318] on icon at bounding box center [1042, 318] width 12 height 12
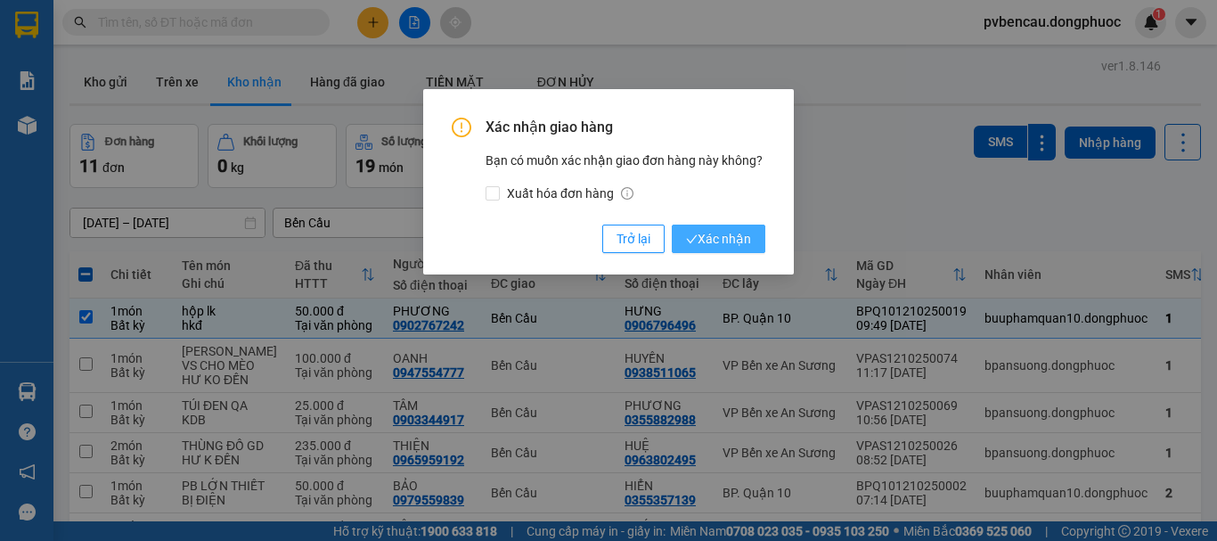
click at [724, 232] on span "Xác nhận" at bounding box center [718, 239] width 65 height 20
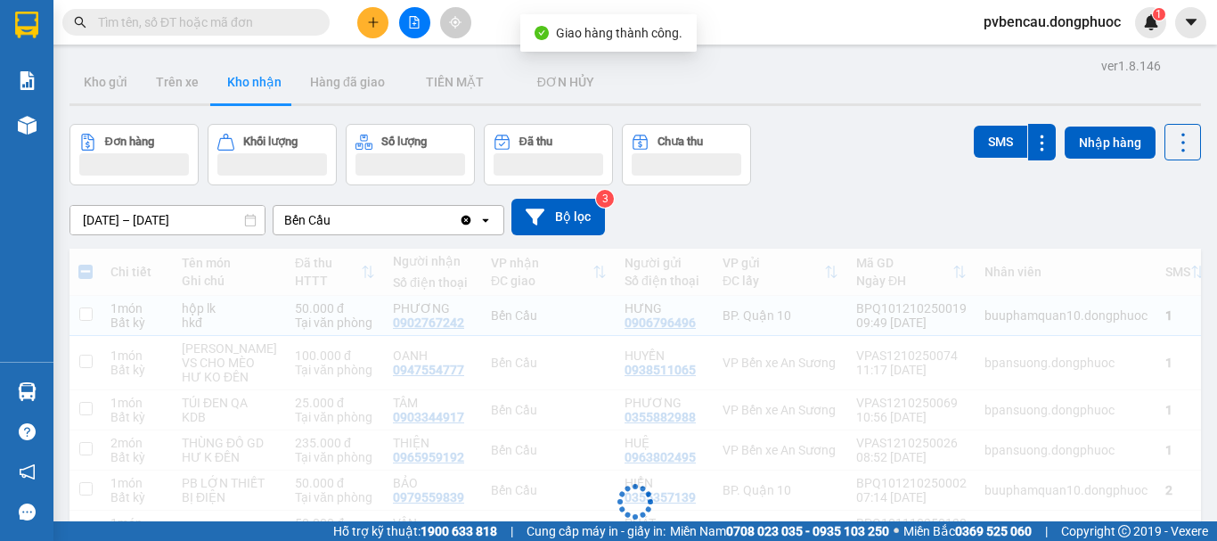
checkbox input "false"
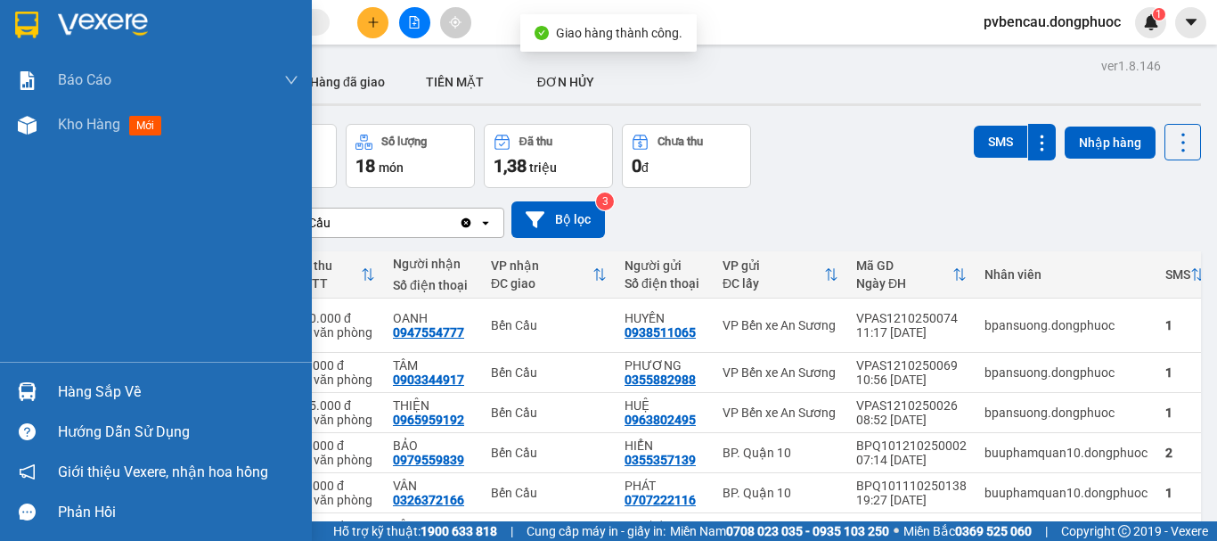
click at [46, 379] on div "Hàng sắp về" at bounding box center [156, 391] width 312 height 40
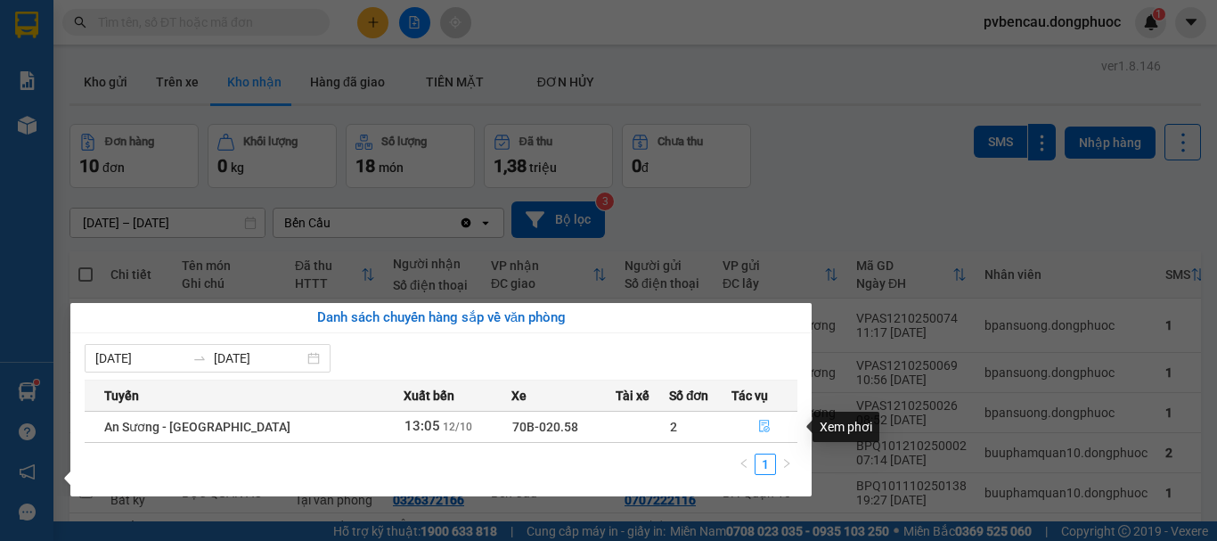
click at [761, 419] on icon "file-done" at bounding box center [764, 425] width 12 height 12
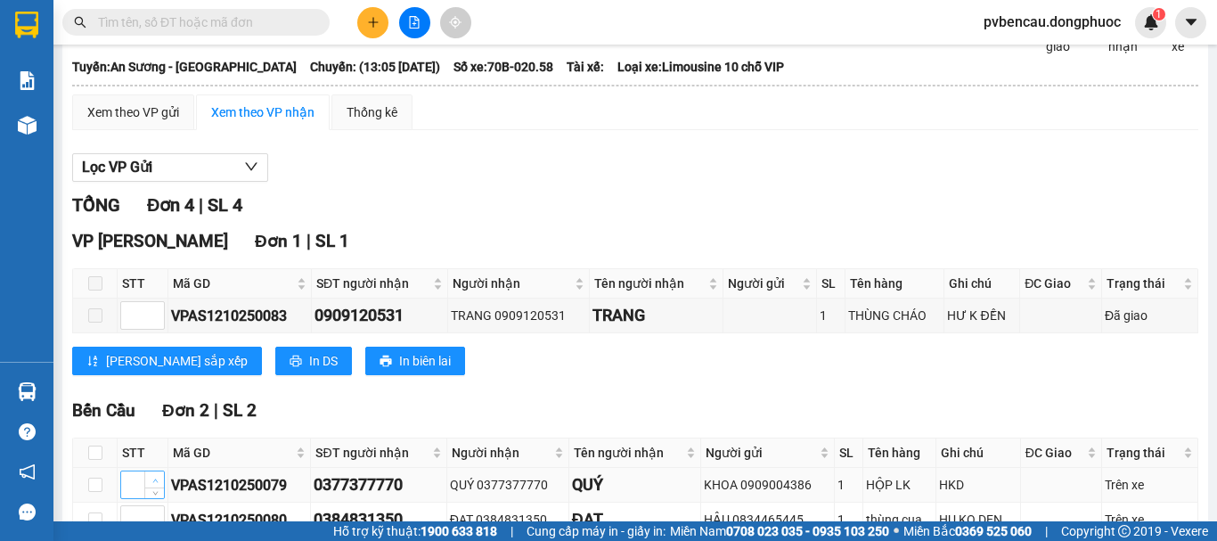
scroll to position [178, 0]
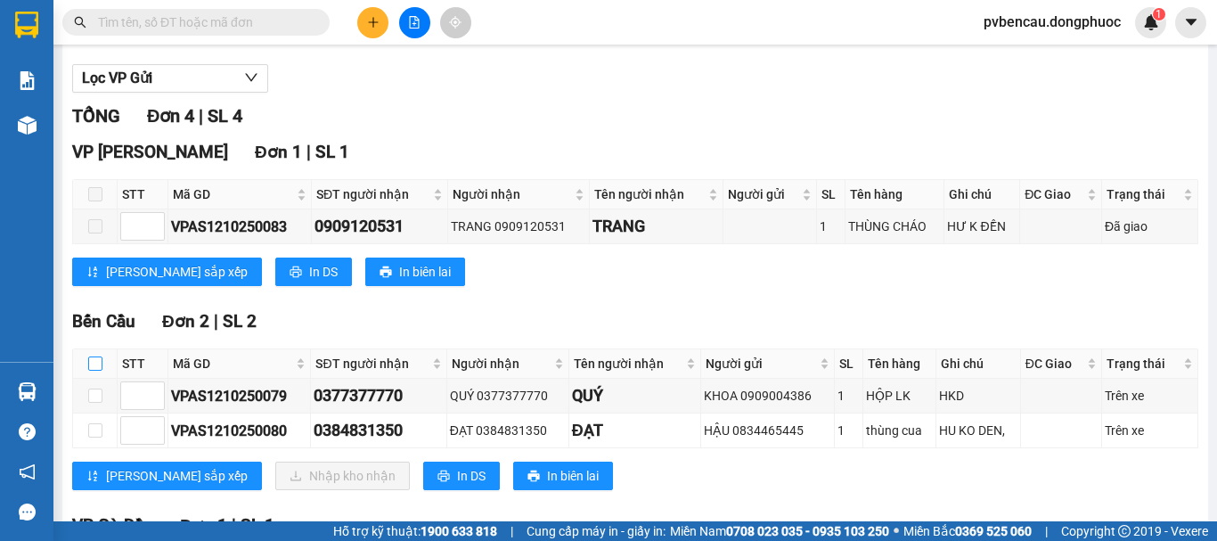
click at [100, 371] on input "checkbox" at bounding box center [95, 363] width 14 height 14
checkbox input "true"
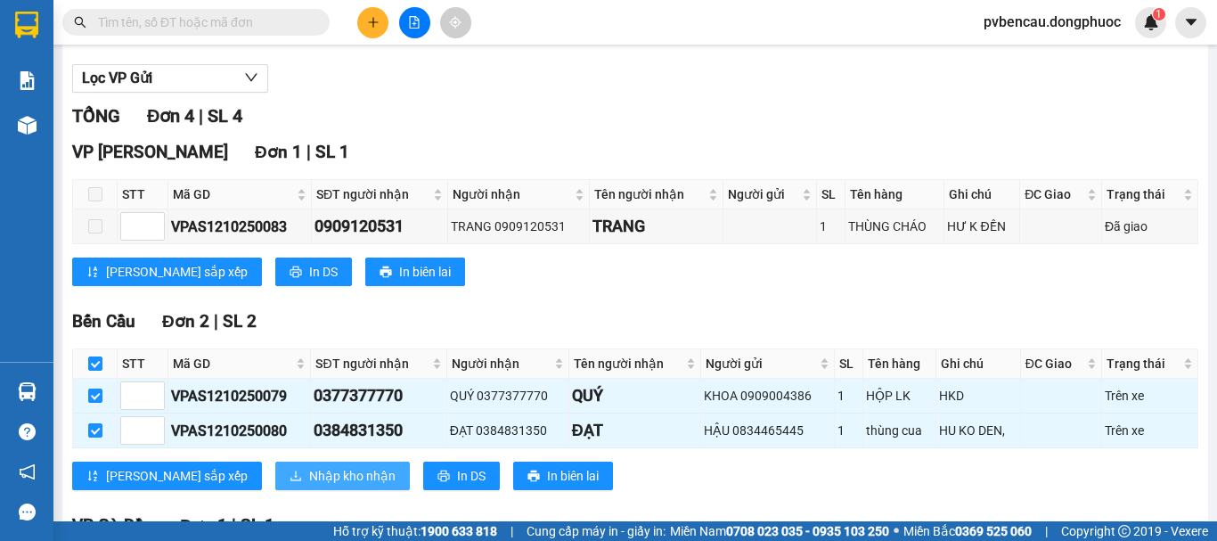
click at [309, 485] on span "Nhập kho nhận" at bounding box center [352, 476] width 86 height 20
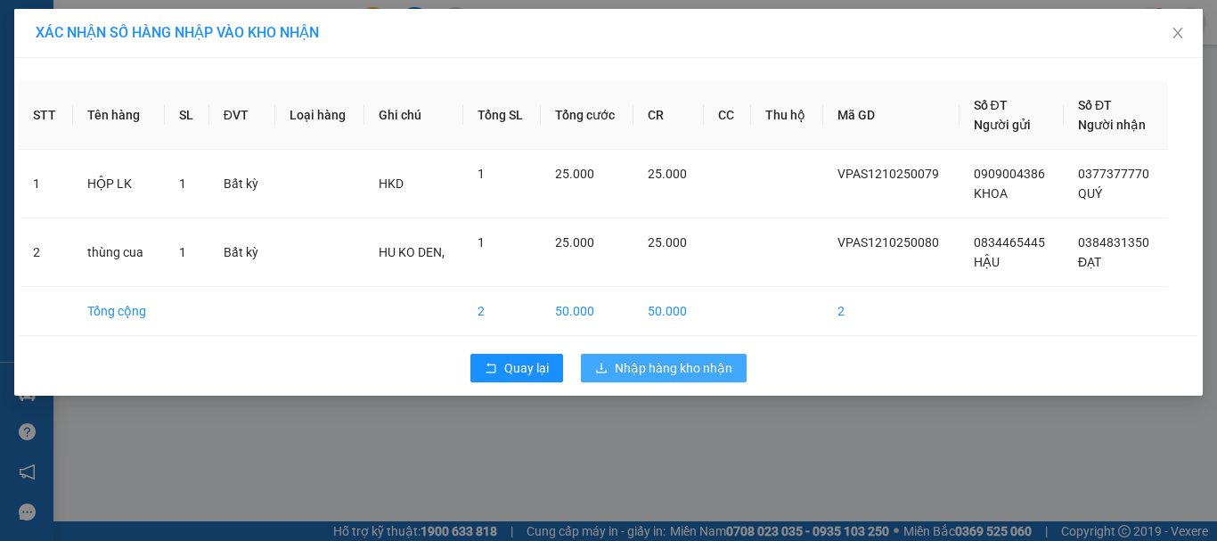
click at [711, 355] on button "Nhập hàng kho nhận" at bounding box center [664, 368] width 166 height 29
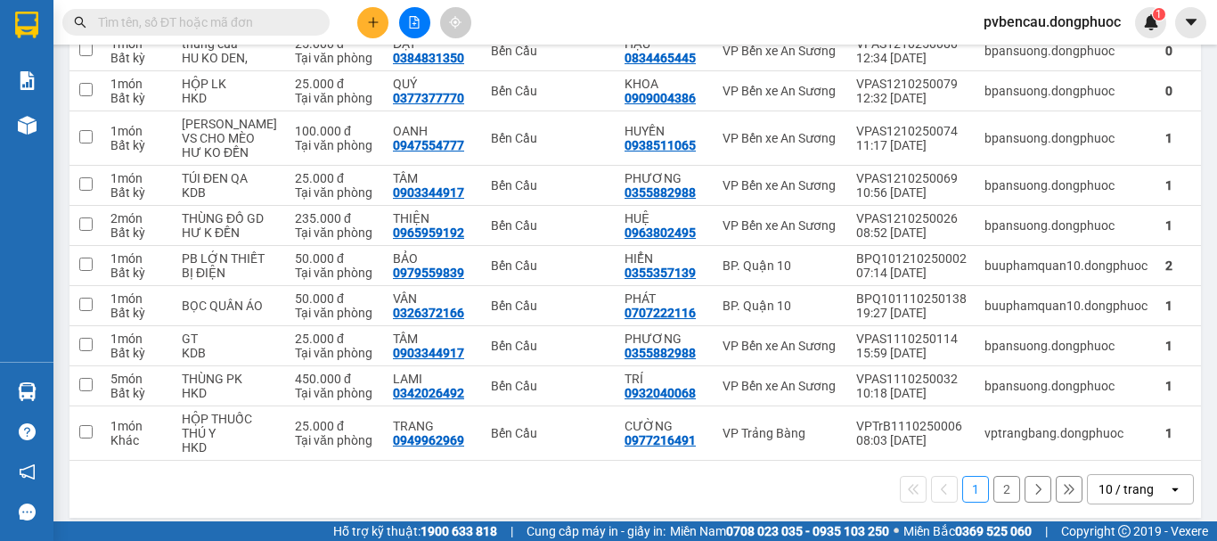
scroll to position [365, 0]
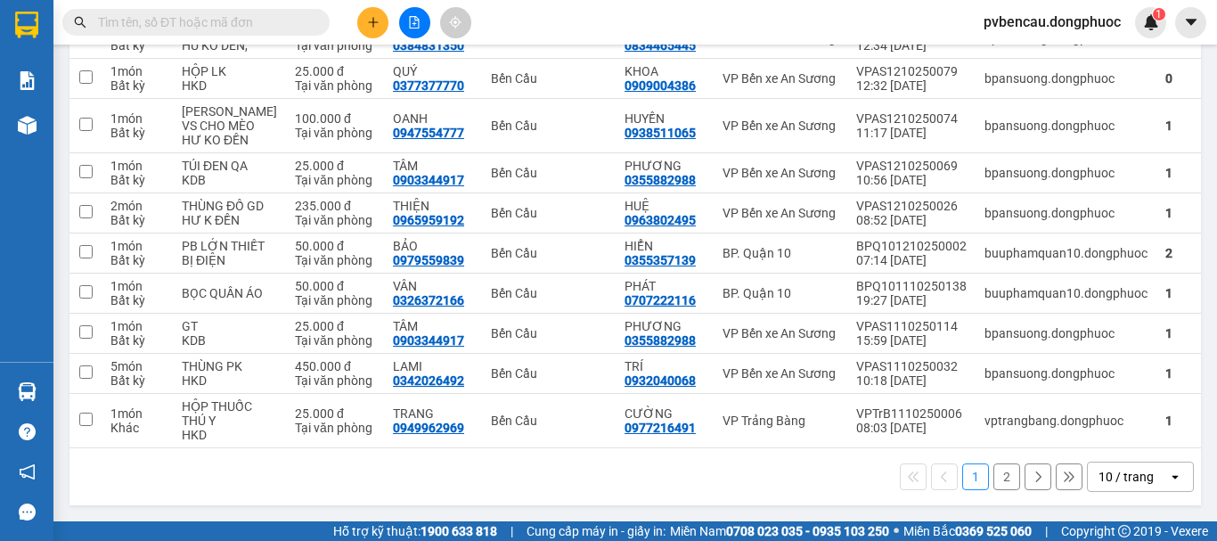
click at [1006, 473] on button "2" at bounding box center [1006, 476] width 27 height 27
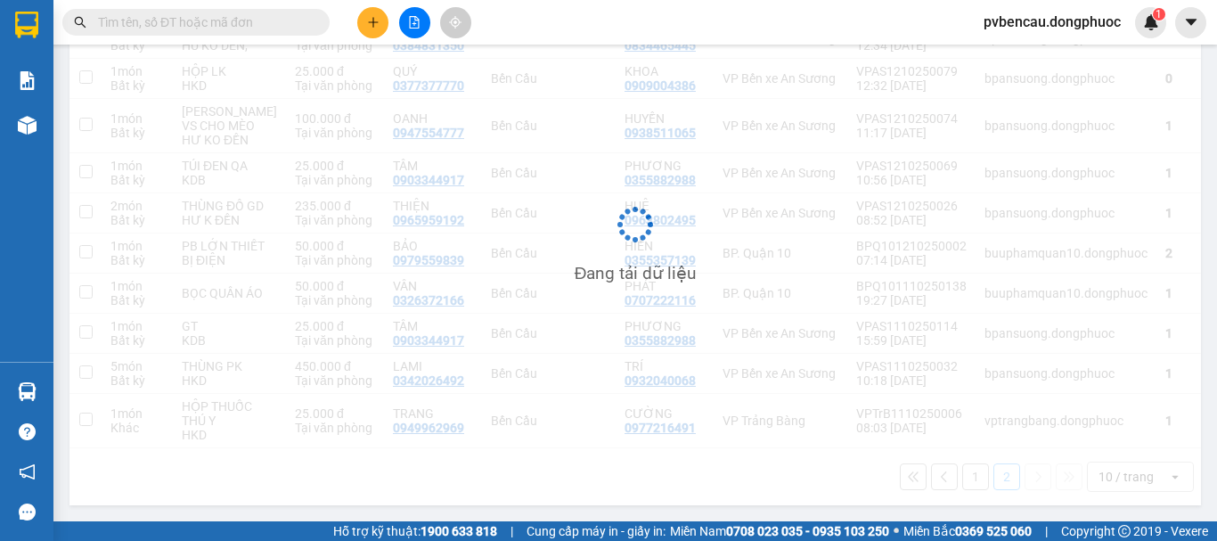
click at [1002, 473] on div "Đang tải dữ liệu" at bounding box center [634, 237] width 1131 height 533
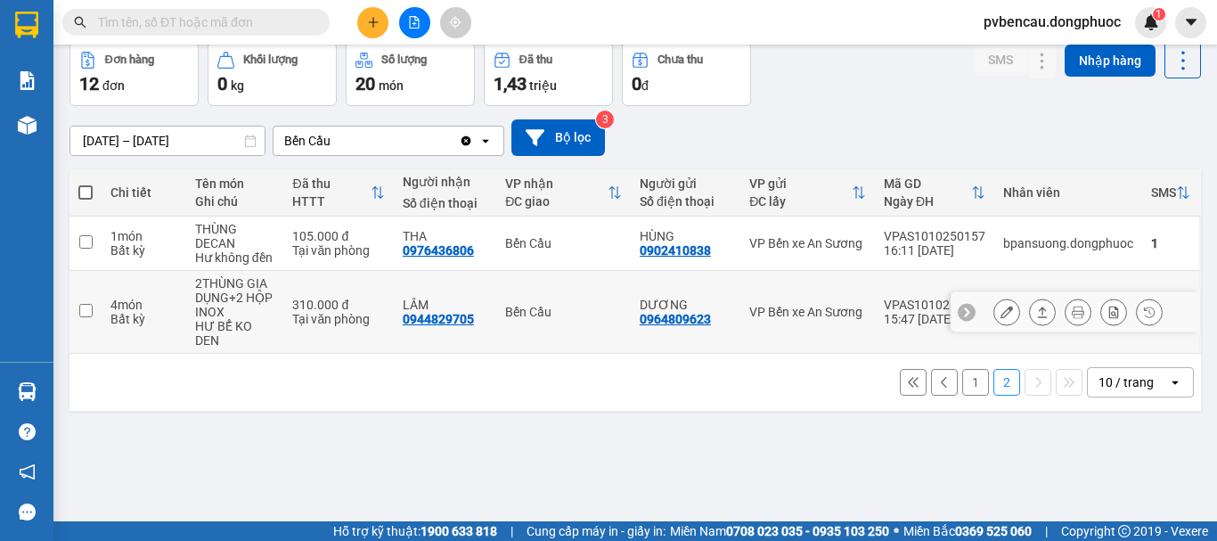
click at [235, 314] on div "2THÙNG GIA DỤNG+2 HỘP INOX" at bounding box center [235, 297] width 80 height 43
checkbox input "true"
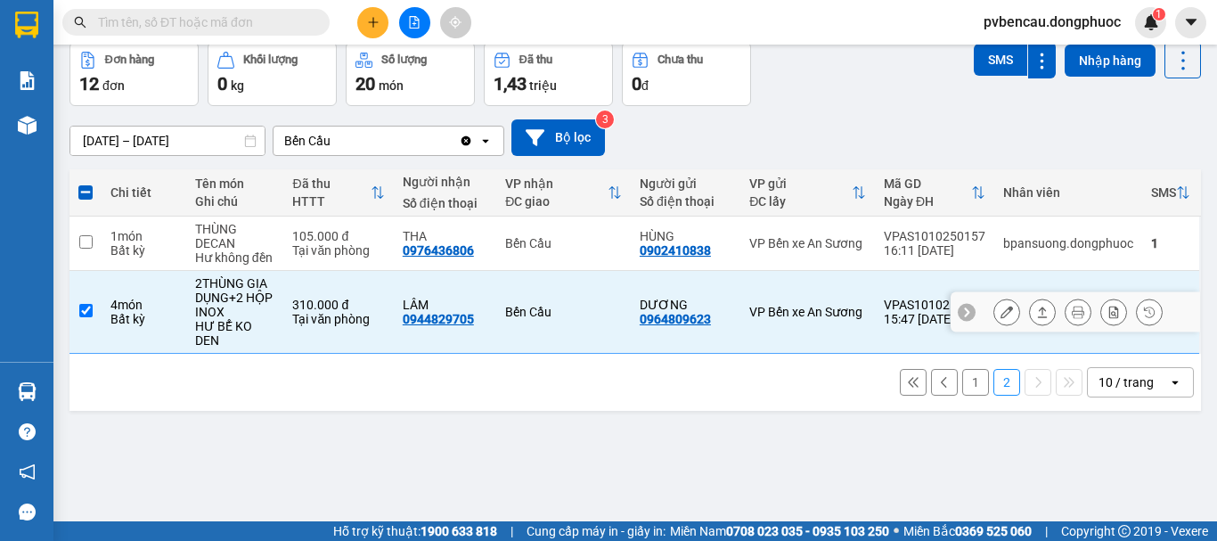
click at [1036, 318] on icon at bounding box center [1042, 311] width 12 height 12
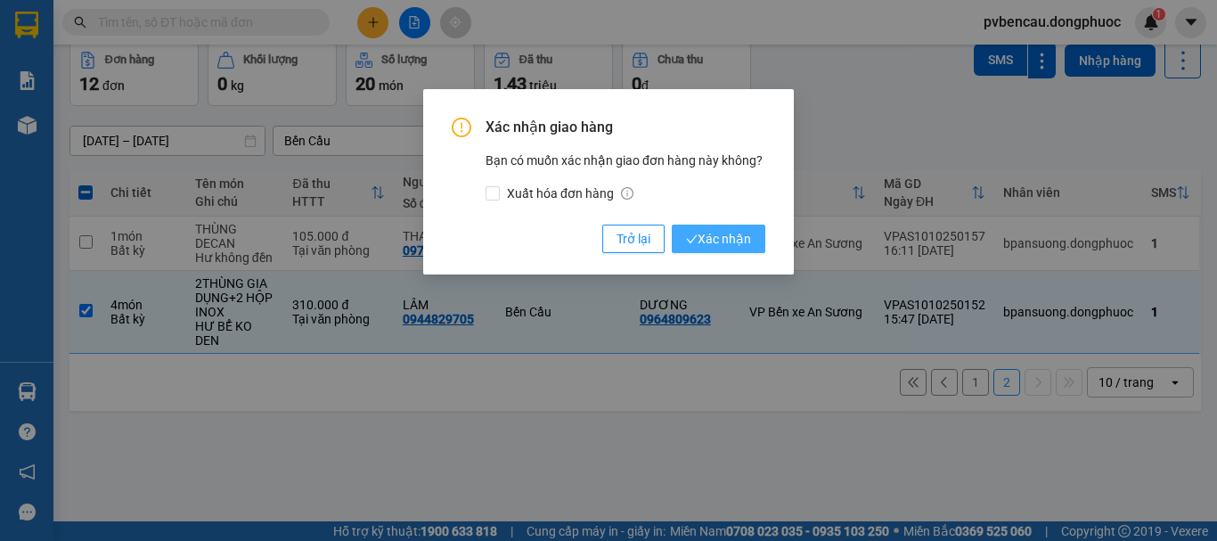
click at [738, 231] on span "Xác nhận" at bounding box center [718, 239] width 65 height 20
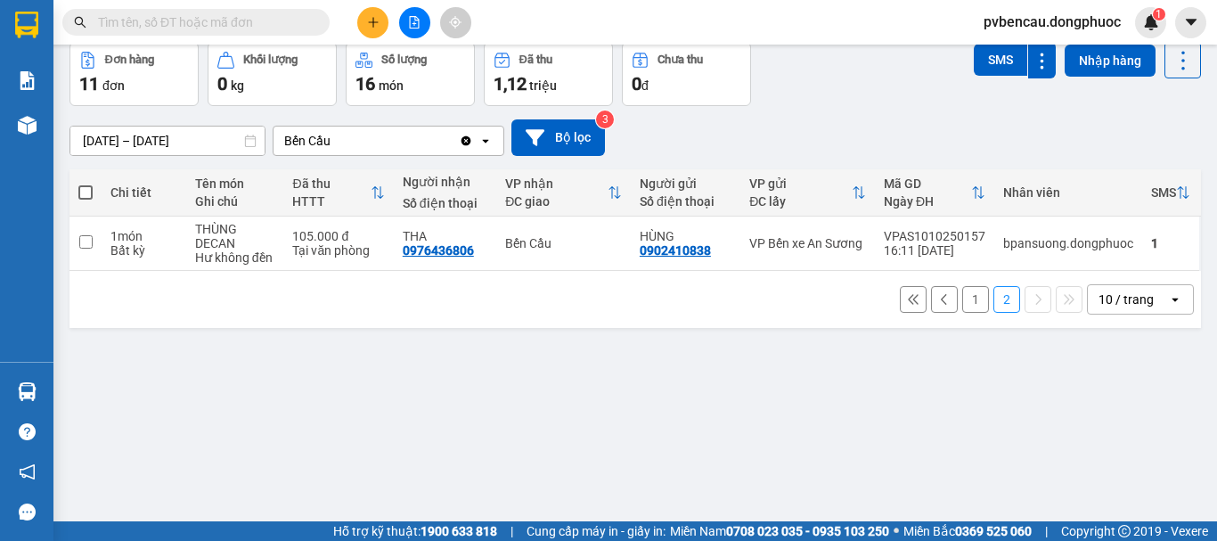
click at [962, 313] on button "1" at bounding box center [975, 299] width 27 height 27
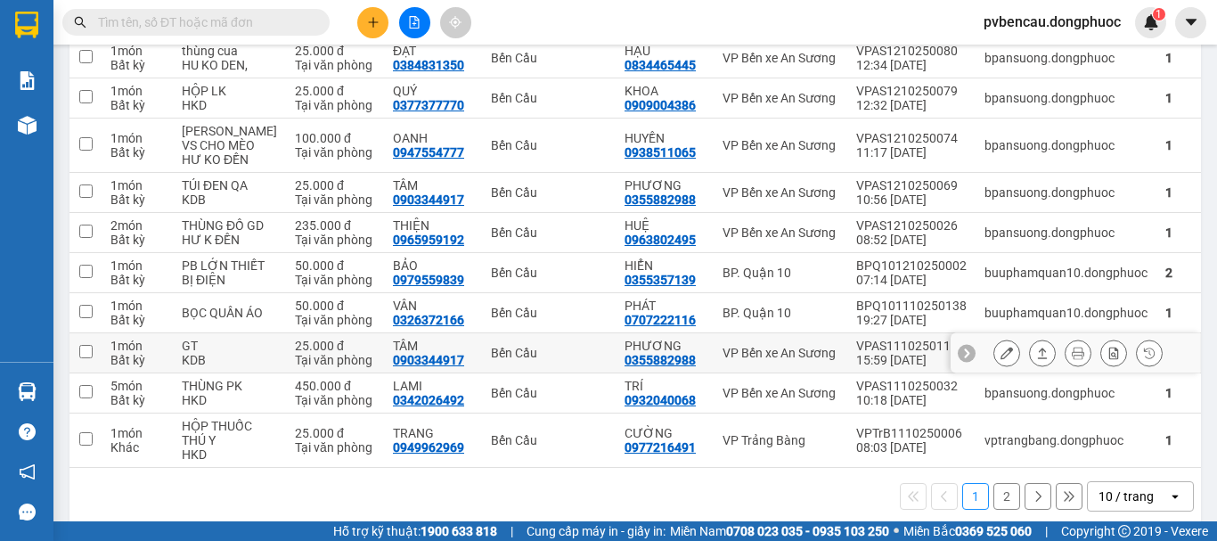
scroll to position [365, 0]
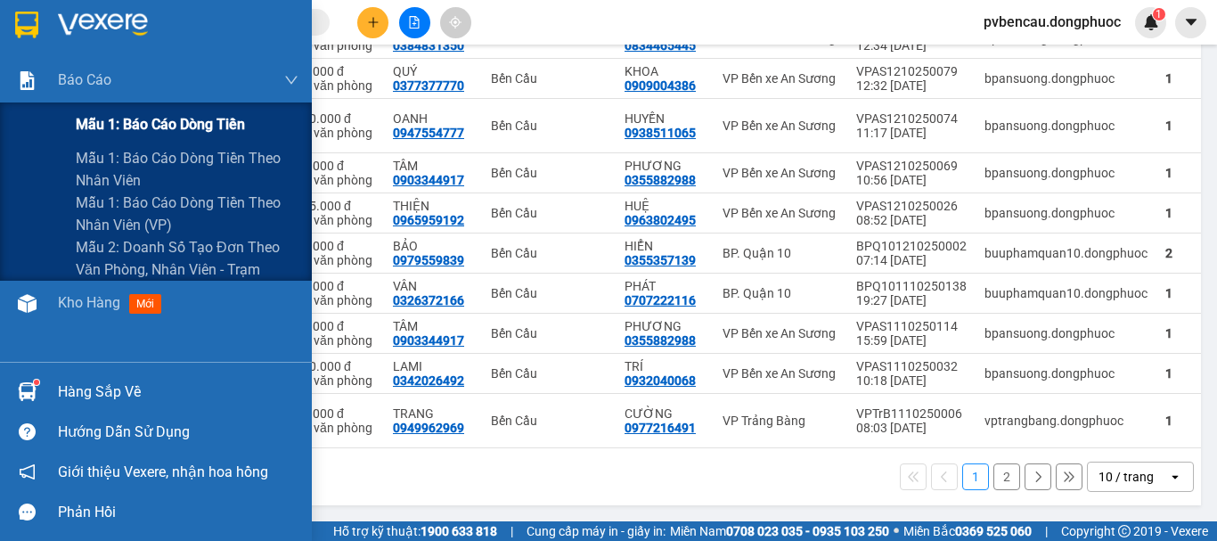
click at [126, 121] on span "Mẫu 1: Báo cáo dòng tiền" at bounding box center [160, 124] width 169 height 22
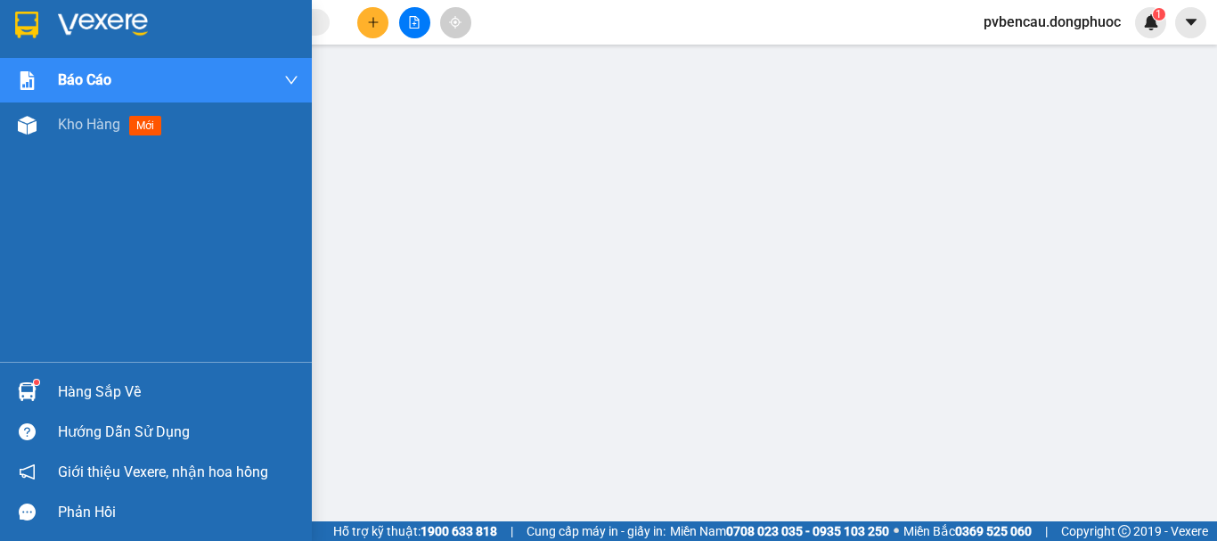
click at [14, 381] on div at bounding box center [27, 391] width 31 height 31
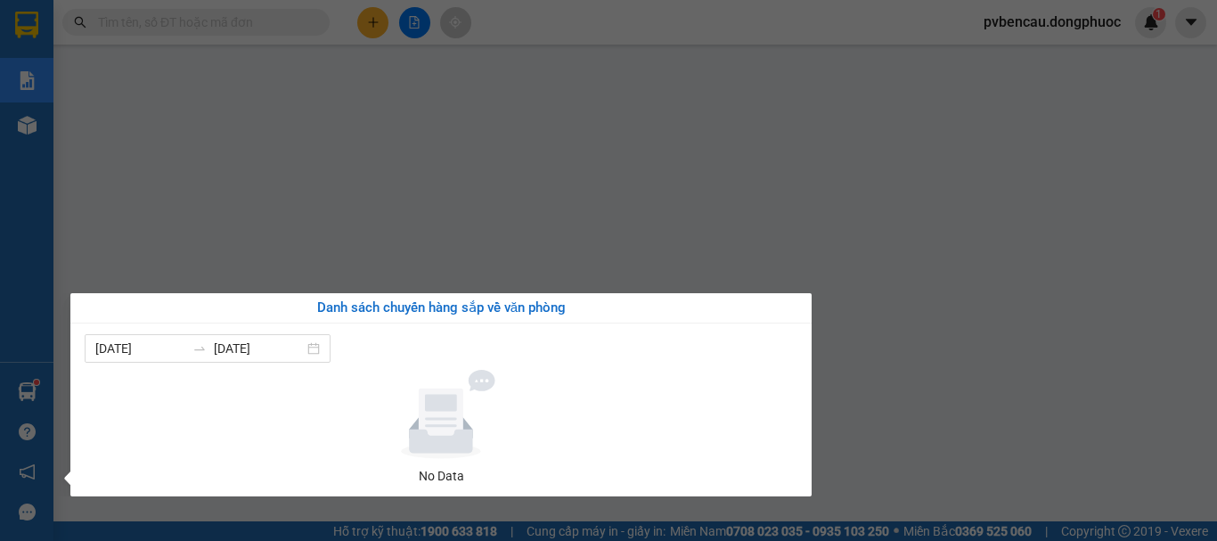
click at [7, 305] on div "Báo cáo Mẫu 1: Báo cáo dòng tiền Mẫu 1: Báo cáo dòng tiền theo nhân viên Mẫu 1:…" at bounding box center [26, 270] width 53 height 541
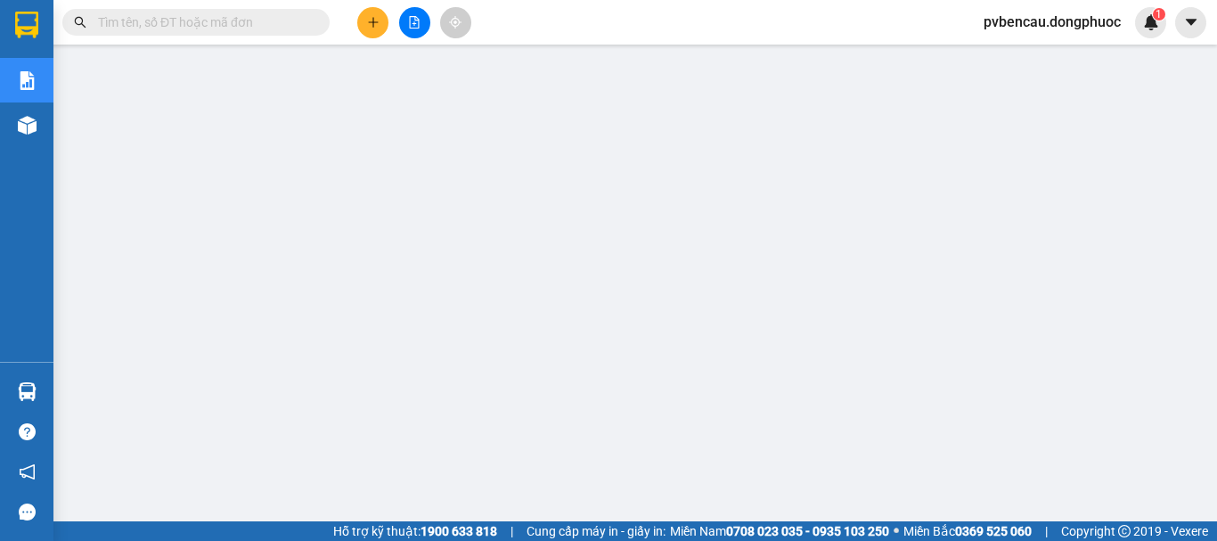
drag, startPoint x: 410, startPoint y: 548, endPoint x: 406, endPoint y: 558, distance: 10.4
click at [406, 540] on html "Kết quả tìm kiếm ( 0 ) Bộ lọc No Data pvbencau.dongphuoc 1 Báo cáo Mẫu 1: Báo c…" at bounding box center [608, 270] width 1217 height 541
